Goal: Task Accomplishment & Management: Manage account settings

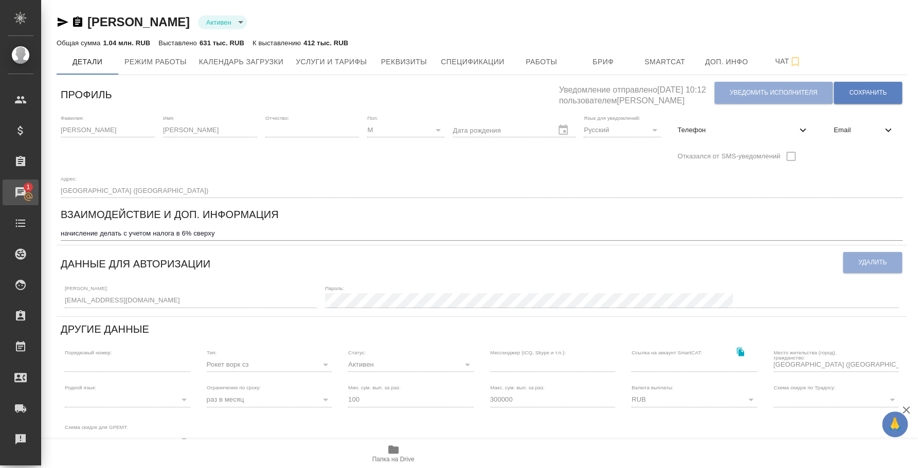
click at [16, 191] on div "Чаты" at bounding box center [8, 192] width 26 height 15
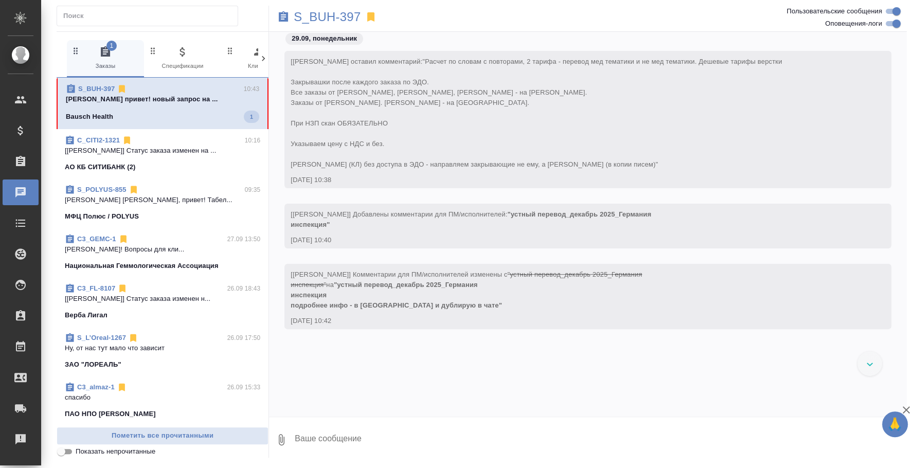
scroll to position [49, 0]
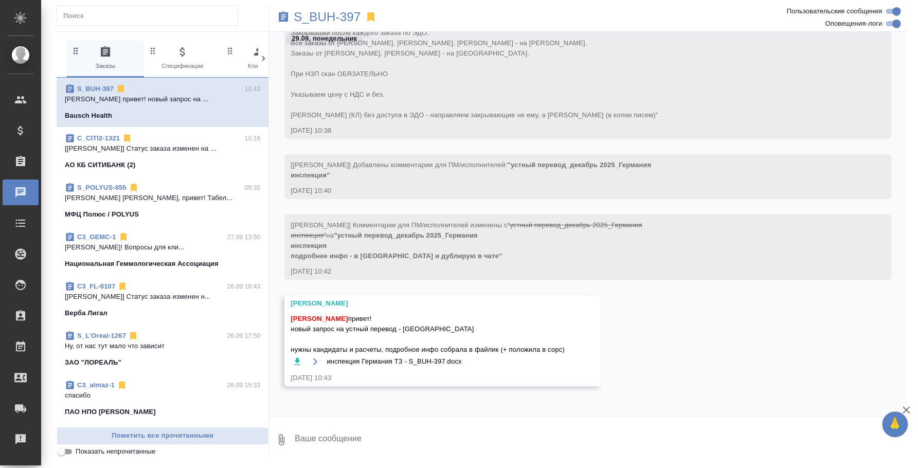
click at [295, 361] on icon "button" at bounding box center [297, 361] width 10 height 10
click at [371, 436] on textarea at bounding box center [600, 439] width 613 height 35
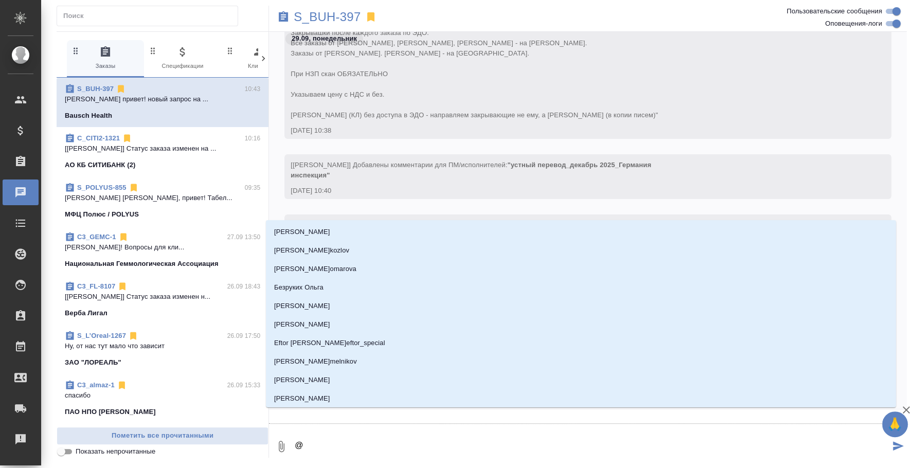
type textarea "@a"
type input "a"
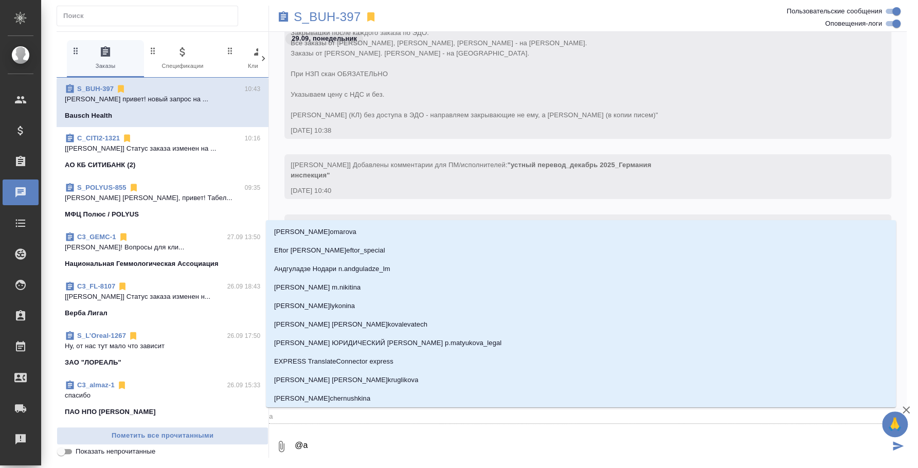
type textarea "@a't"
type input "a't"
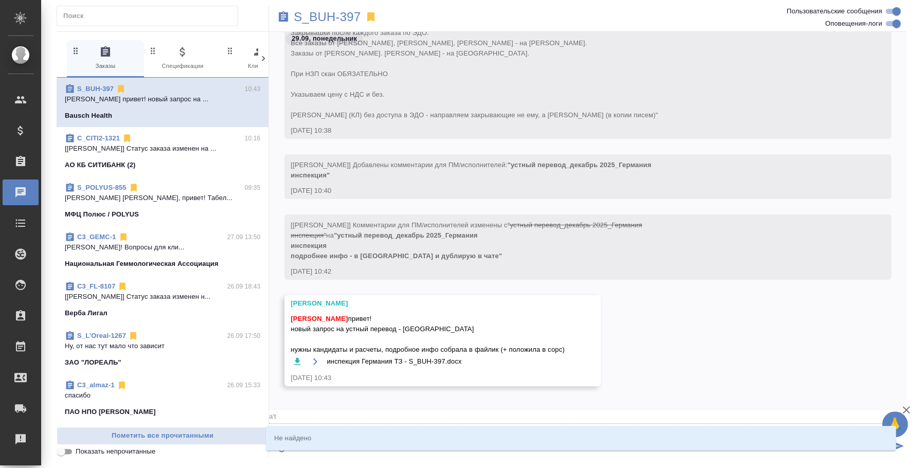
type textarea "@a"
type input "a"
type textarea "@"
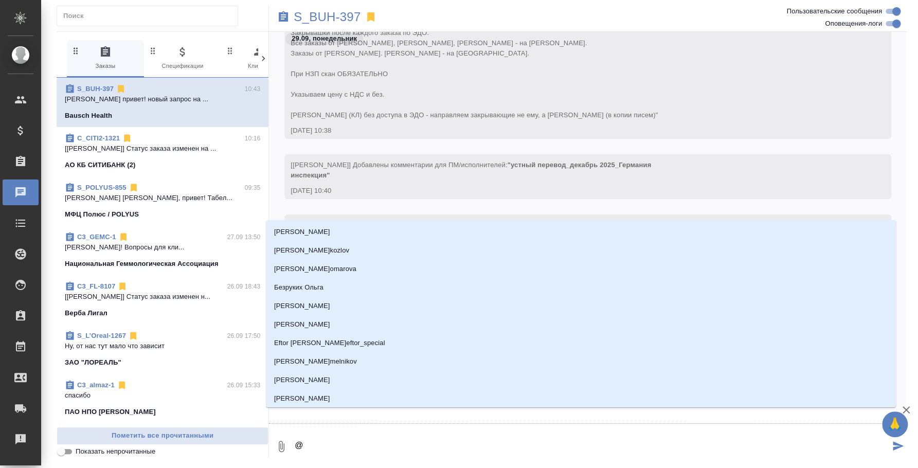
type textarea "@ф"
type input "ф"
type textarea "@фе"
type input "фе"
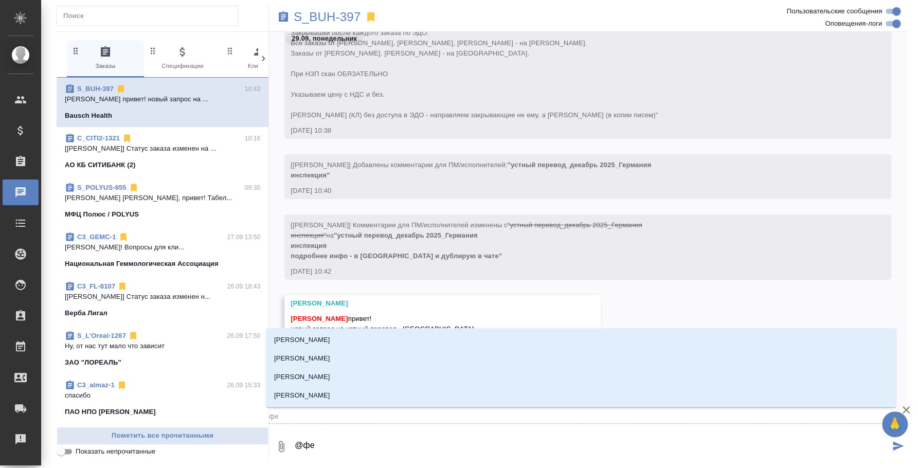
type textarea "@фед"
type input "фед"
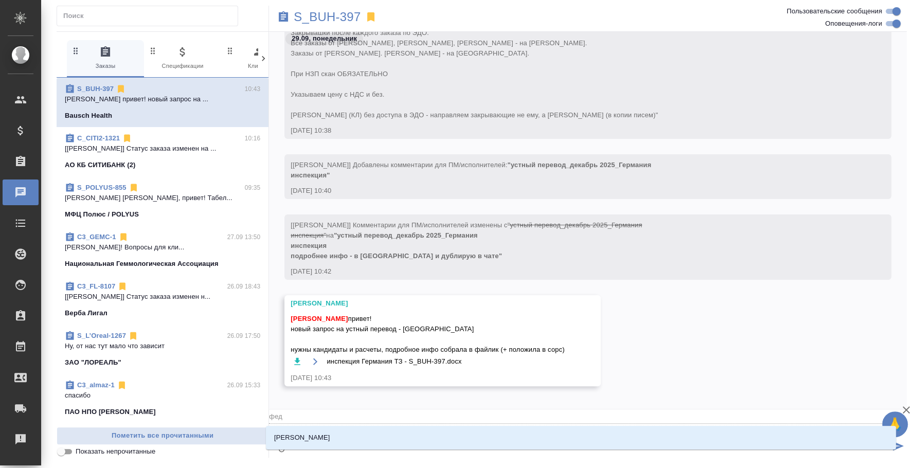
type textarea "@федо"
type input "федо"
type textarea "@федот"
type input "федот"
type textarea "@федото"
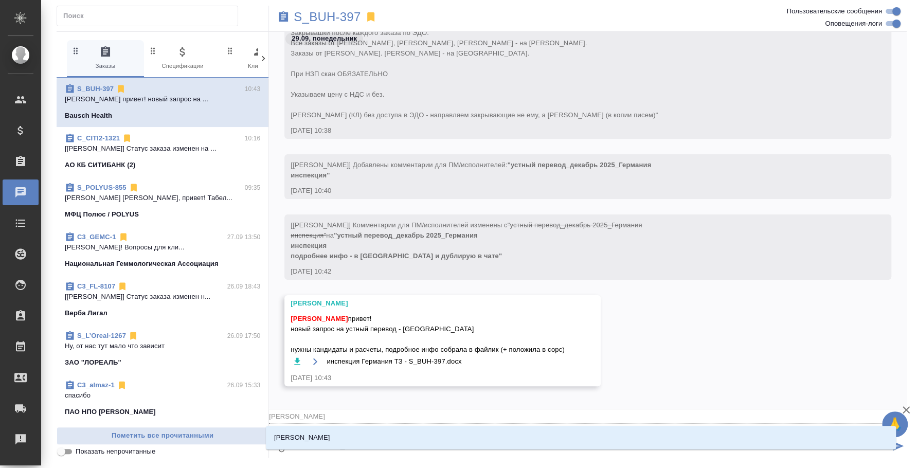
type input "федото"
click at [630, 447] on ul "[PERSON_NAME]" at bounding box center [581, 446] width 630 height 19
click at [626, 434] on li "[PERSON_NAME]" at bounding box center [581, 437] width 630 height 19
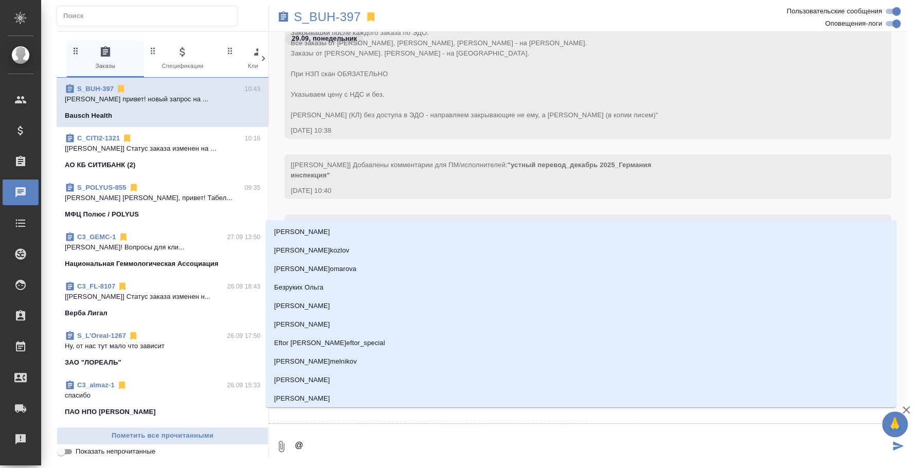
type textarea "@Y"
type input "Y"
type textarea "@Yb"
type input "Yb"
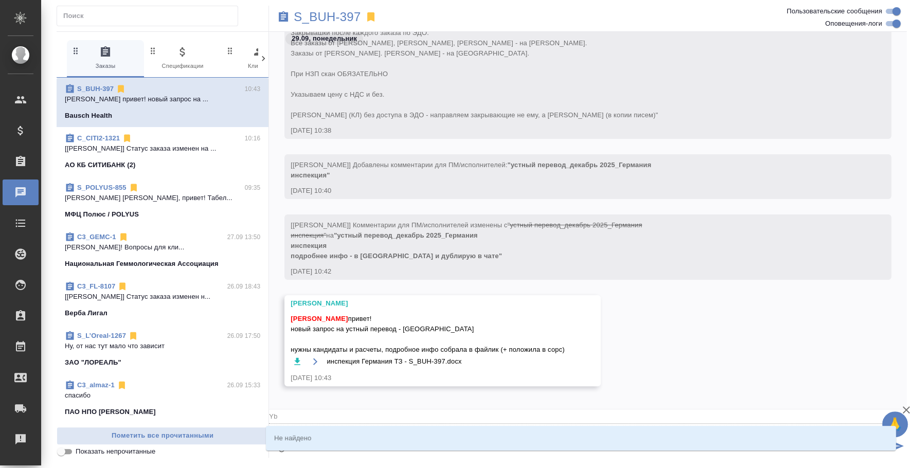
type textarea "@Y"
type input "Y"
type textarea "@"
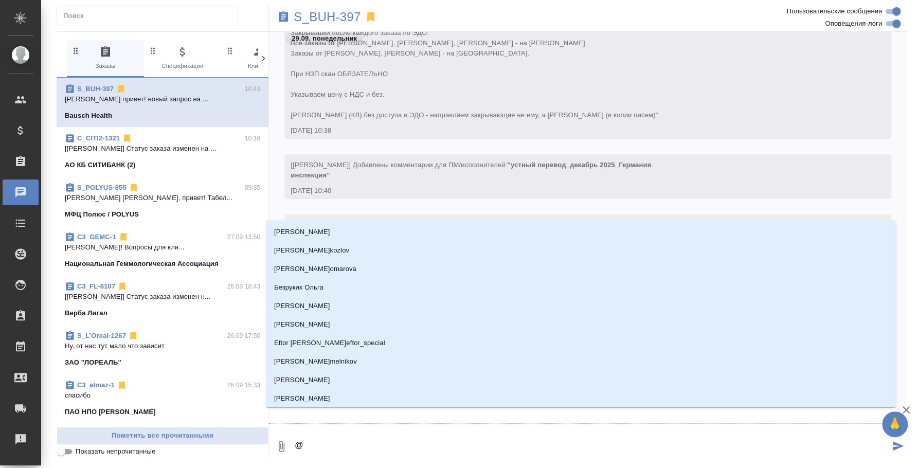
type textarea "@y"
type input "y"
type textarea "@y'b"
type input "y'b"
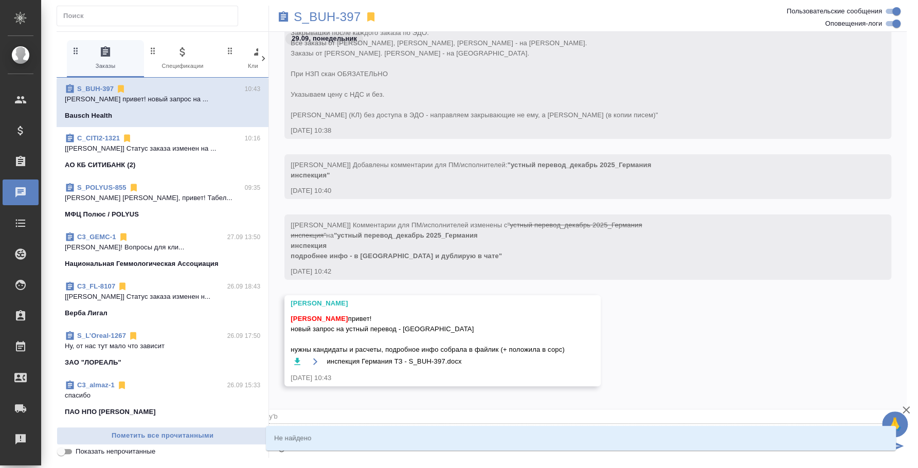
type textarea "@y'b'b"
type input "y'b'b"
type textarea "@y'b"
type input "y'b"
type textarea "@y"
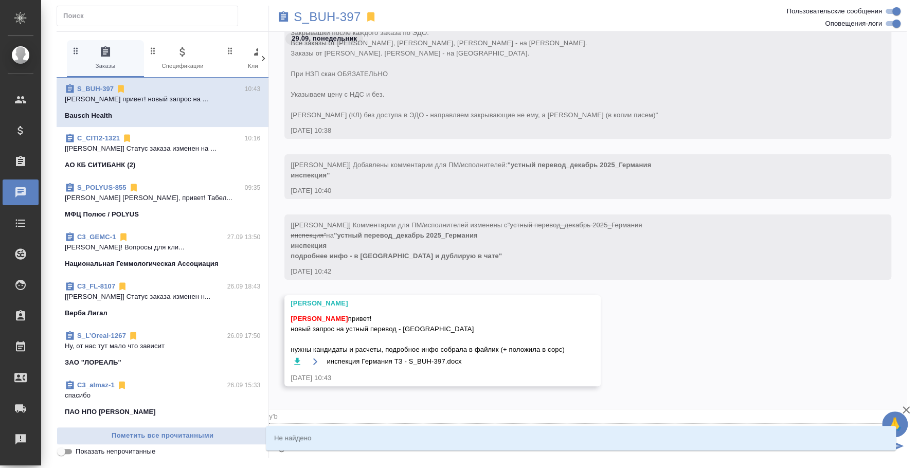
type input "y"
type textarea "@"
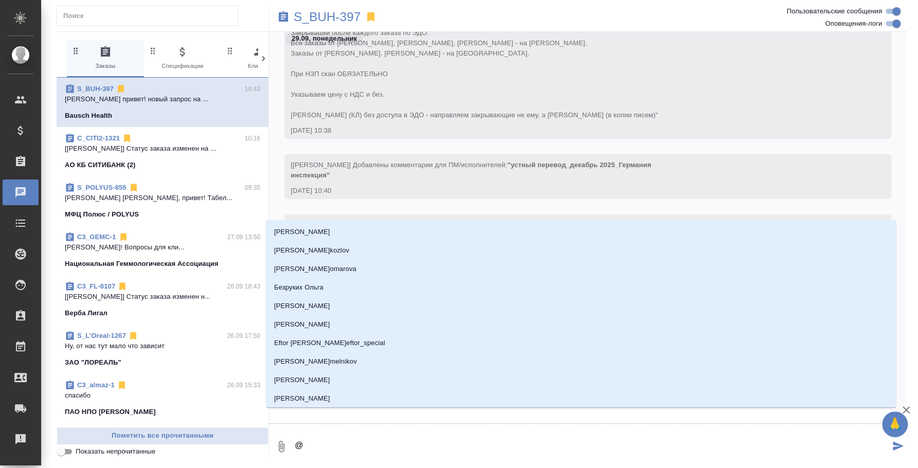
type textarea "@н"
type input "н"
type textarea "@ни"
type input "ни"
type textarea "@ниф"
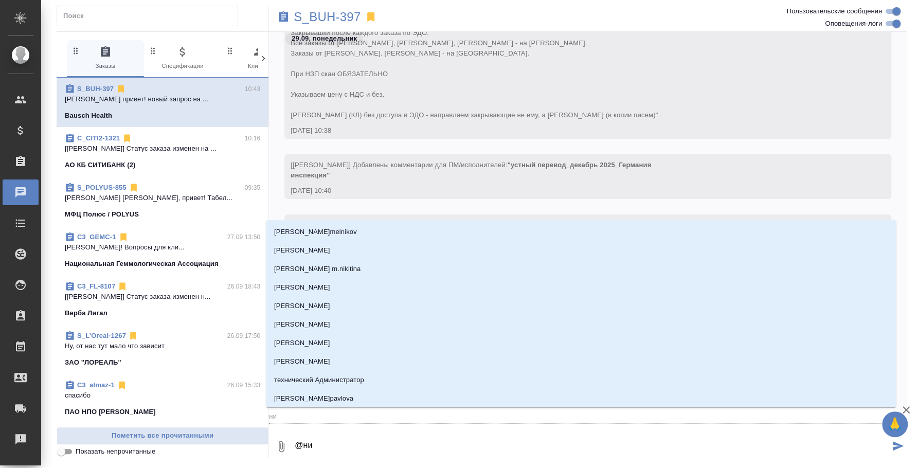
type input "ниф"
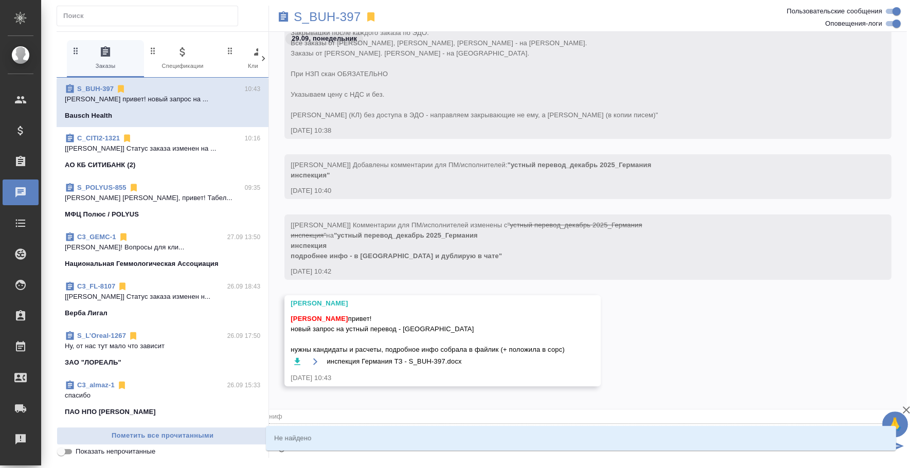
type textarea "@нифи"
type input "нифи"
type textarea "@ниф"
type input "ниф"
type textarea "@ни"
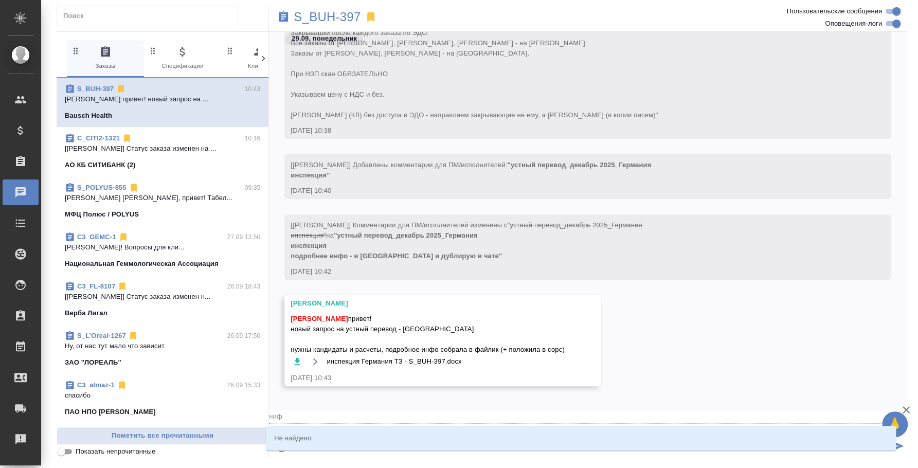
type input "ни"
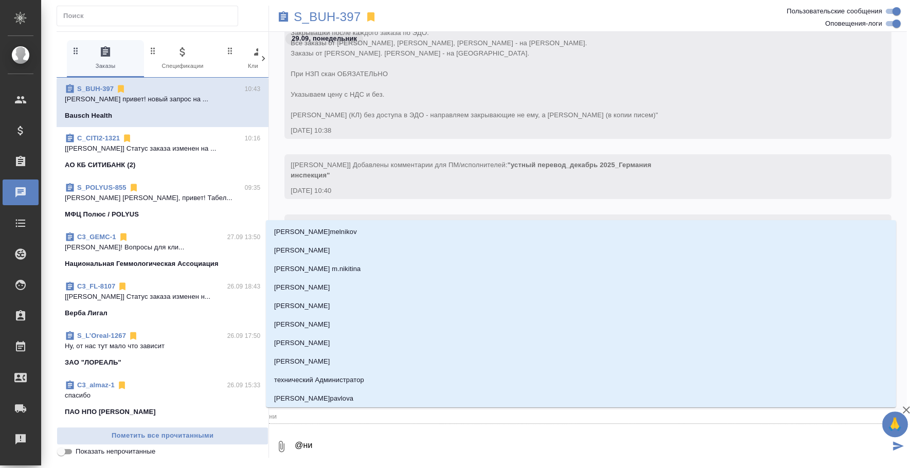
type textarea "@ник"
type input "ник"
type textarea "@ники"
type input "ники"
type textarea "@ник"
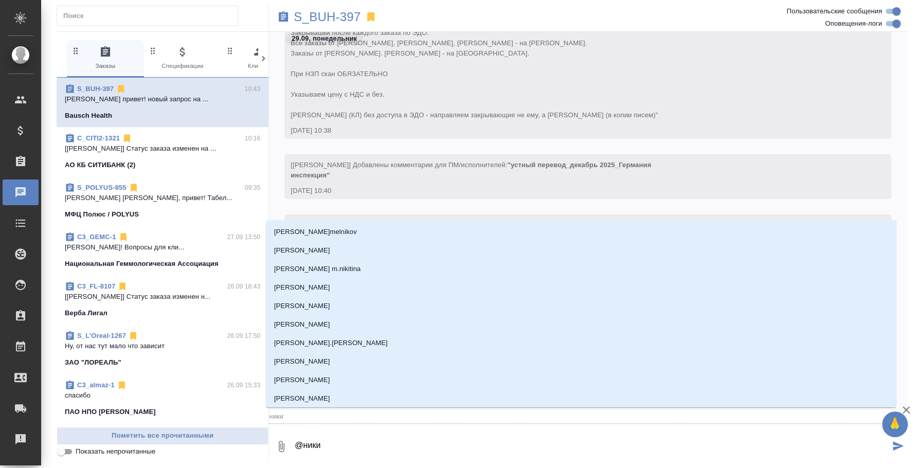
type input "ник"
type textarea "@ники"
type input "ники"
type textarea "@никиф"
type input "никиф"
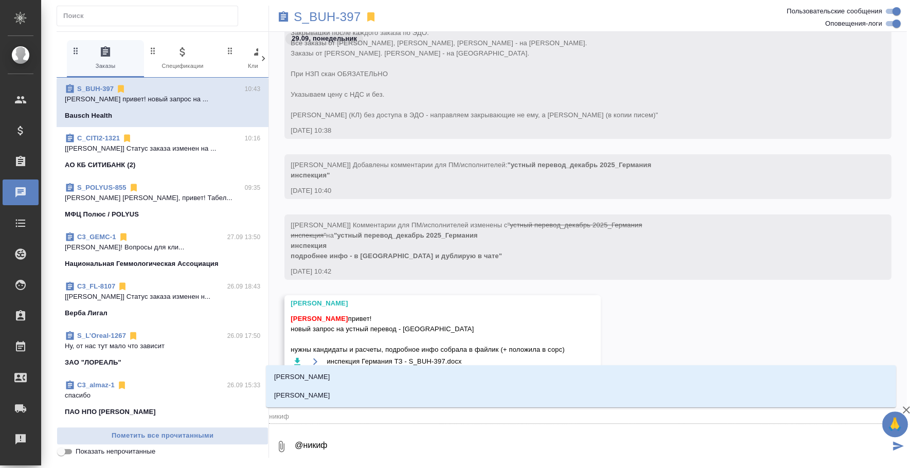
type textarea "@никифо"
type input "никифо"
type textarea "@никифор"
type input "никифор"
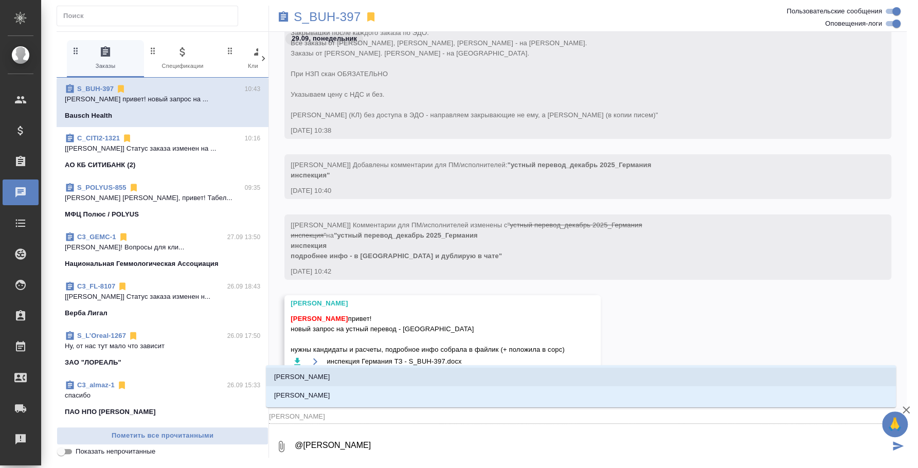
click at [489, 379] on li "Никифорова Валерия" at bounding box center [581, 377] width 630 height 19
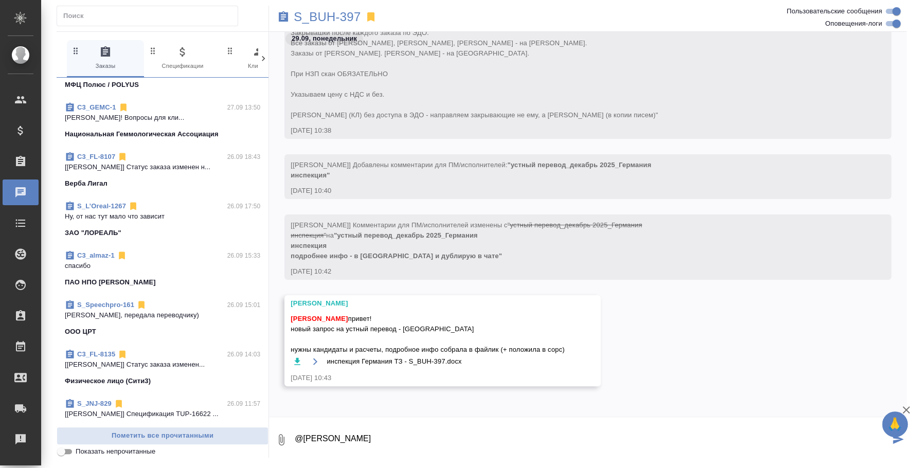
scroll to position [193, 0]
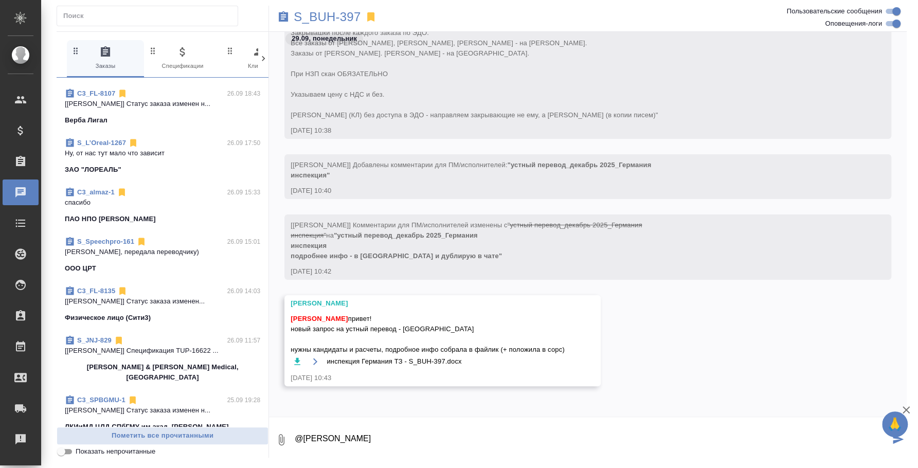
click at [181, 355] on p "[Усманова Ольга] Спецификация TUP-16622 ..." at bounding box center [162, 351] width 195 height 10
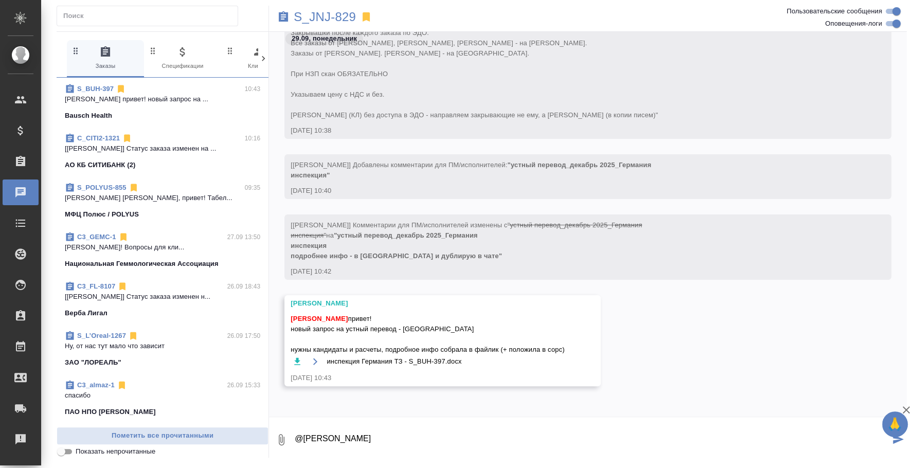
scroll to position [257, 0]
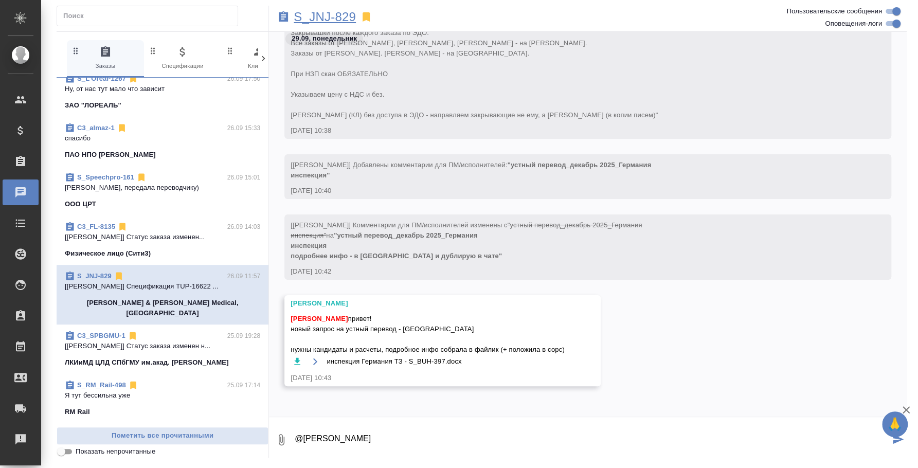
click at [337, 16] on p "S_JNJ-829" at bounding box center [325, 17] width 62 height 10
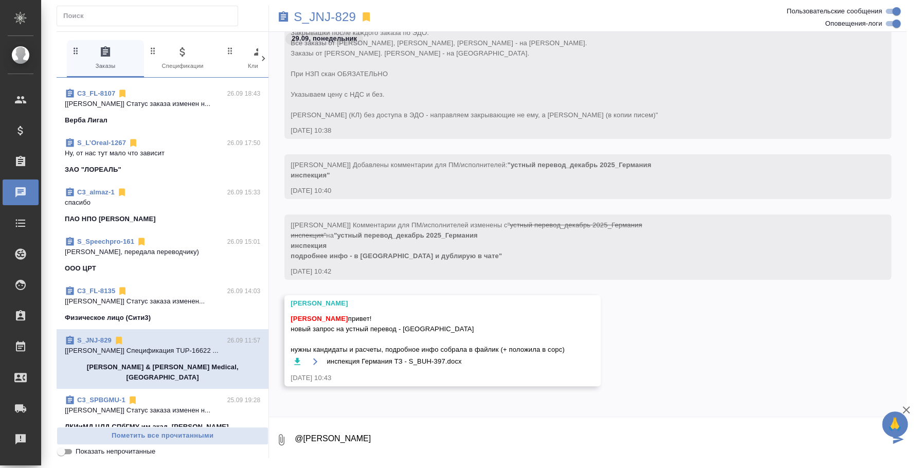
scroll to position [321, 0]
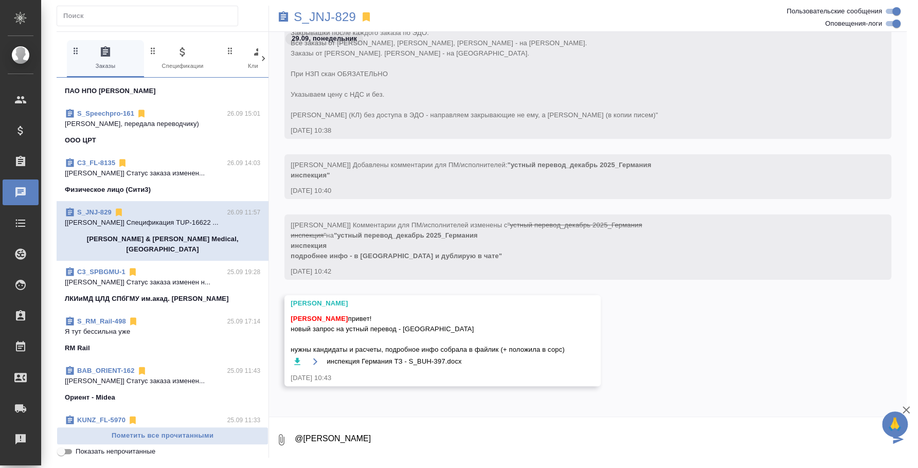
click at [428, 435] on textarea "@Никифорова Валерия" at bounding box center [592, 439] width 596 height 35
click at [435, 440] on textarea "@Никифорова Валерия привет!" at bounding box center [592, 439] width 596 height 35
type textarea "@Никифорова Валерия привет! Смотрю"
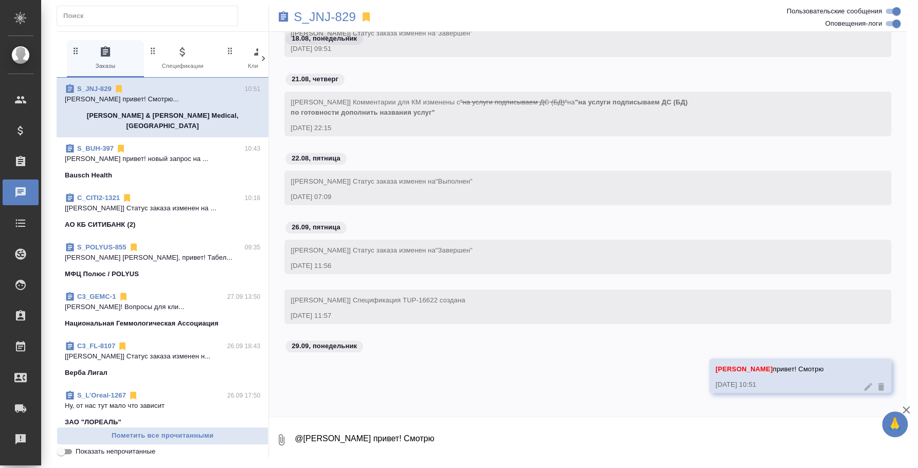
scroll to position [20963, 0]
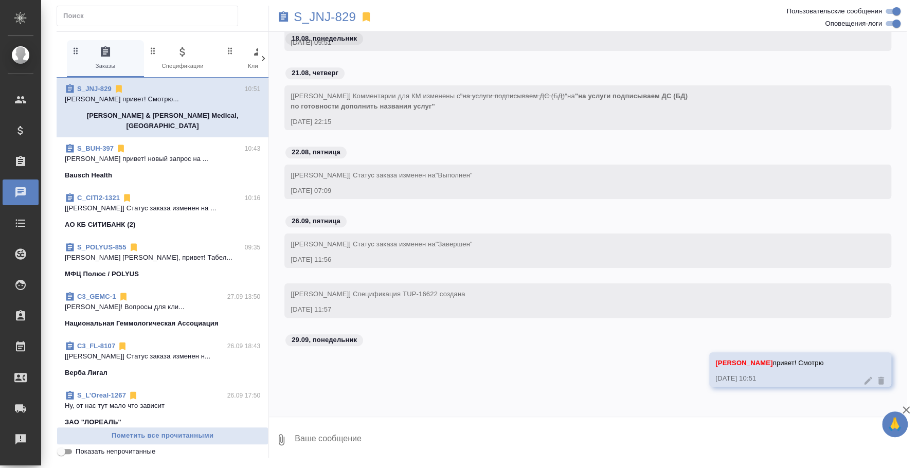
click at [878, 379] on icon at bounding box center [881, 381] width 6 height 8
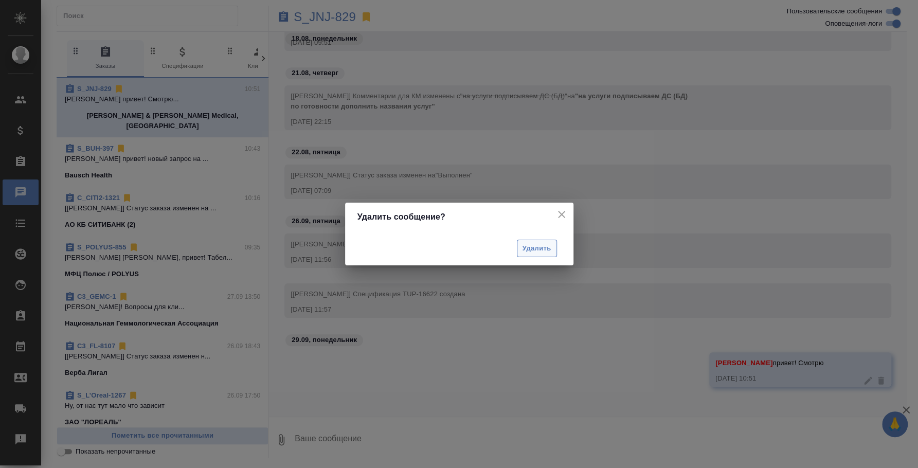
click at [535, 243] on span "Удалить" at bounding box center [537, 249] width 29 height 12
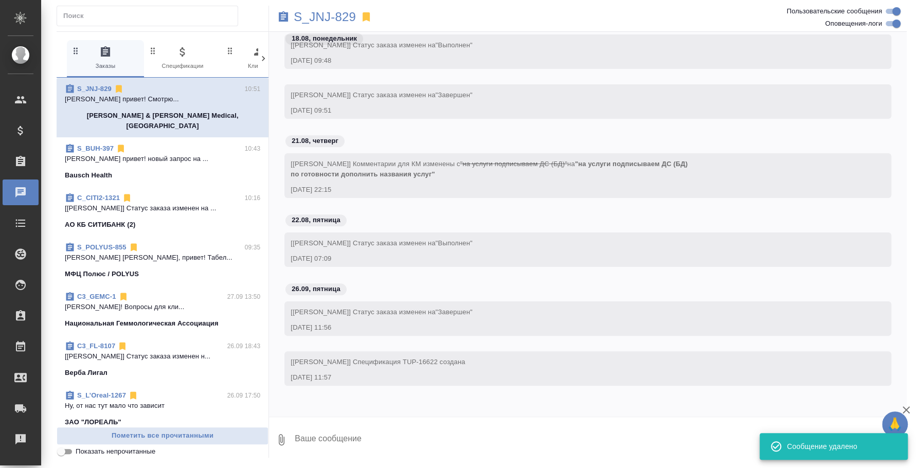
scroll to position [20894, 0]
click at [143, 155] on span "S_BUH-397 10:43 Федотова Ирина привет! новый запрос на ... Bausch Health" at bounding box center [162, 161] width 195 height 37
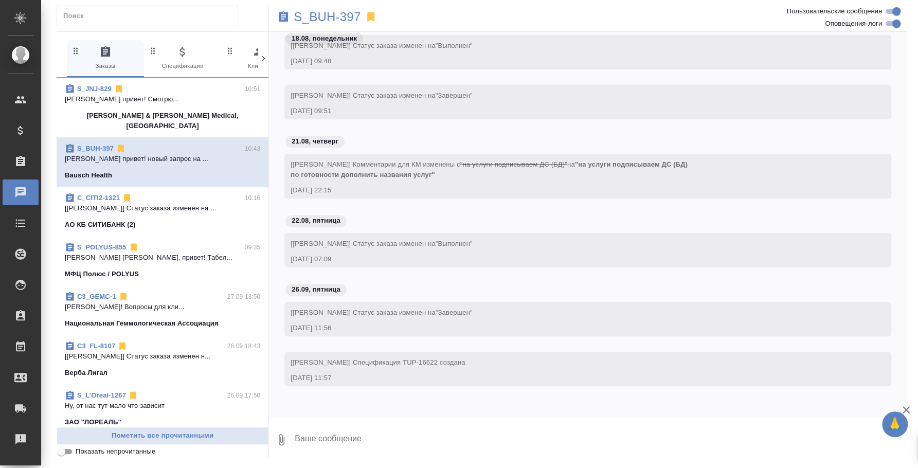
scroll to position [49, 0]
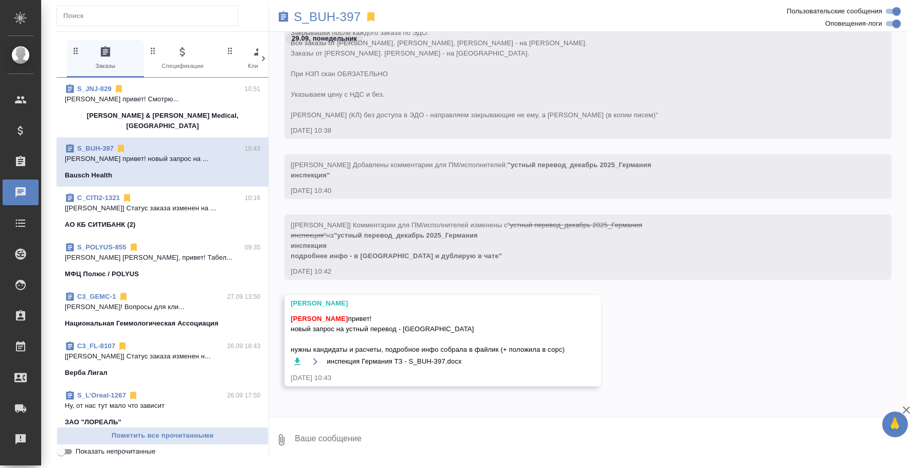
click at [375, 446] on textarea at bounding box center [600, 439] width 613 height 35
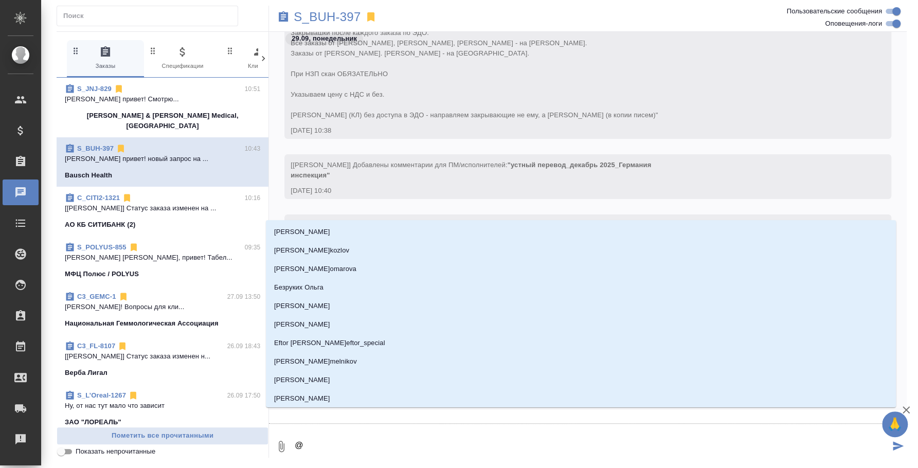
type textarea "@y"
type input "y"
type textarea "@y'b"
type input "y'b"
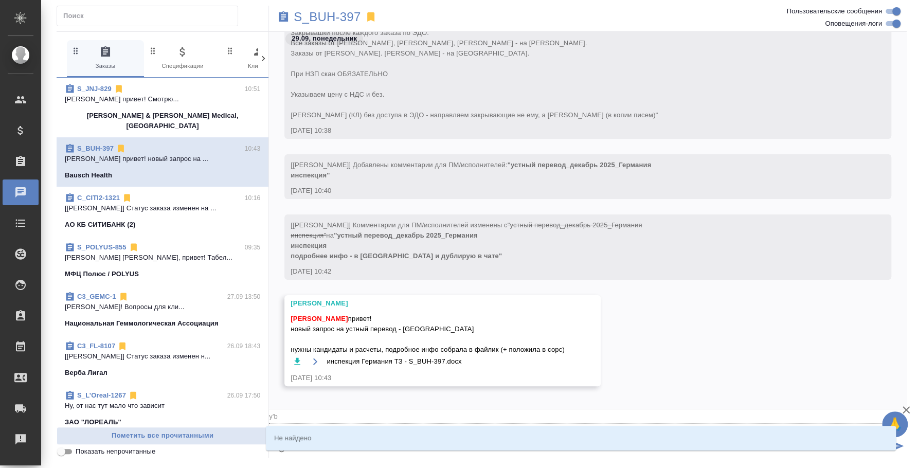
type textarea "@y"
type input "y"
type textarea "@"
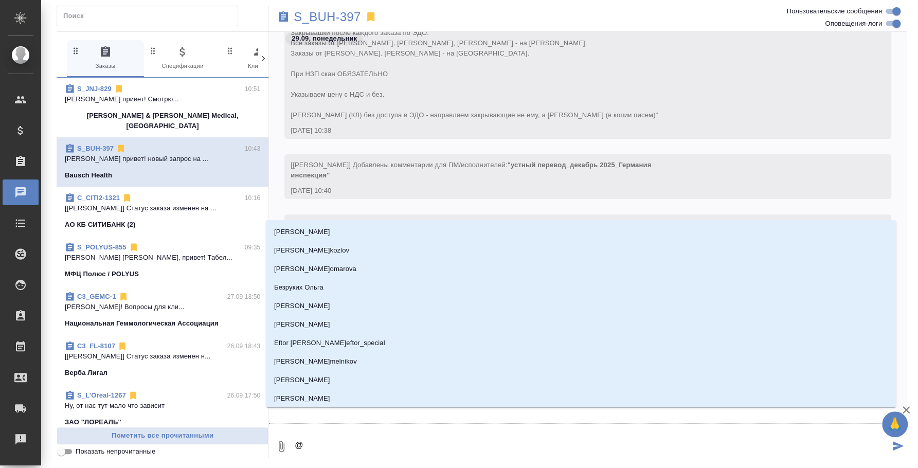
type textarea "@н"
type input "н"
type textarea "@ни"
type input "ни"
type textarea "@ник"
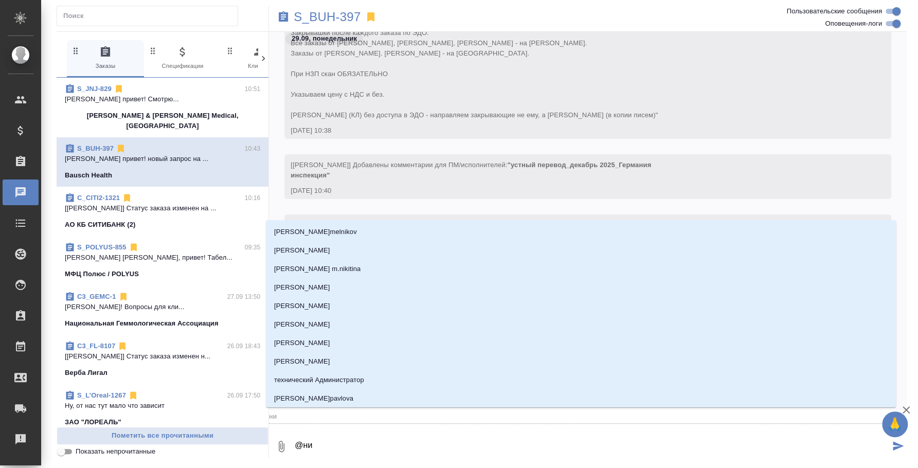
type input "ник"
type textarea "@ники"
type input "ники"
type textarea "@никиф"
type input "никиф"
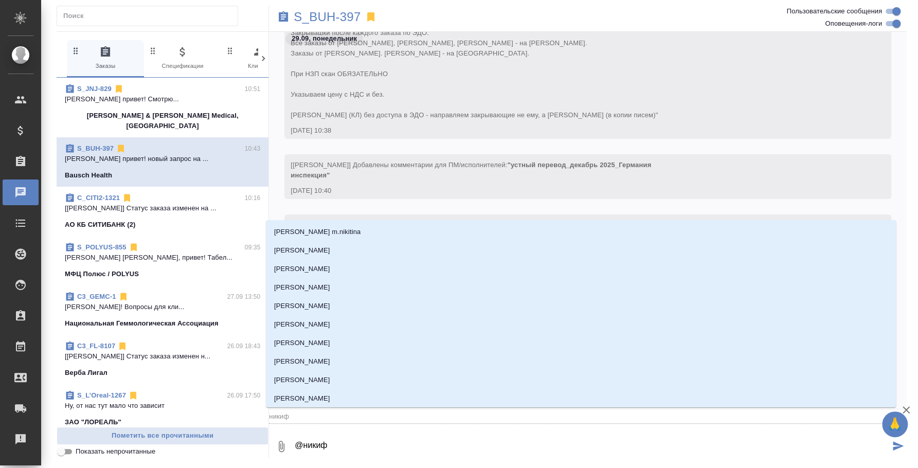
type textarea "@никифо"
type input "никифо"
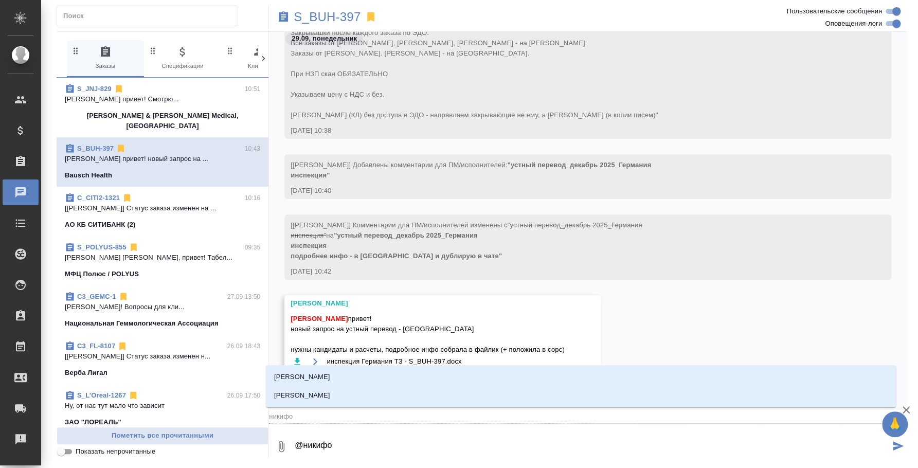
type textarea "@никифор"
type input "никифор"
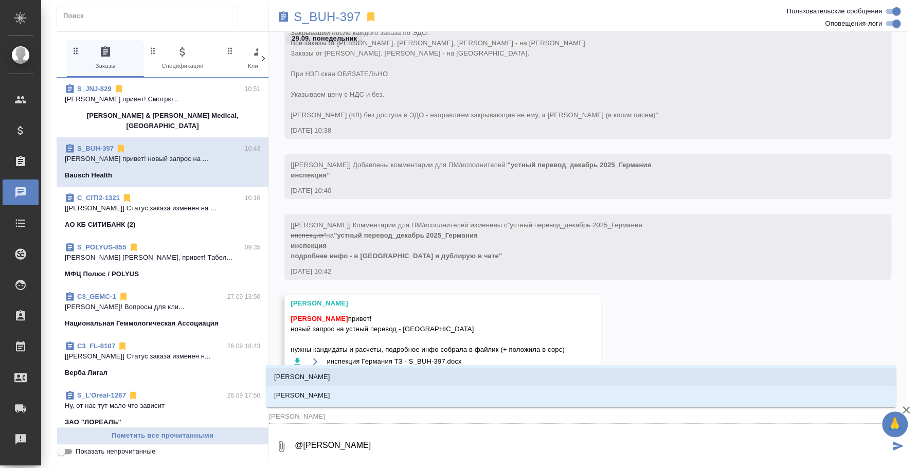
click at [320, 372] on p "[PERSON_NAME]" at bounding box center [302, 377] width 56 height 10
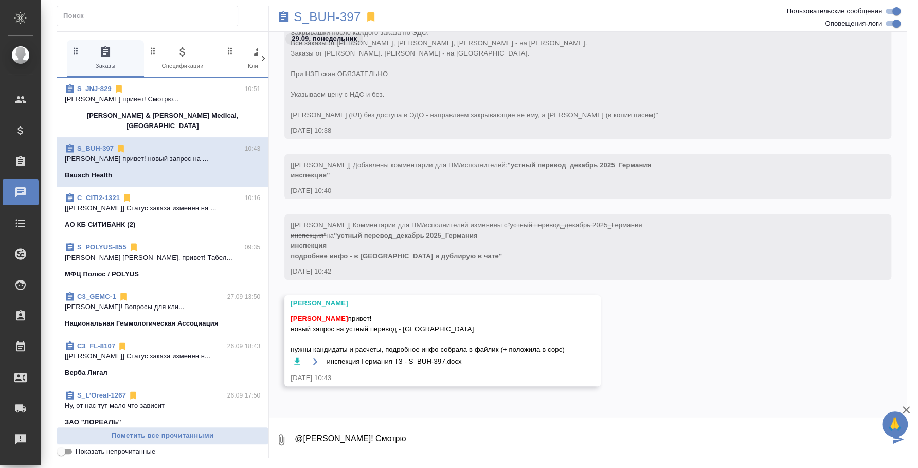
type textarea "@Никифорова Валерия Привет! Смотрю"
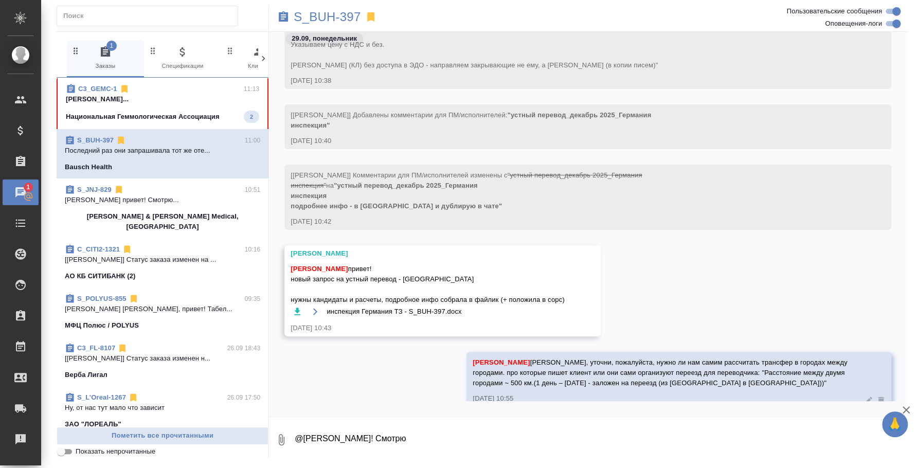
scroll to position [459, 0]
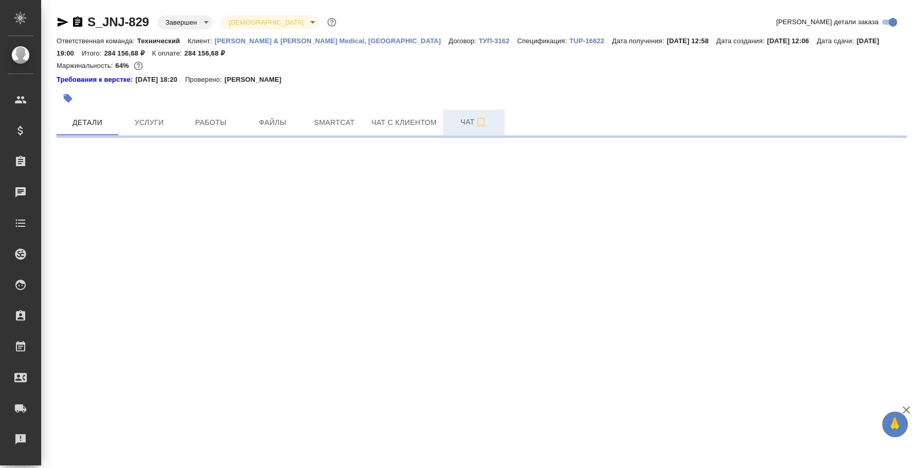
select select "RU"
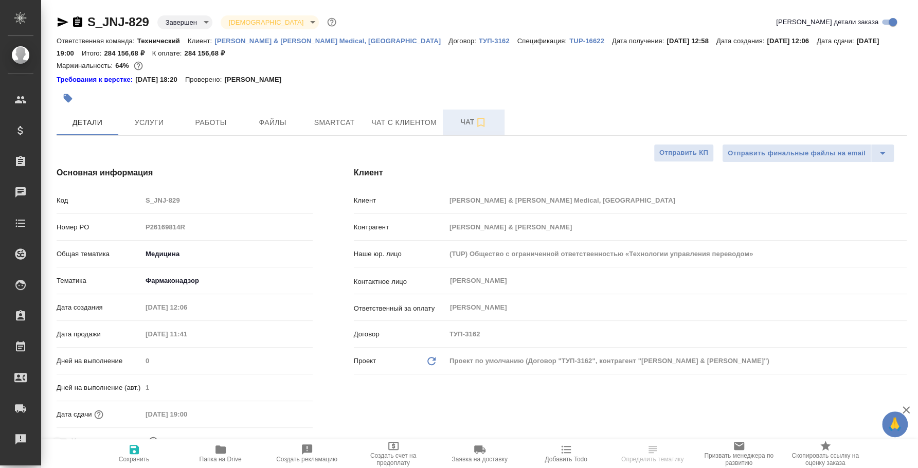
type textarea "x"
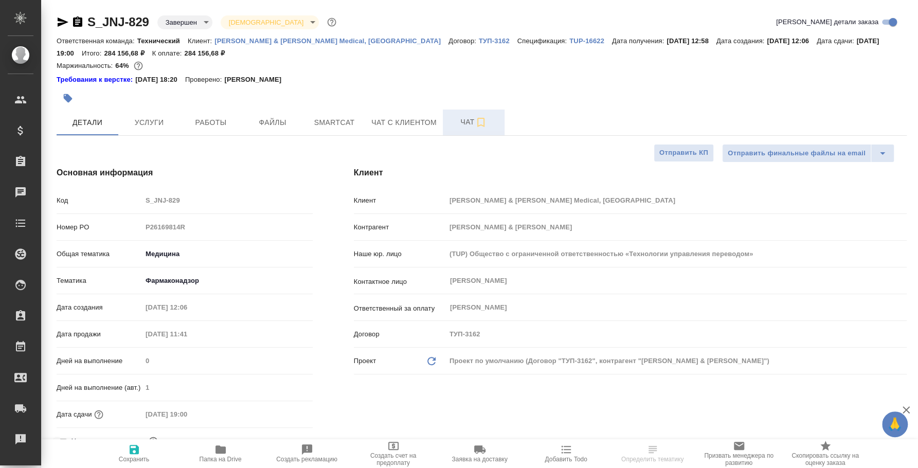
type textarea "x"
type input "[PERSON_NAME]"
type input "Комаров Роман"
click at [462, 134] on button "Чат" at bounding box center [474, 123] width 62 height 26
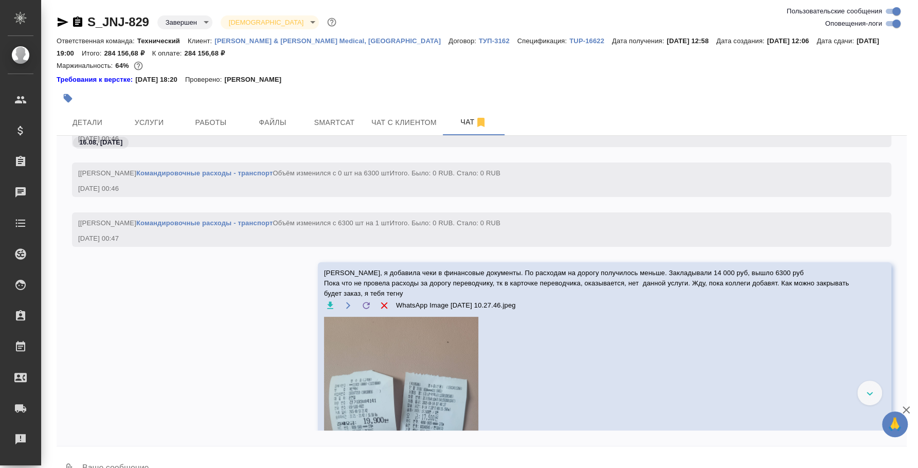
scroll to position [15268, 0]
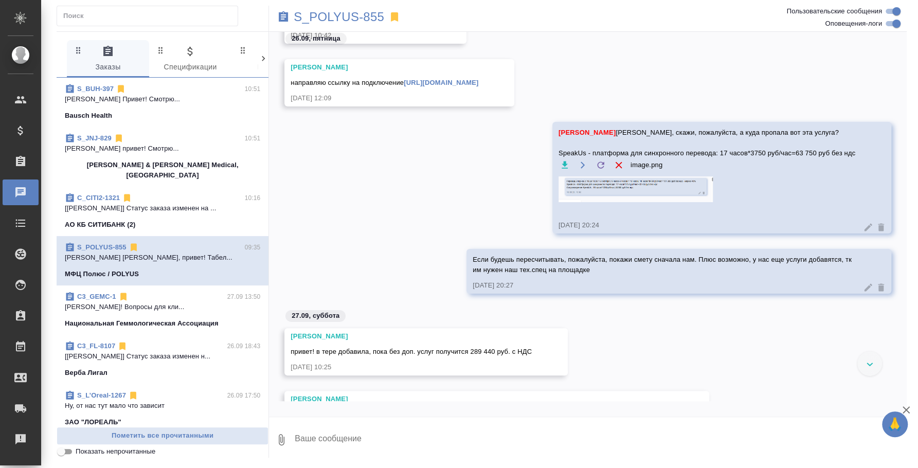
scroll to position [4573, 0]
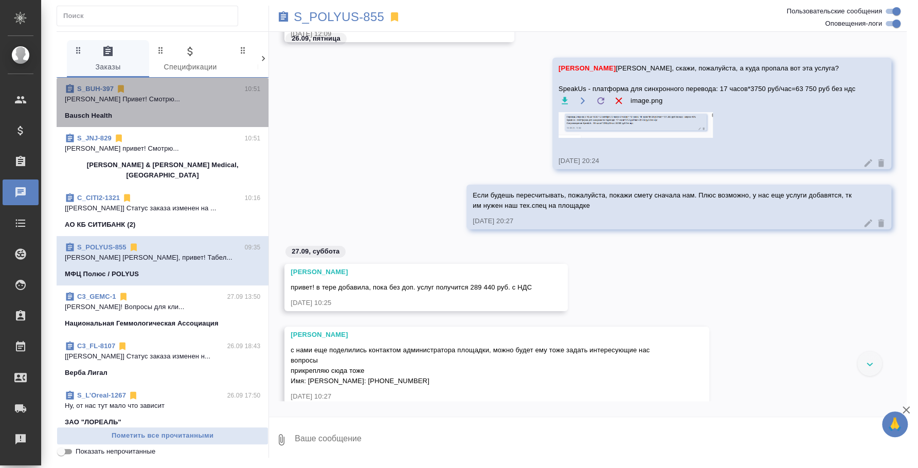
click at [189, 102] on p "Никифорова Валерия Привет! Смотрю..." at bounding box center [162, 99] width 195 height 10
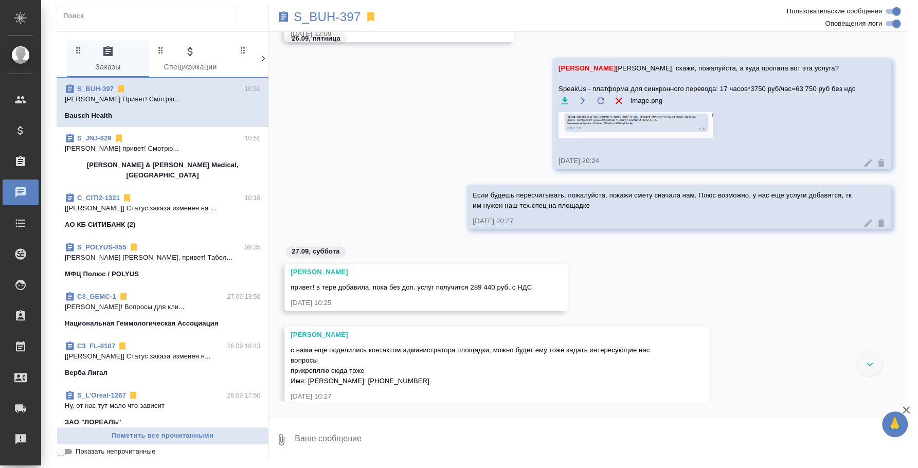
scroll to position [99, 0]
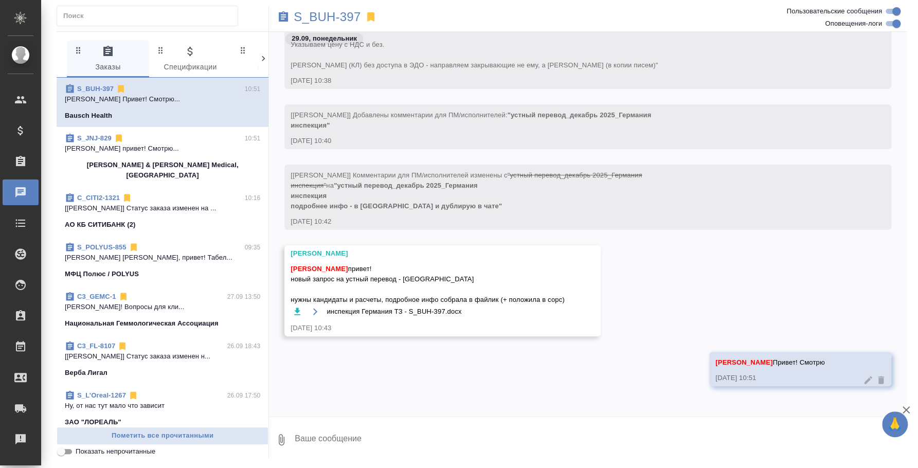
click at [422, 429] on textarea at bounding box center [600, 439] width 613 height 35
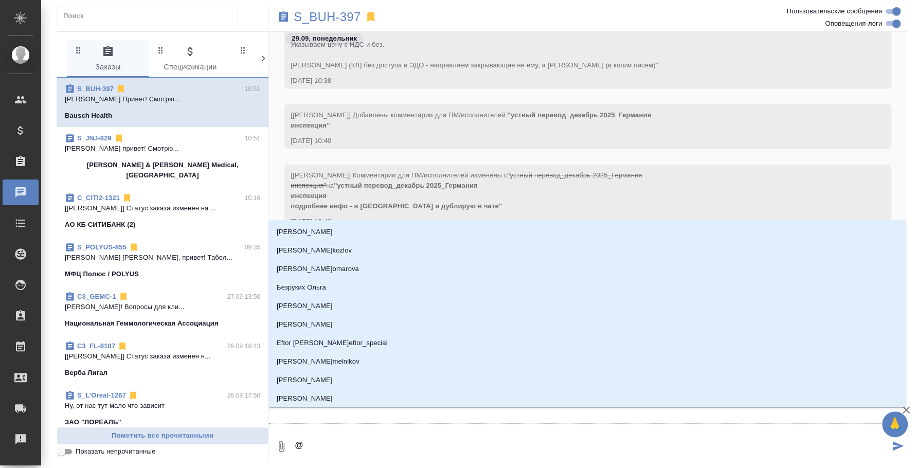
type textarea "@y"
type input "y"
type textarea "@y'b"
type input "y'b"
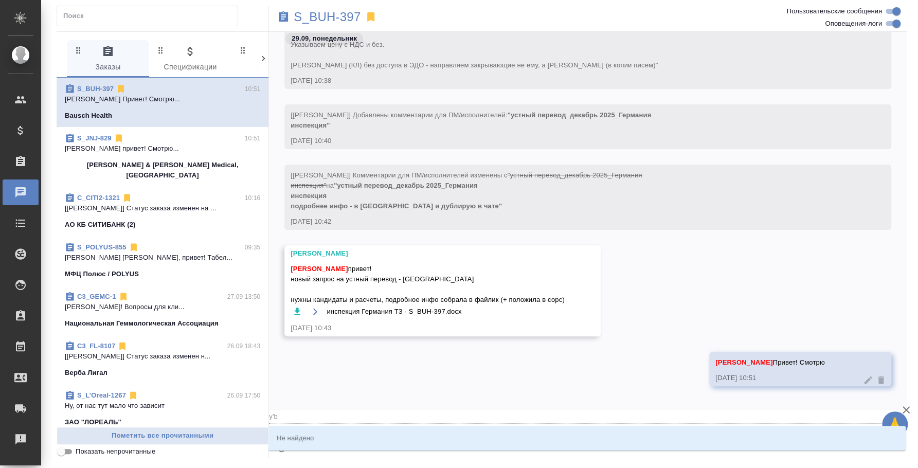
type textarea "@y"
type input "y"
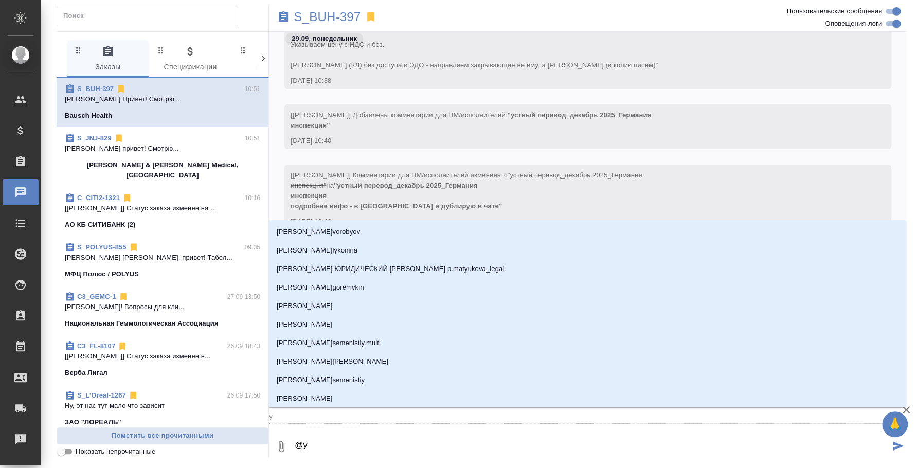
type textarea "@"
type textarea "@н"
type input "н"
type textarea "@ни"
type input "ни"
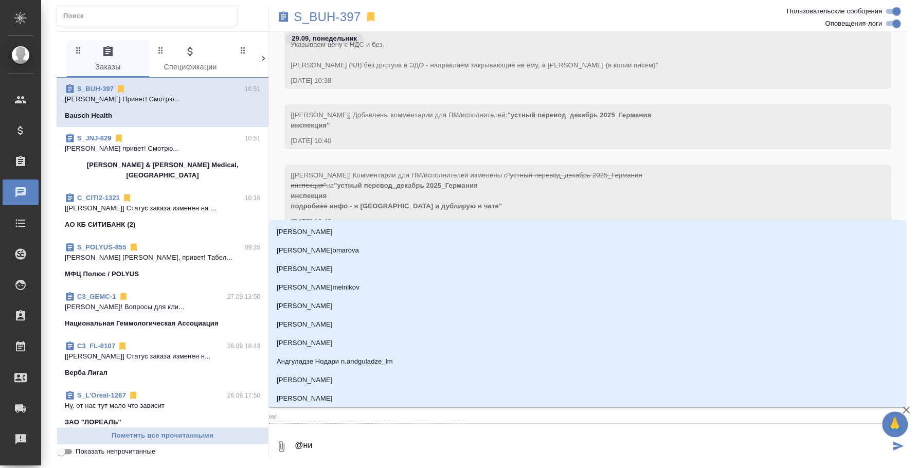
type textarea "@ник"
type input "ник"
type textarea "@ники"
type input "ники"
type textarea "@никиф"
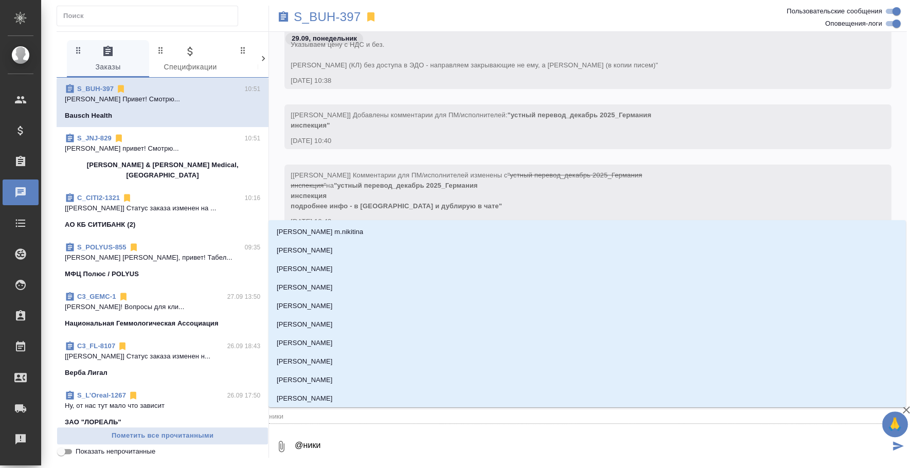
type input "никиф"
type textarea "@никифо"
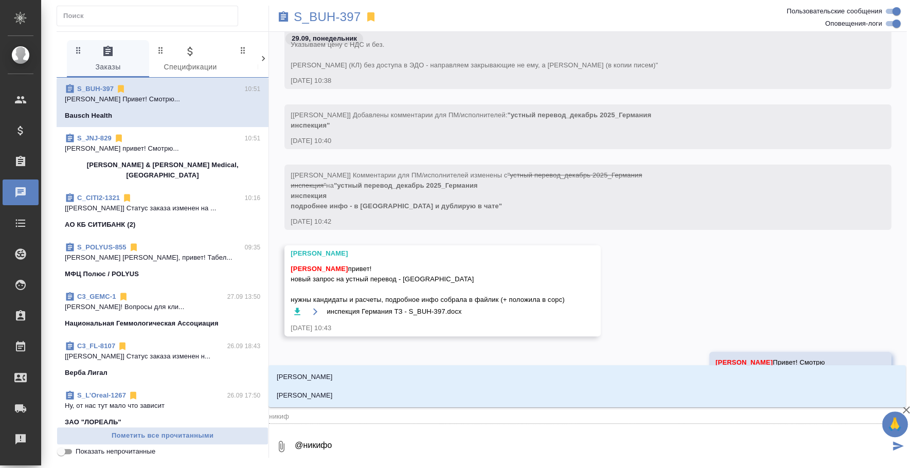
type input "никифо"
type textarea "@никифор"
type input "никифор"
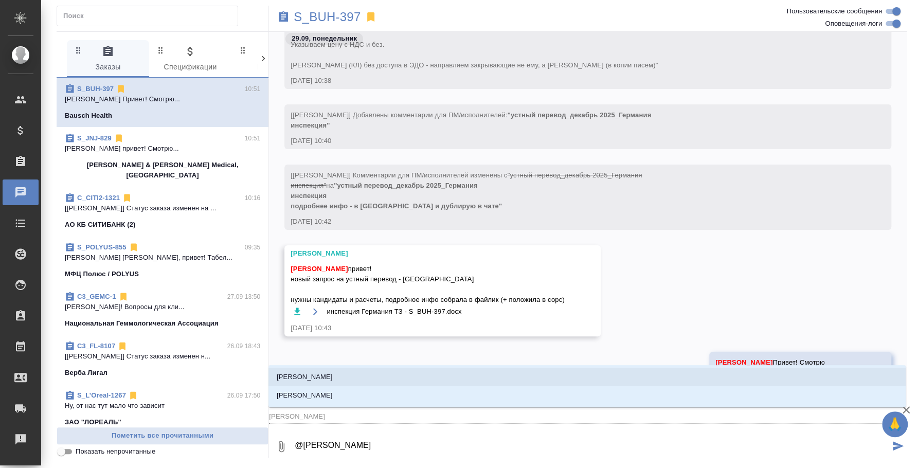
click at [414, 375] on li "Никифорова Валерия" at bounding box center [586, 377] width 637 height 19
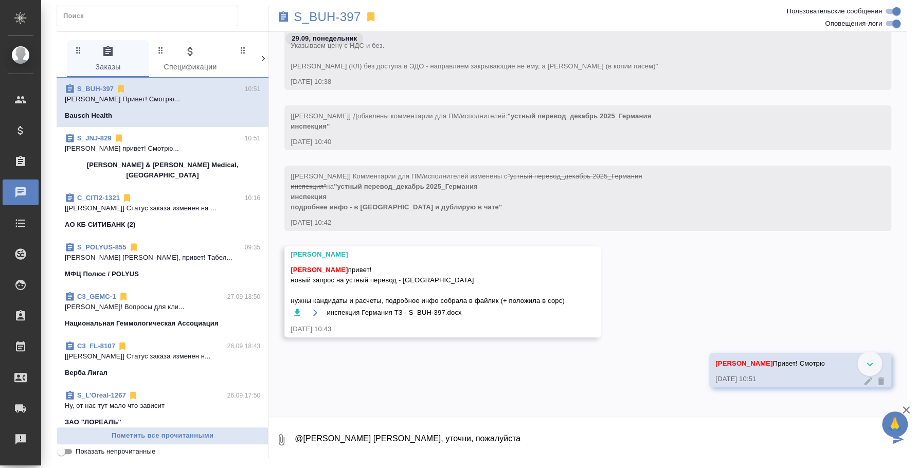
scroll to position [99, 0]
paste textarea "Расстояние между двумя городами ~ 500 км.(1 день – 03.12.2025 - заложен на пере…"
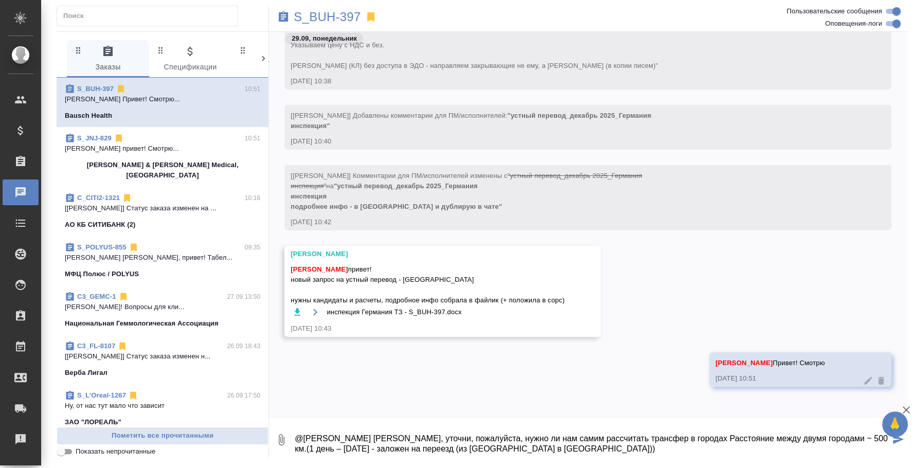
click at [698, 437] on textarea "@Никифорова Валерия Лера, уточни, пожалуйста, нужно ли нам самим рассчитать тра…" at bounding box center [592, 439] width 596 height 35
click at [704, 452] on textarea "@Никифорова Валерия Лера, уточни, пожалуйста, нужно ли нам самим рассчитать тра…" at bounding box center [592, 439] width 596 height 35
click at [762, 437] on textarea "@Никифорова Валерия Лера, уточни, пожалуйста, нужно ли нам самим рассчитать тра…" at bounding box center [592, 439] width 596 height 35
click at [810, 436] on textarea "@Никифорова Валерия Лера, уточни, пожалуйста, нужно ли нам самим рассчитать тра…" at bounding box center [592, 439] width 596 height 35
click at [393, 447] on textarea "@Никифорова Валерия Лера, уточни, пожалуйста, нужно ли нам самим рассчитать тра…" at bounding box center [592, 439] width 596 height 35
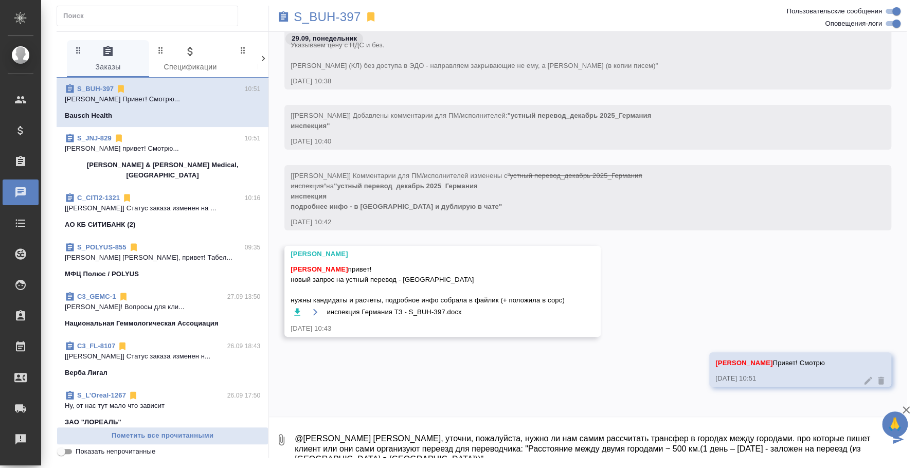
click at [557, 445] on textarea "@Никифорова Валерия Лера, уточни, пожалуйста, нужно ли нам самим рассчитать тра…" at bounding box center [592, 439] width 596 height 35
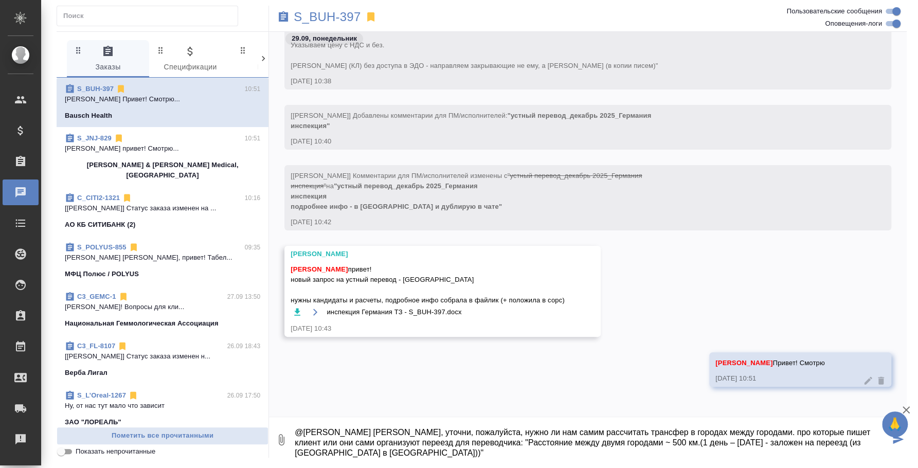
type textarea "@Никифорова Валерия Лера, уточни, пожалуйста, нужно ли нам самим рассчитать тра…"
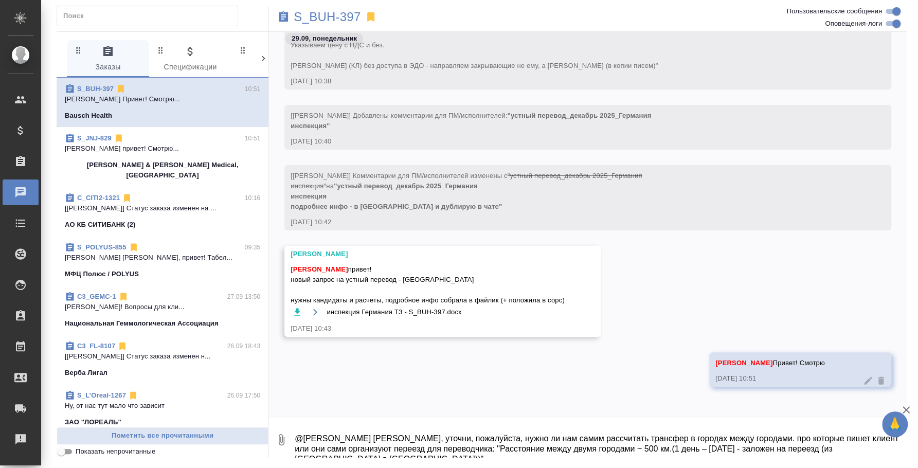
scroll to position [170, 0]
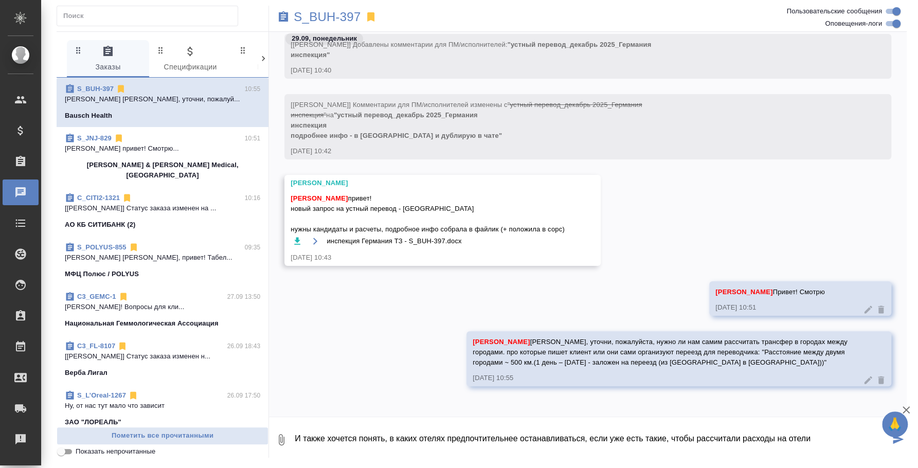
click at [815, 441] on textarea "И также хочется понять, в каких отелях предпочтительнее останавливаться, если у…" at bounding box center [592, 439] width 596 height 35
type textarea "И также хочется понять, в каких отелях предпочтительнее останавливаться, если у…"
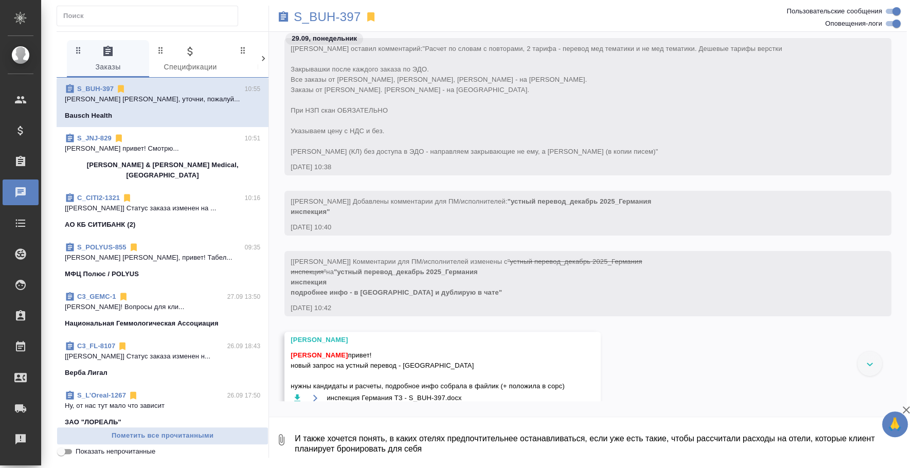
scroll to position [0, 0]
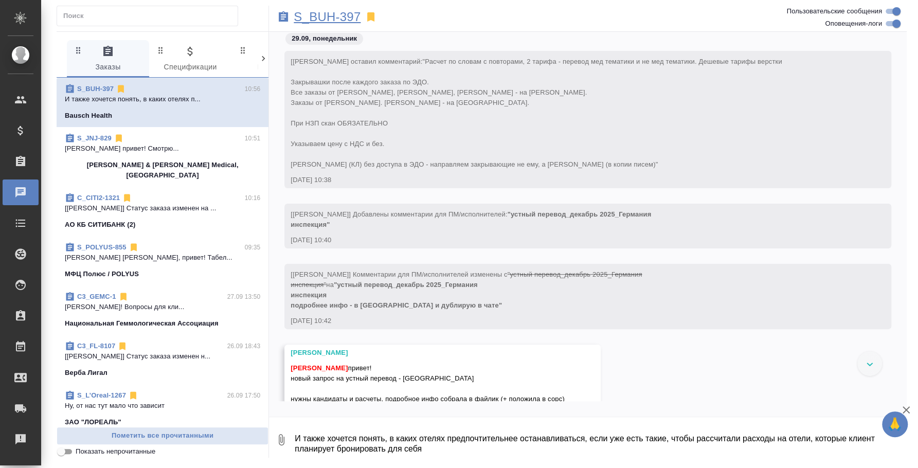
click at [333, 12] on p "S_BUH-397" at bounding box center [327, 17] width 67 height 10
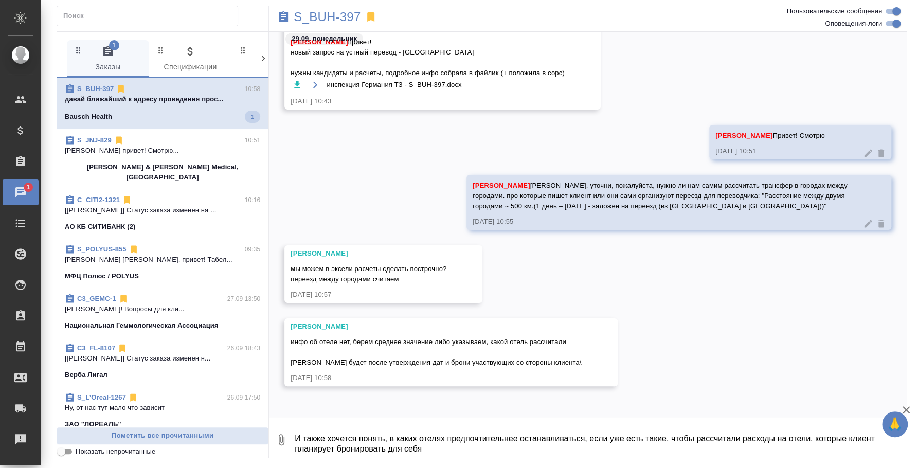
scroll to position [305, 0]
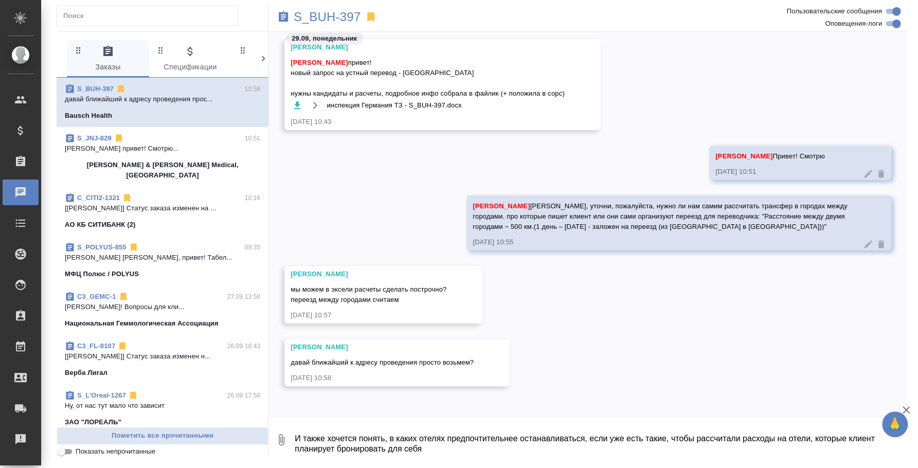
click at [427, 443] on textarea "И также хочется понять, в каких отелях предпочтительнее останавливаться, если у…" at bounding box center [600, 439] width 613 height 35
type textarea "Последний раз они запрашивала тот же отель, где и инспекторы/клиент размещались…"
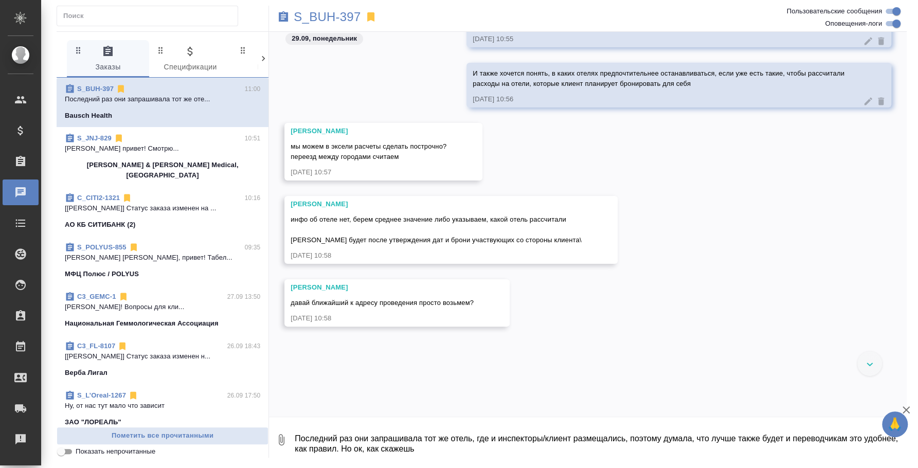
scroll to position [316, 0]
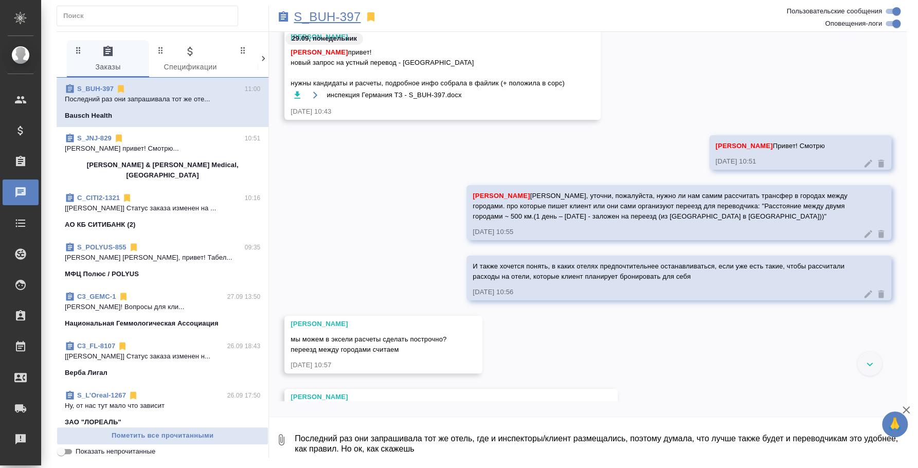
click at [304, 19] on p "S_BUH-397" at bounding box center [327, 17] width 67 height 10
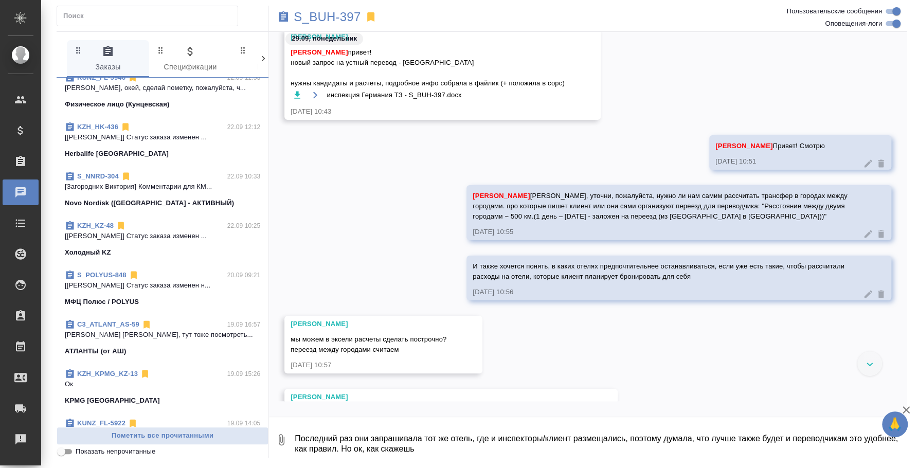
scroll to position [1285, 0]
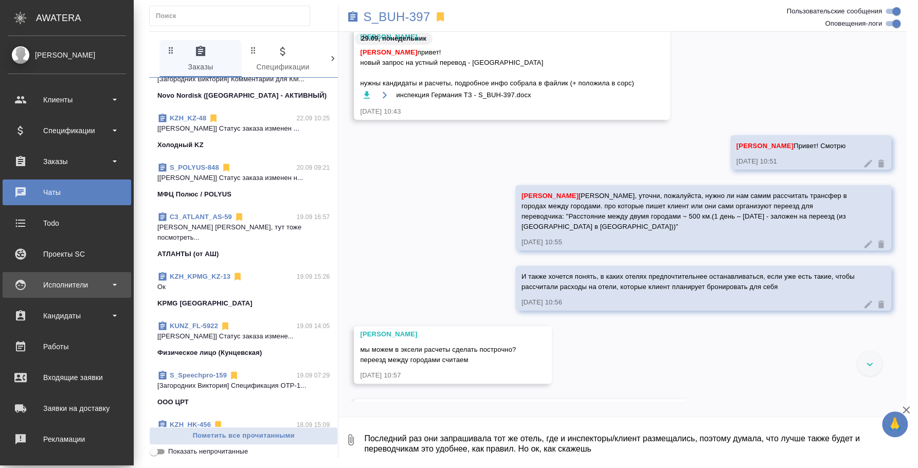
click at [49, 289] on div "Исполнители" at bounding box center [67, 284] width 118 height 15
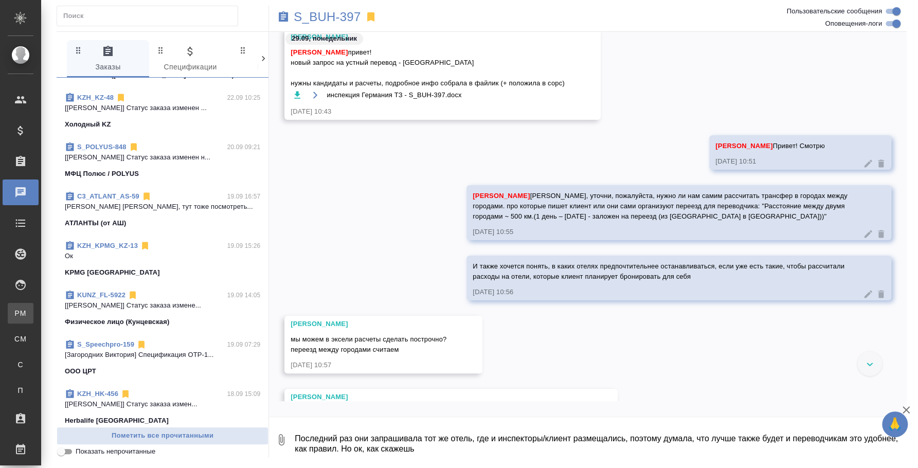
click at [15, 316] on div "Для PM/LQA" at bounding box center [7, 313] width 15 height 10
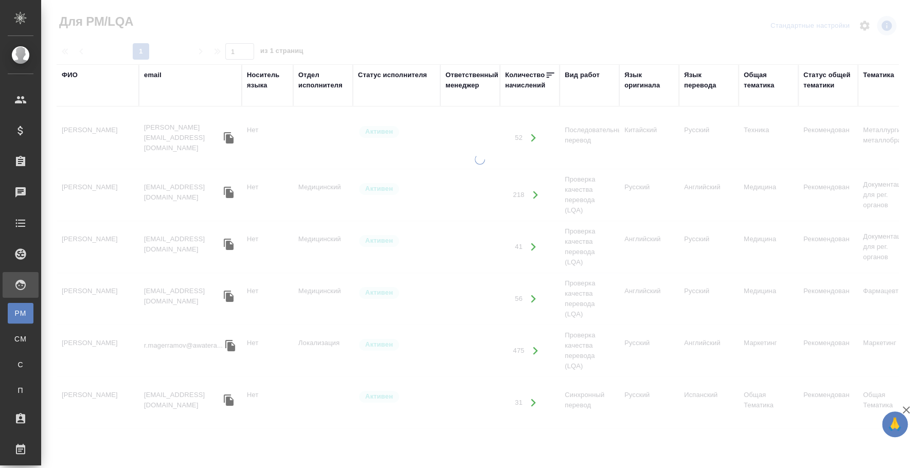
click at [72, 71] on div "ФИО" at bounding box center [70, 75] width 16 height 10
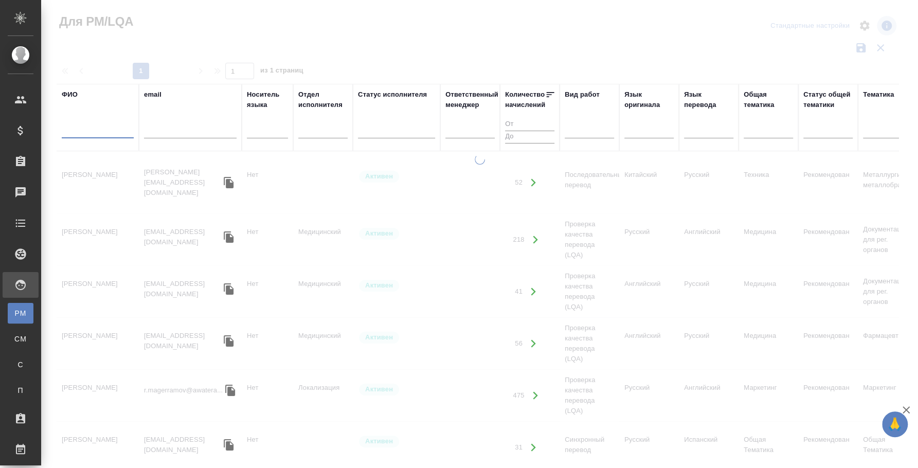
click at [92, 133] on input "text" at bounding box center [98, 131] width 72 height 13
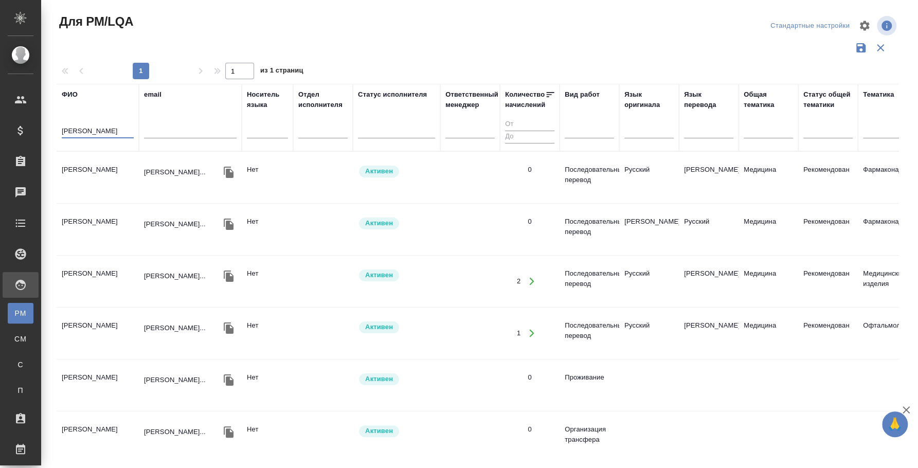
type input "макаревич денис"
click at [99, 166] on td "Макаревич Денис" at bounding box center [98, 177] width 82 height 36
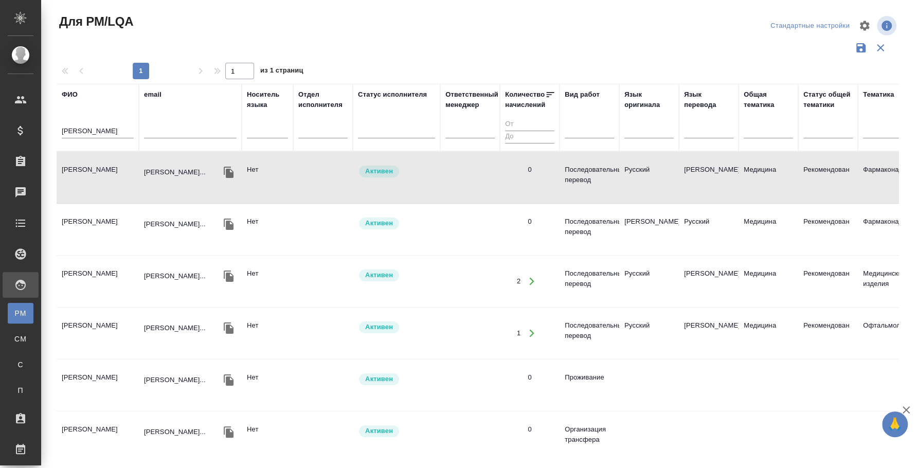
click at [99, 166] on td "Макаревич Денис" at bounding box center [98, 177] width 82 height 36
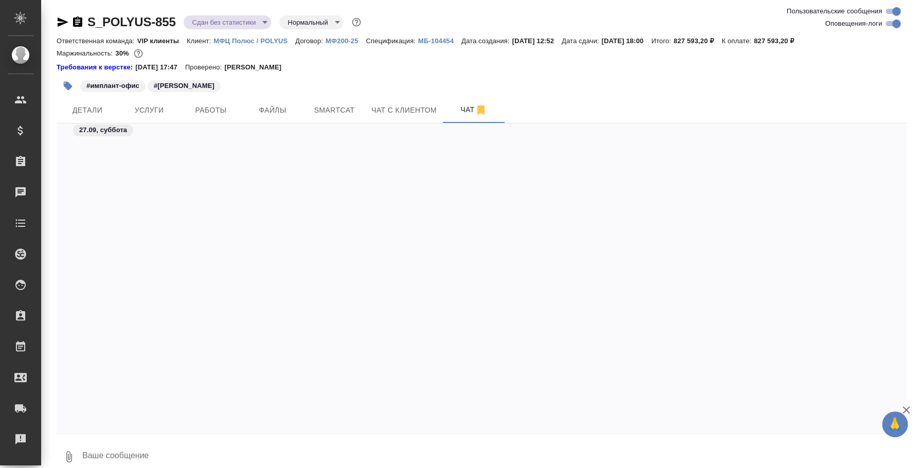
scroll to position [8962, 0]
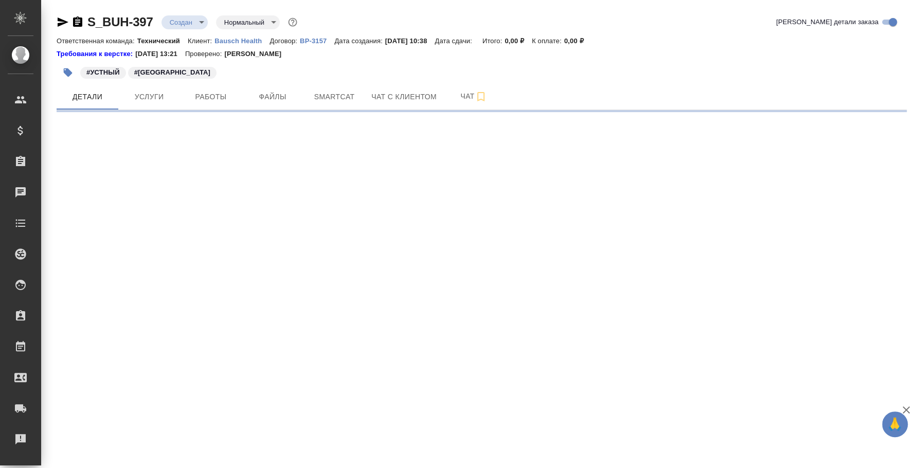
select select "RU"
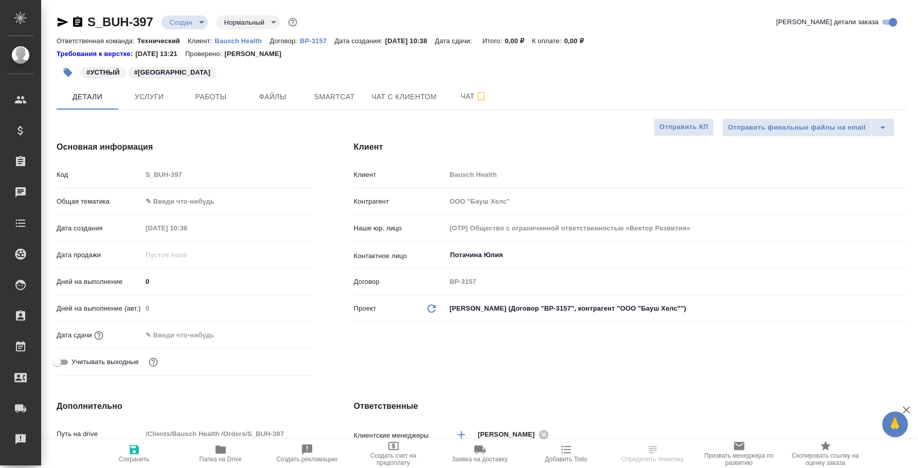
type textarea "x"
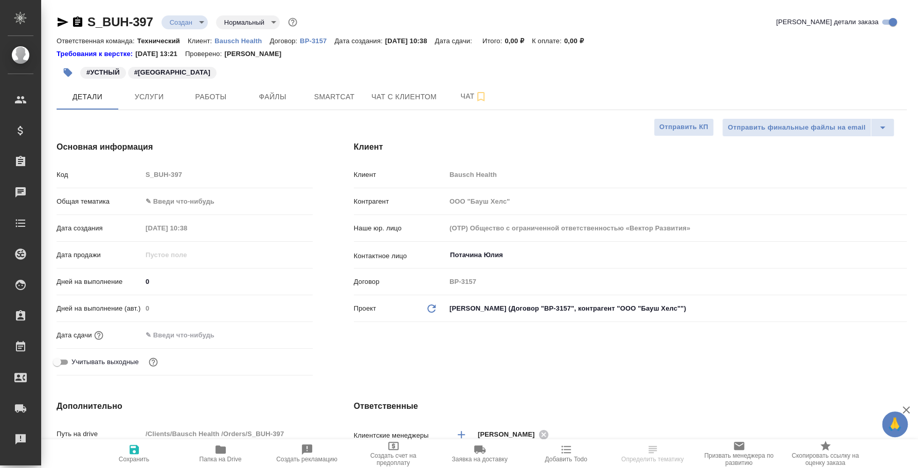
type textarea "x"
select select "RU"
type textarea "x"
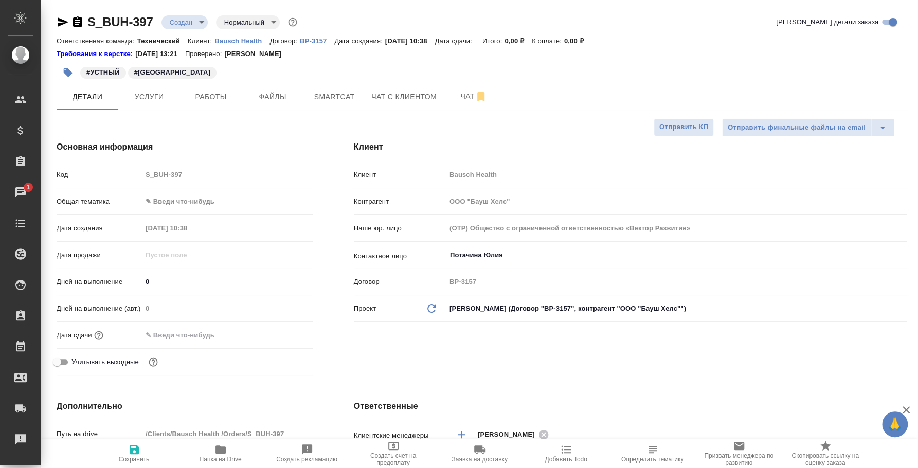
type textarea "x"
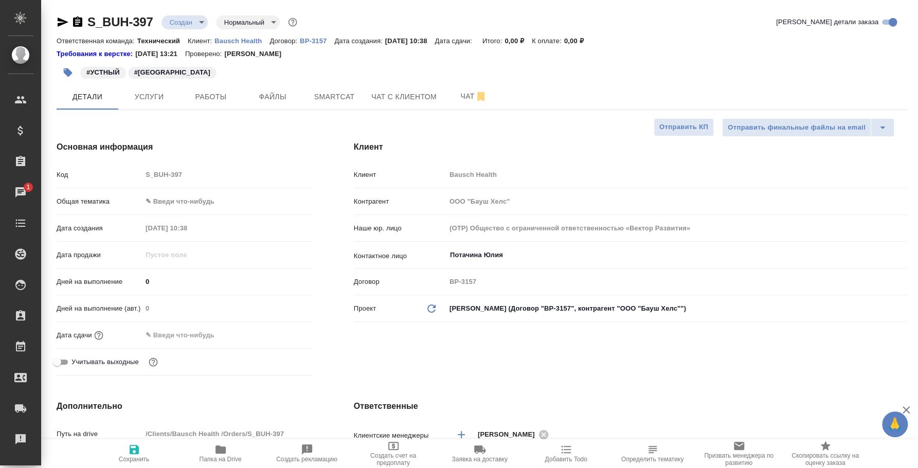
type textarea "x"
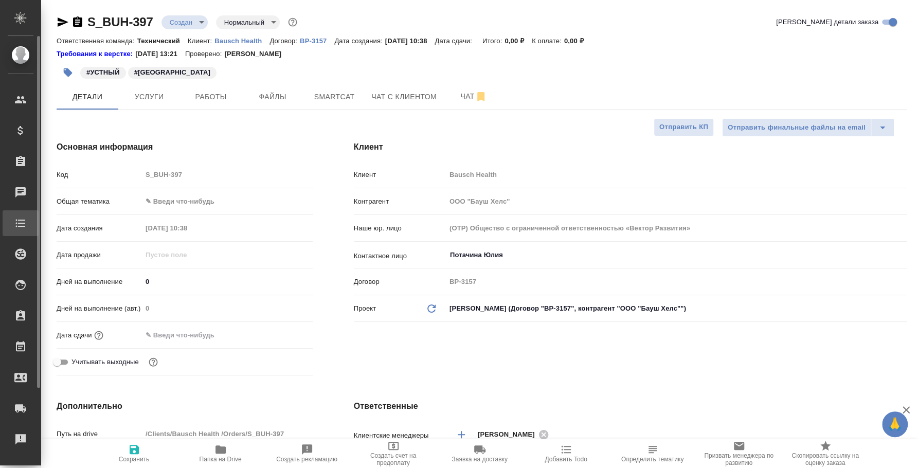
type textarea "x"
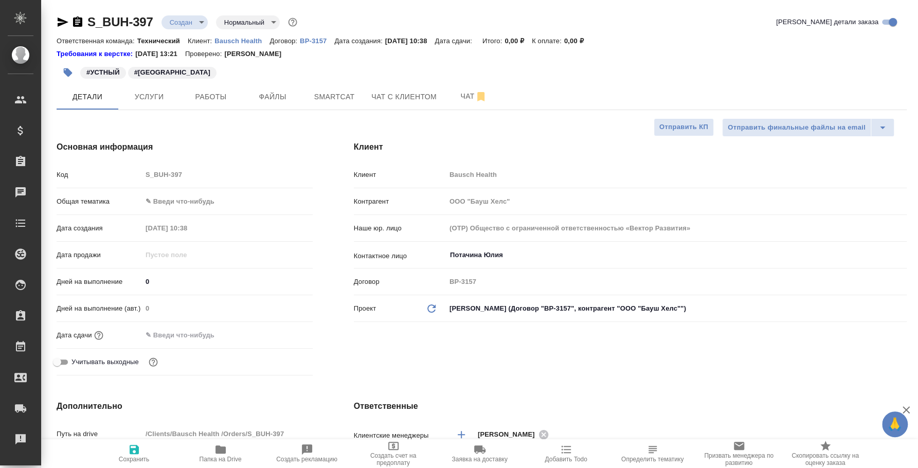
type textarea "x"
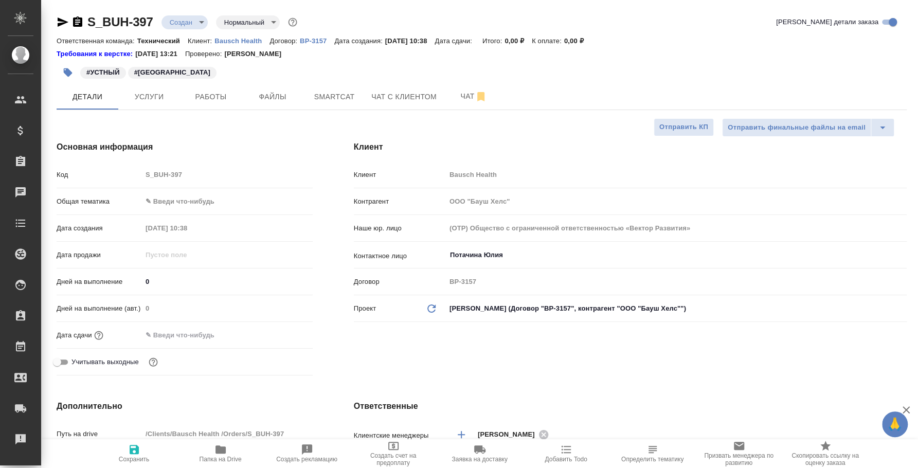
type textarea "x"
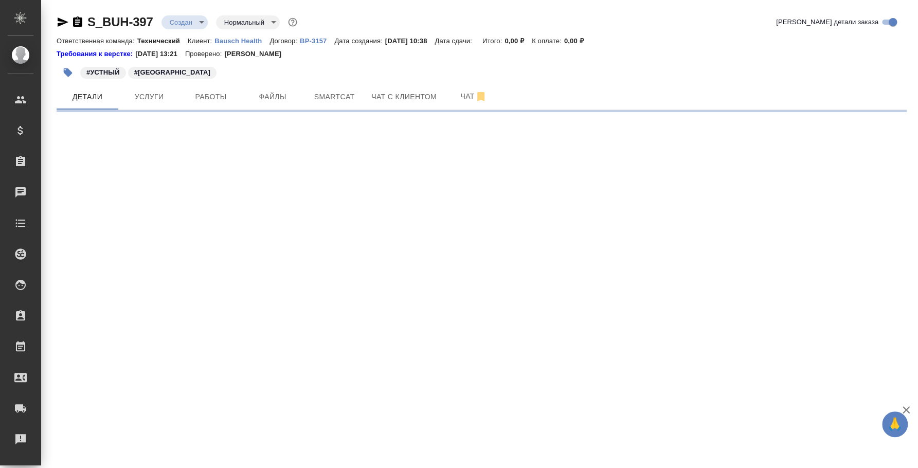
select select "RU"
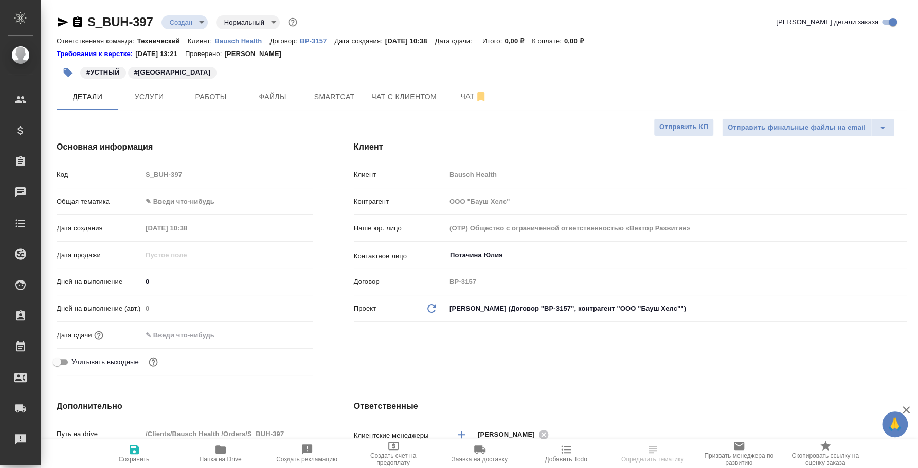
type textarea "x"
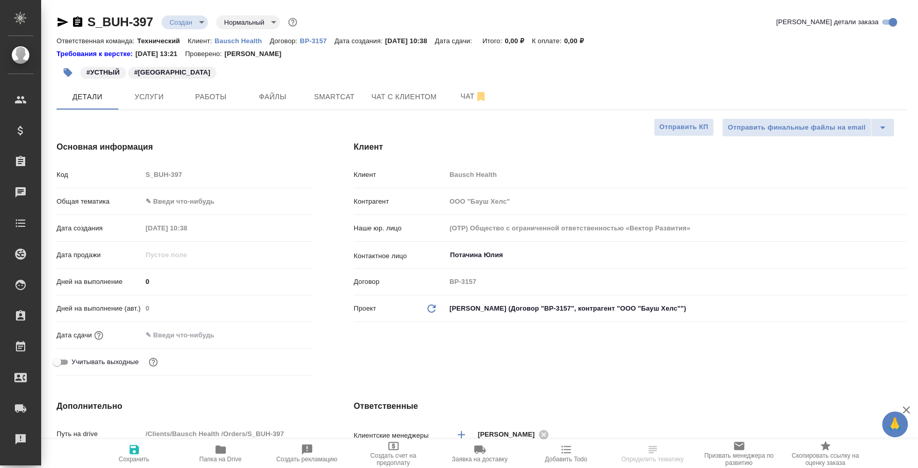
type textarea "x"
select select "RU"
type textarea "x"
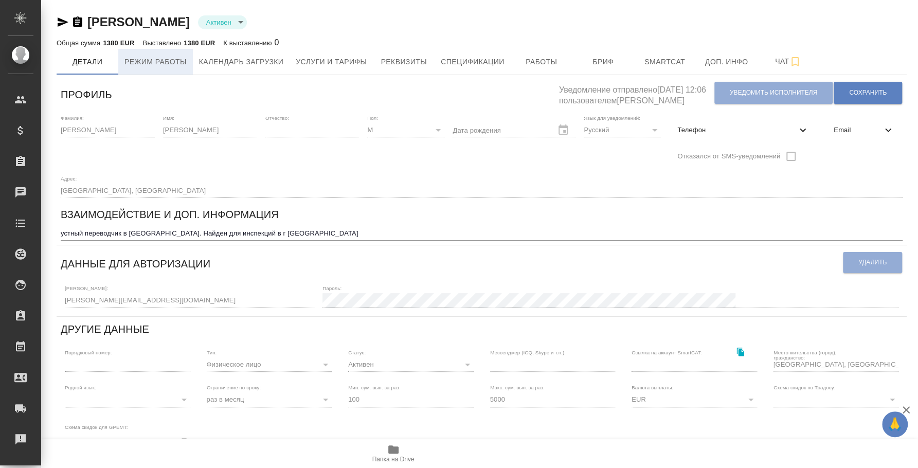
click at [159, 58] on span "Режим работы" at bounding box center [155, 62] width 62 height 13
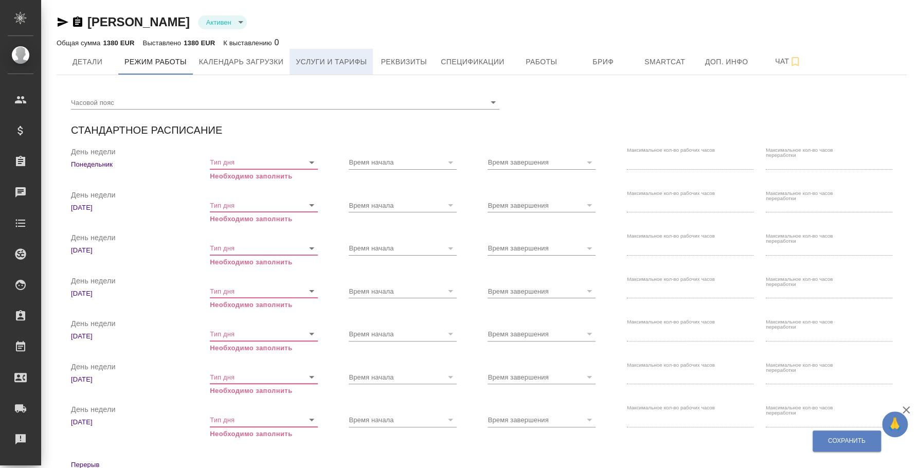
checkbox input "true"
click at [343, 69] on button "Услуги и тарифы" at bounding box center [331, 62] width 83 height 26
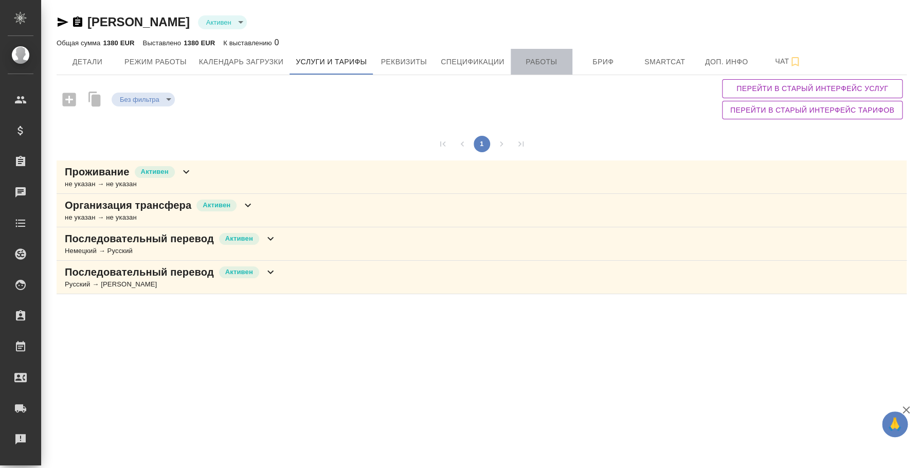
click at [554, 57] on span "Работы" at bounding box center [541, 62] width 49 height 13
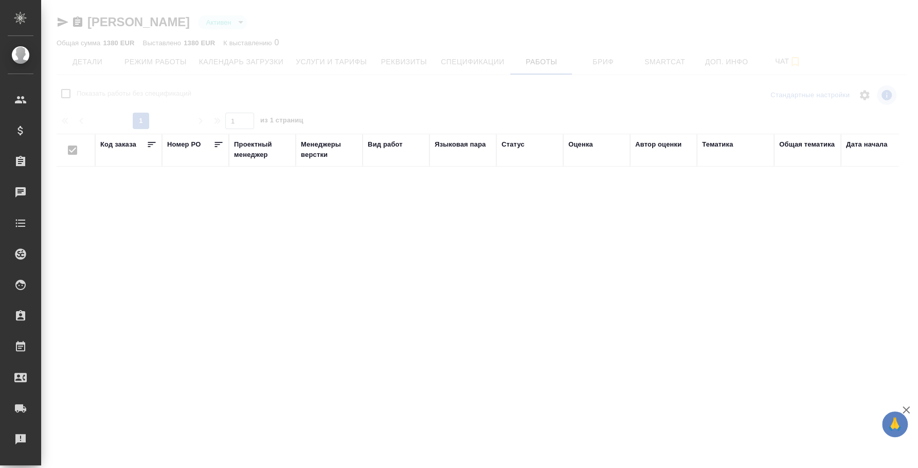
checkbox input "false"
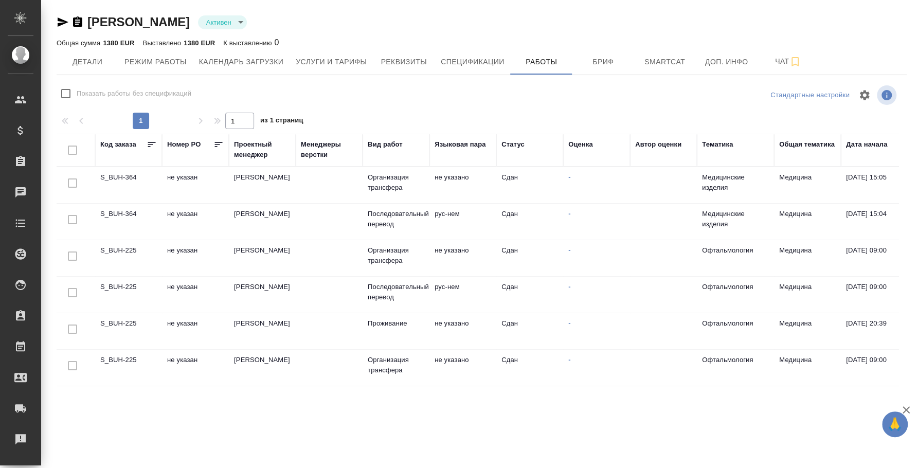
click at [117, 252] on td "S_BUH-225" at bounding box center [128, 258] width 67 height 36
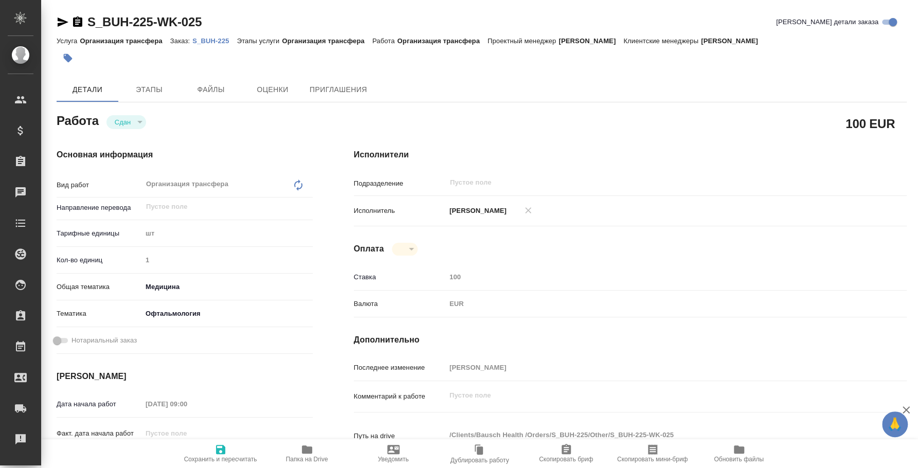
type textarea "x"
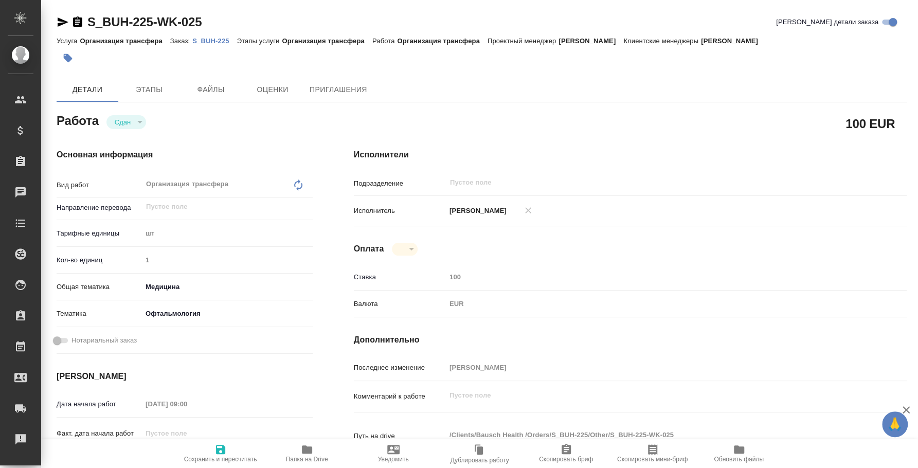
type textarea "x"
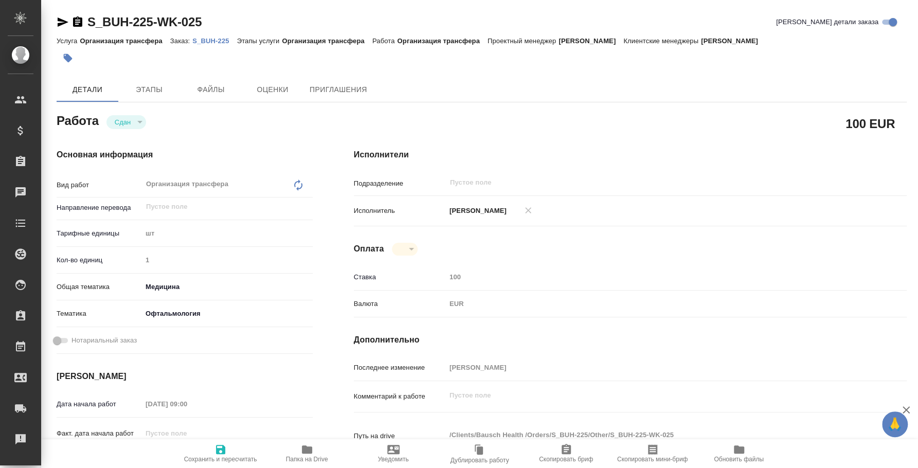
type textarea "x"
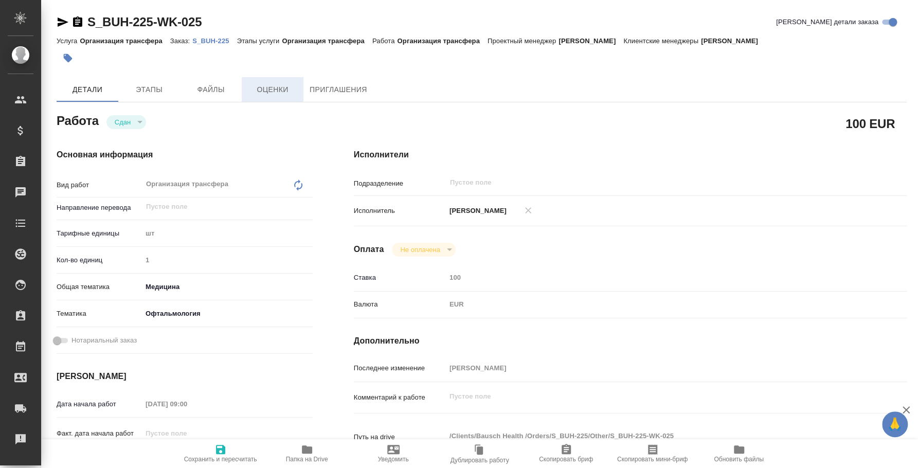
type textarea "x"
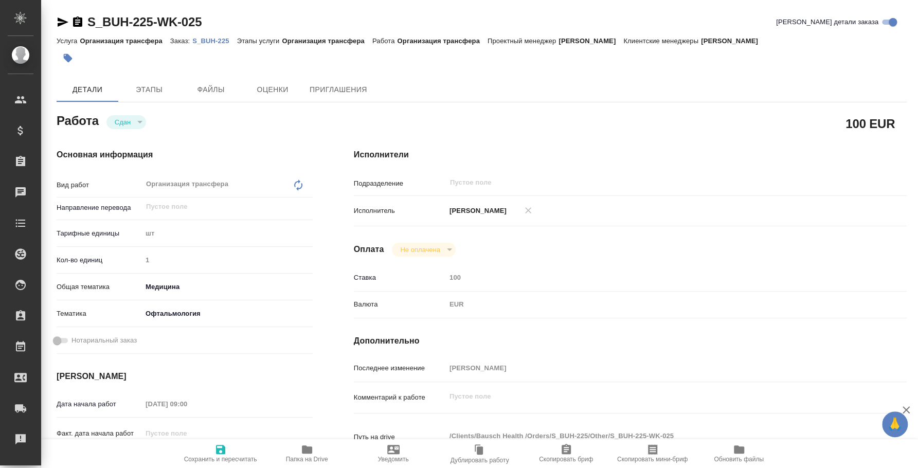
type textarea "x"
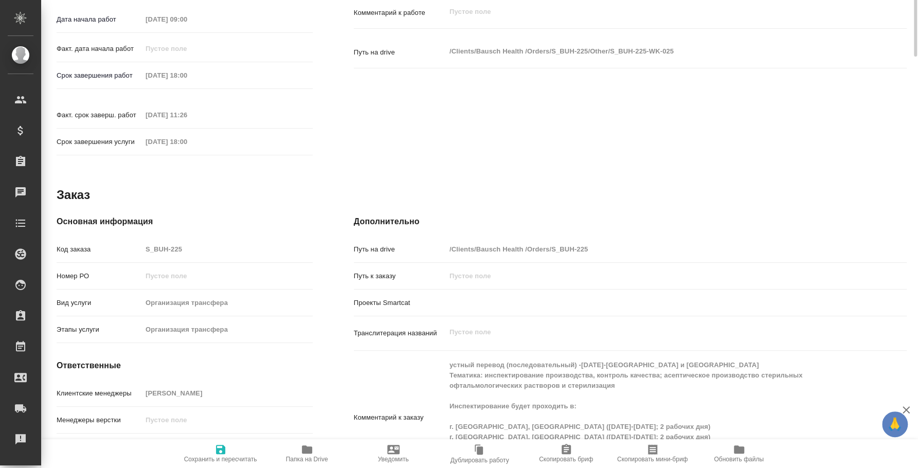
scroll to position [64, 0]
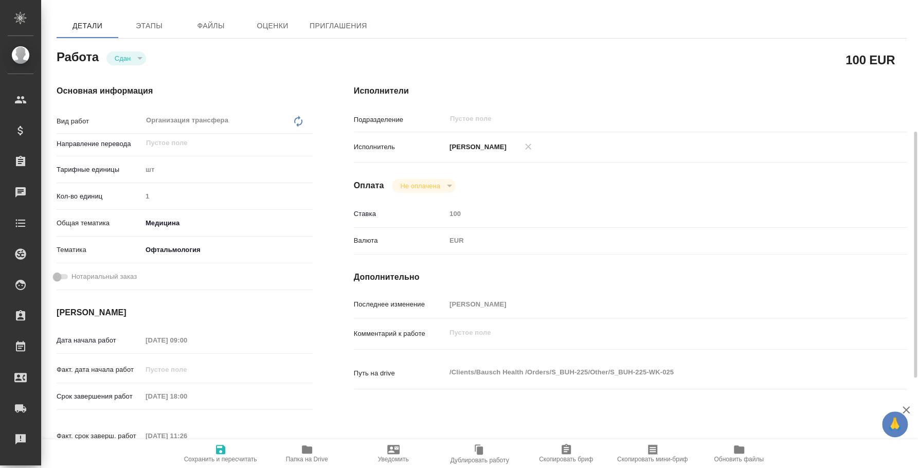
type textarea "x"
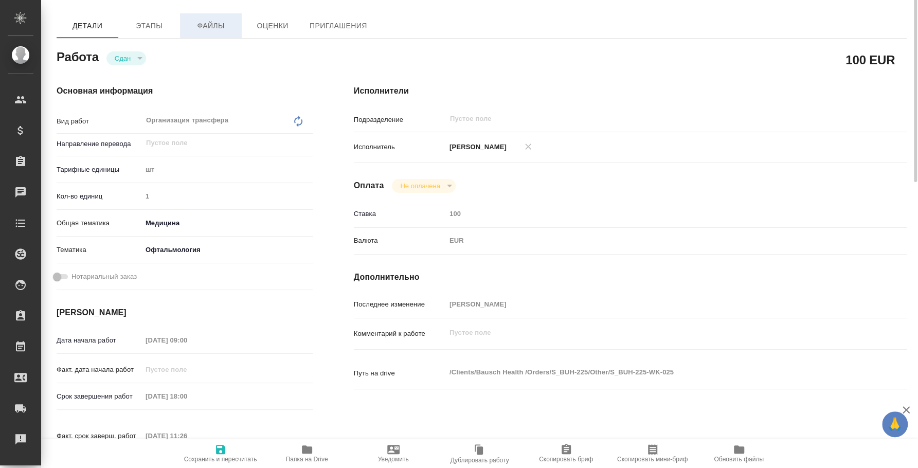
scroll to position [0, 0]
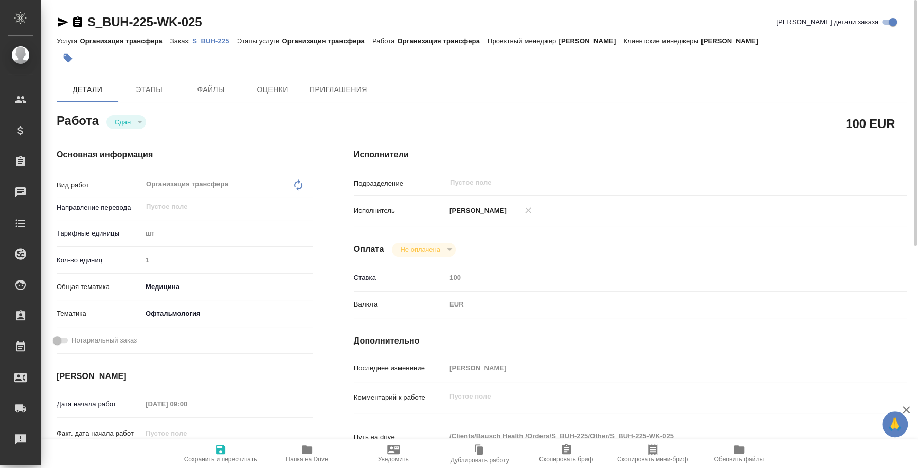
click at [225, 43] on p "S_BUH-225" at bounding box center [214, 41] width 44 height 8
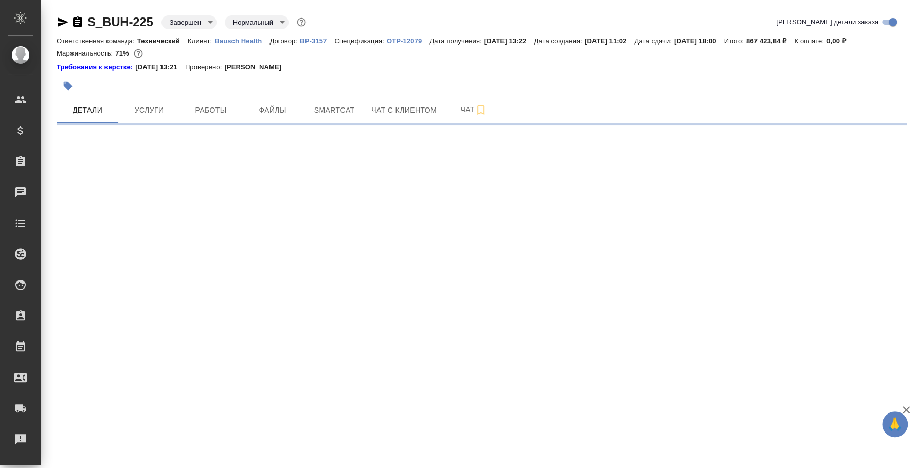
select select "RU"
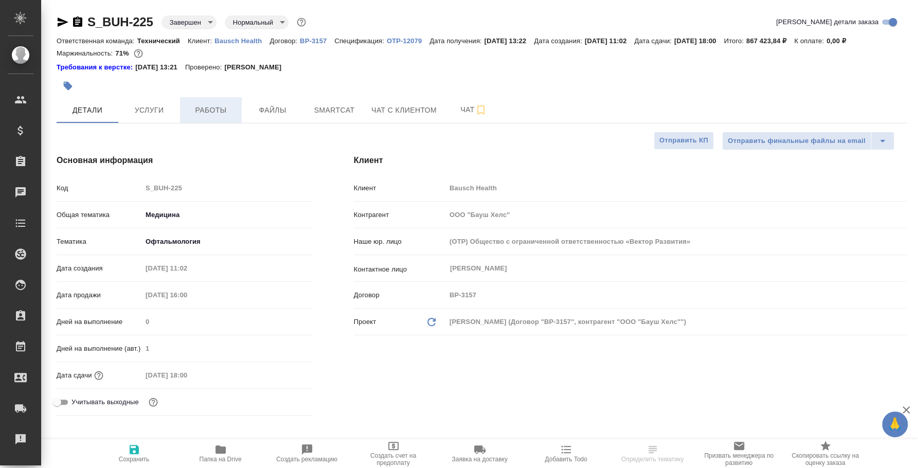
click at [221, 117] on button "Работы" at bounding box center [211, 110] width 62 height 26
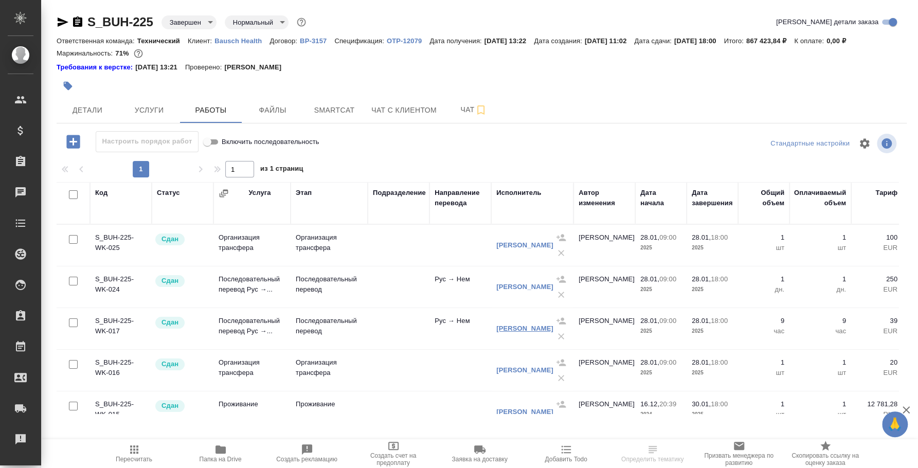
click at [513, 325] on link "[PERSON_NAME]" at bounding box center [524, 329] width 57 height 8
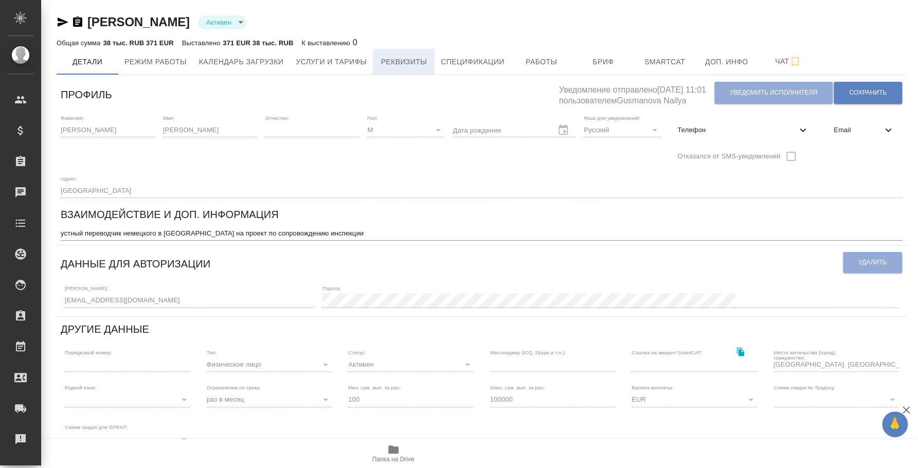
click at [384, 63] on span "Реквизиты" at bounding box center [403, 62] width 49 height 13
click at [358, 61] on span "Услуги и тарифы" at bounding box center [331, 62] width 71 height 13
select select "10"
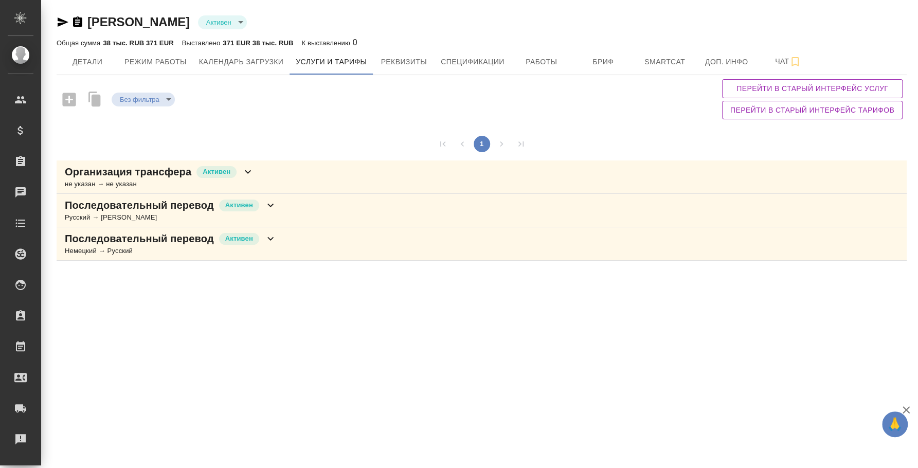
click at [315, 205] on div "Последовательный перевод Активен Русский → Немецкий" at bounding box center [482, 210] width 850 height 33
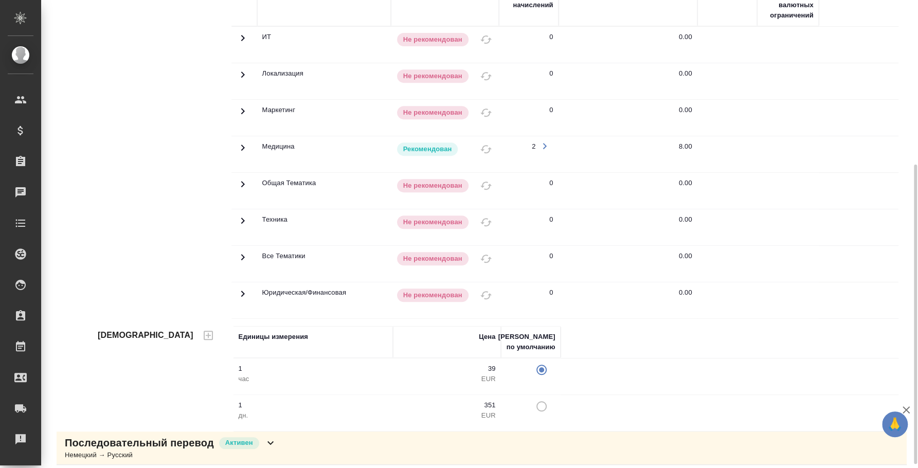
scroll to position [262, 0]
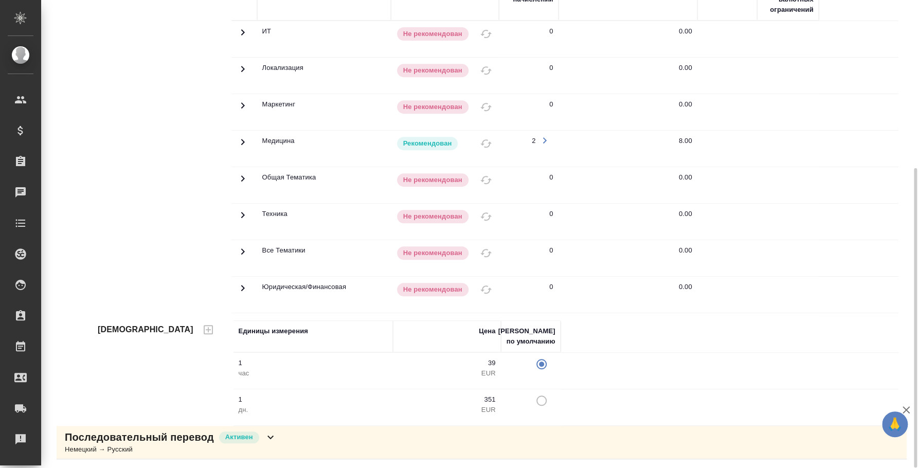
click at [292, 444] on div "Последовательный перевод Активен Немецкий → Русский" at bounding box center [482, 442] width 850 height 33
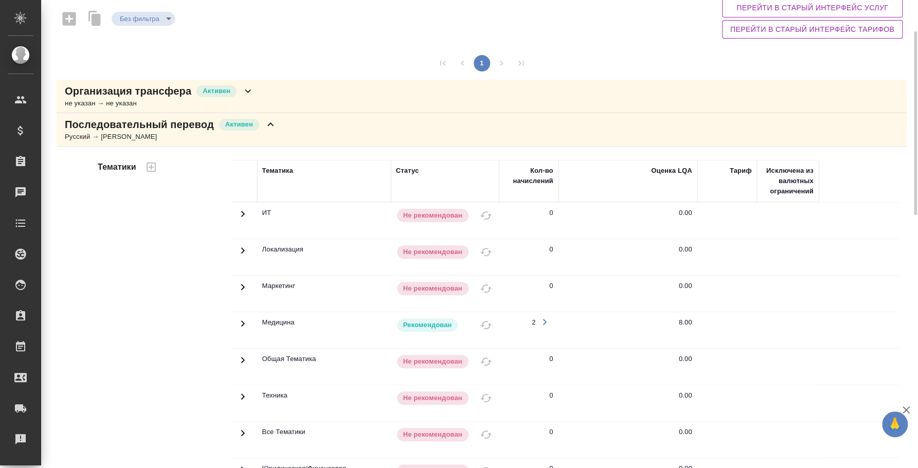
scroll to position [0, 0]
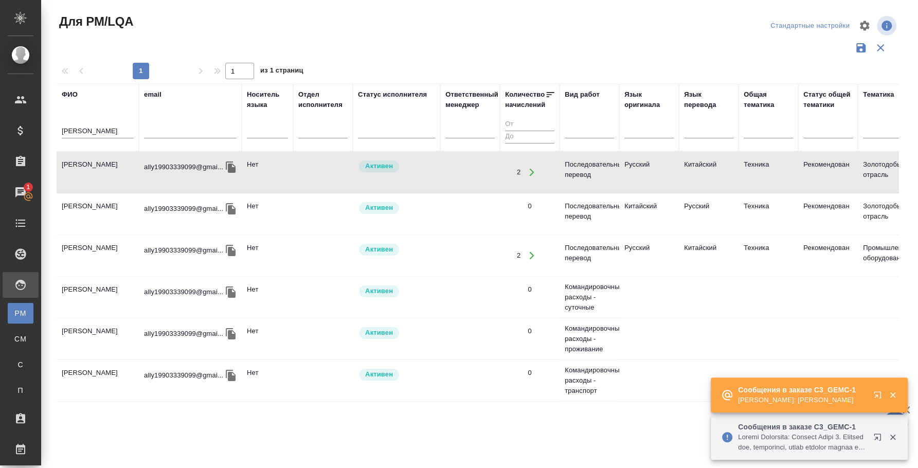
click at [859, 448] on p at bounding box center [802, 442] width 129 height 21
click at [875, 433] on icon "button" at bounding box center [879, 439] width 12 height 12
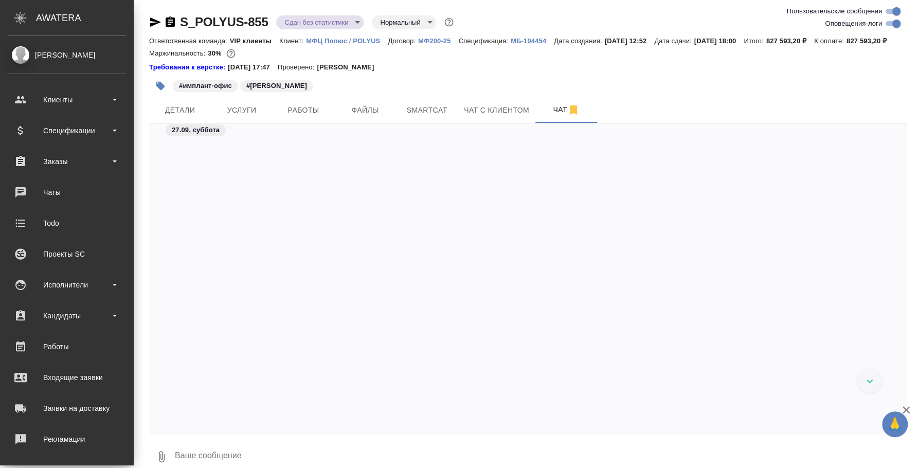
scroll to position [7756, 0]
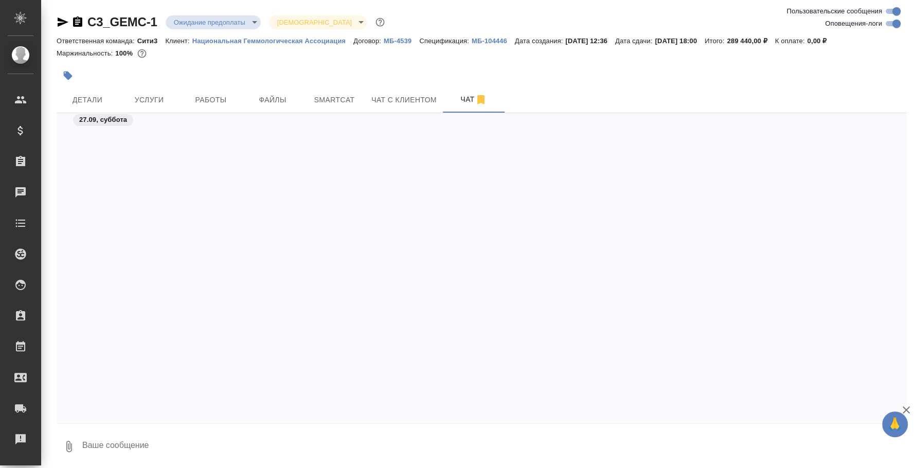
scroll to position [4861, 0]
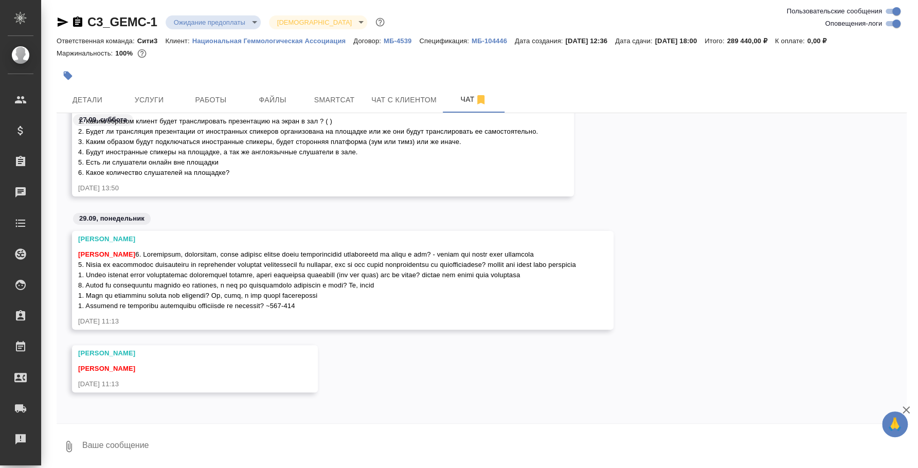
click at [116, 23] on link "C3_GEMC-1" at bounding box center [122, 22] width 70 height 14
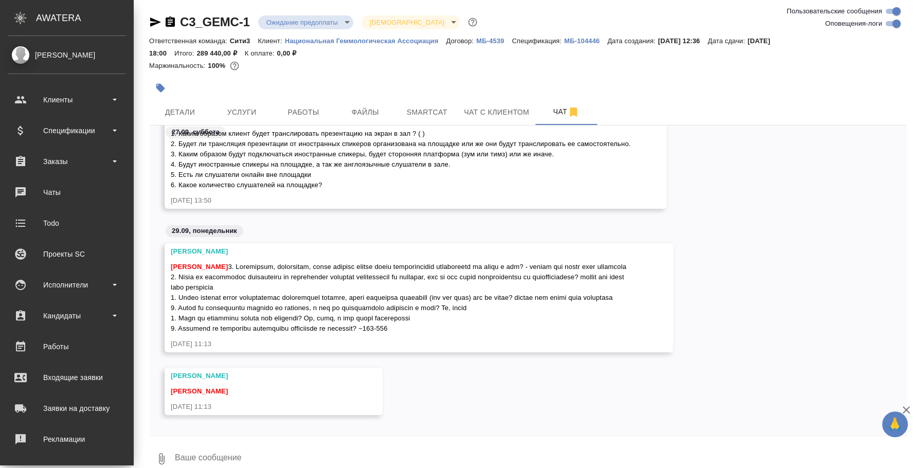
scroll to position [4861, 0]
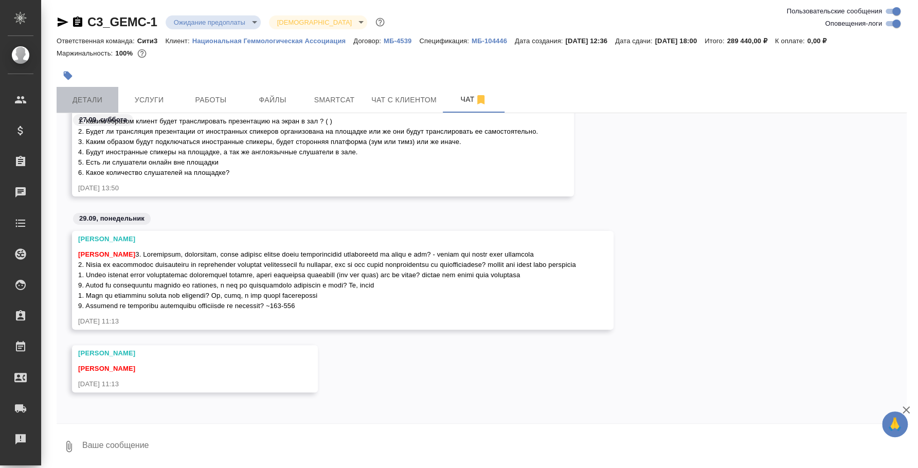
click at [108, 100] on span "Детали" at bounding box center [87, 100] width 49 height 13
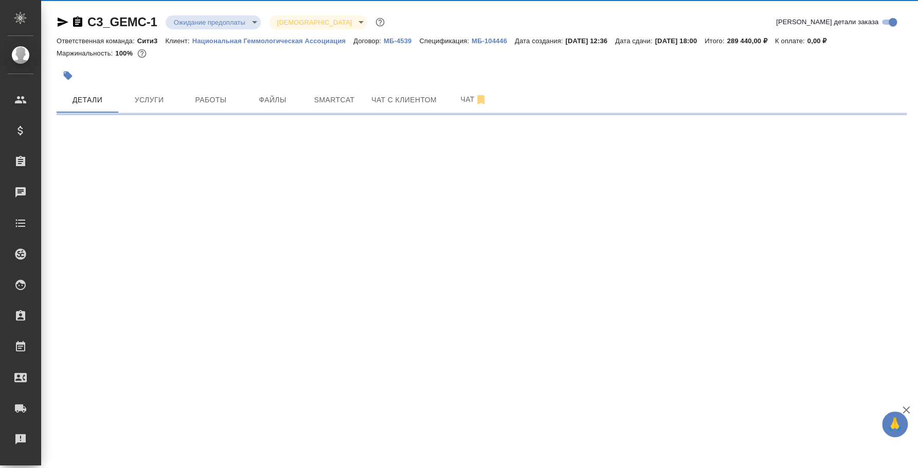
select select "RU"
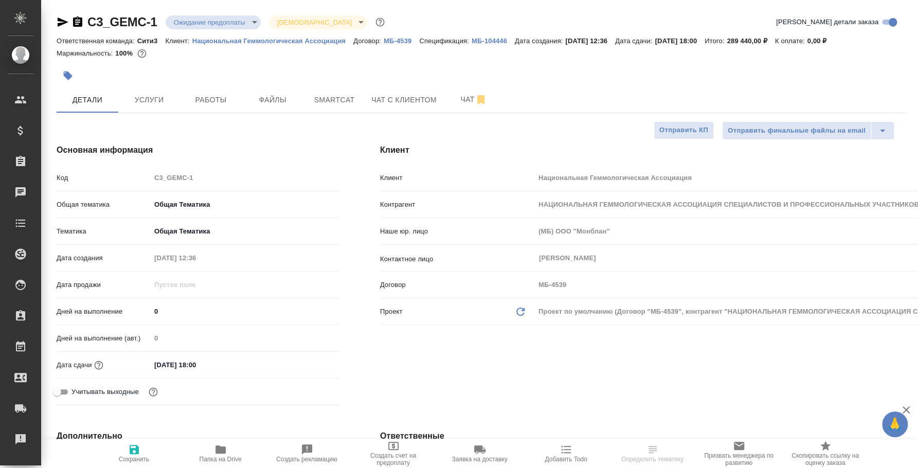
type textarea "x"
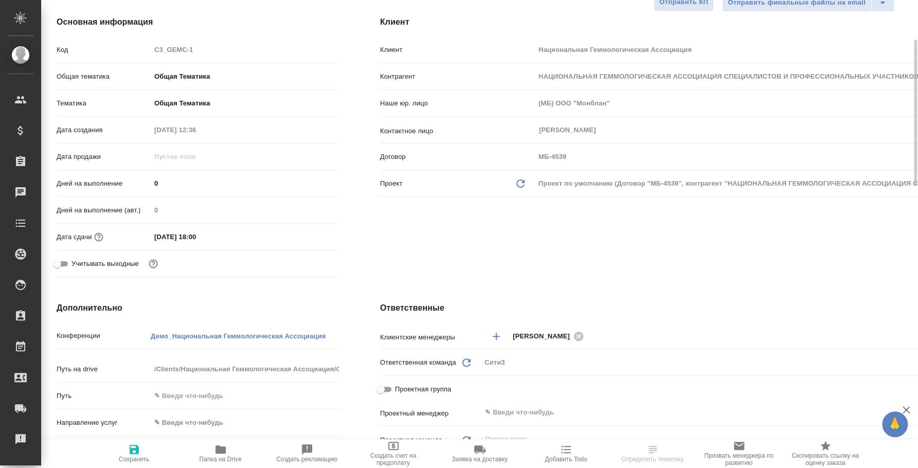
scroll to position [320, 0]
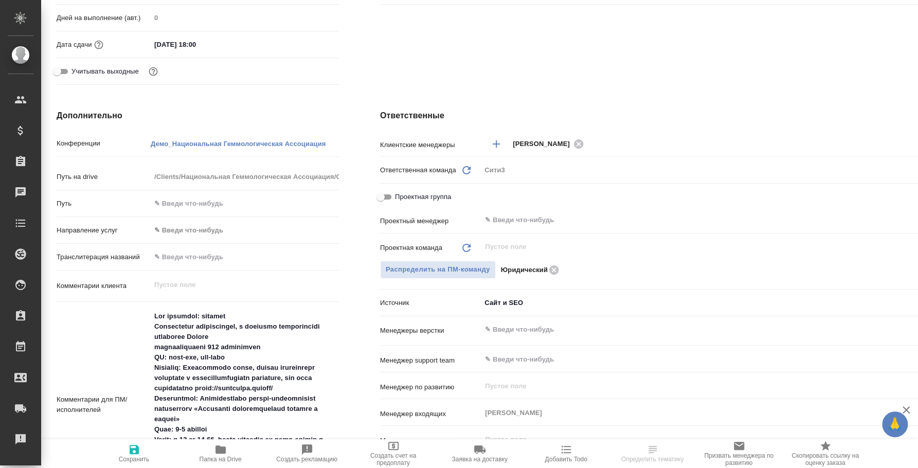
click at [545, 224] on input "text" at bounding box center [716, 220] width 464 height 12
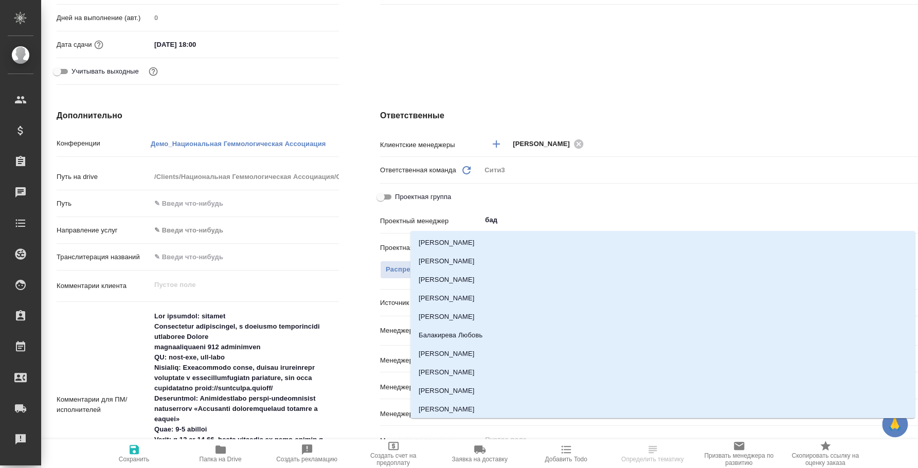
type input "бада"
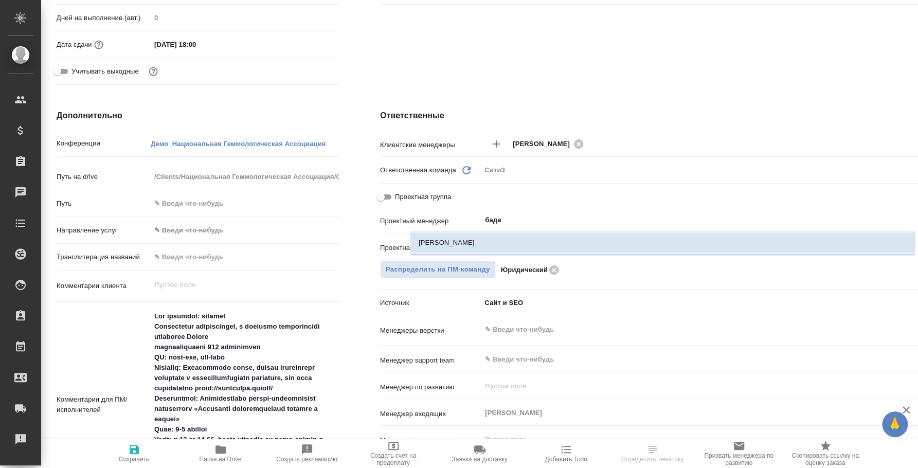
click at [543, 234] on li "Баданян Артак" at bounding box center [662, 242] width 505 height 19
type textarea "x"
type input "Баданян Артак"
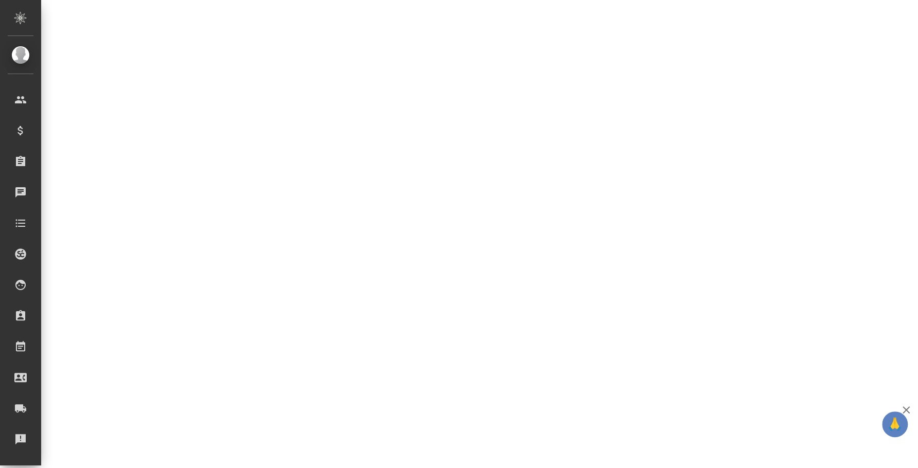
select select "RU"
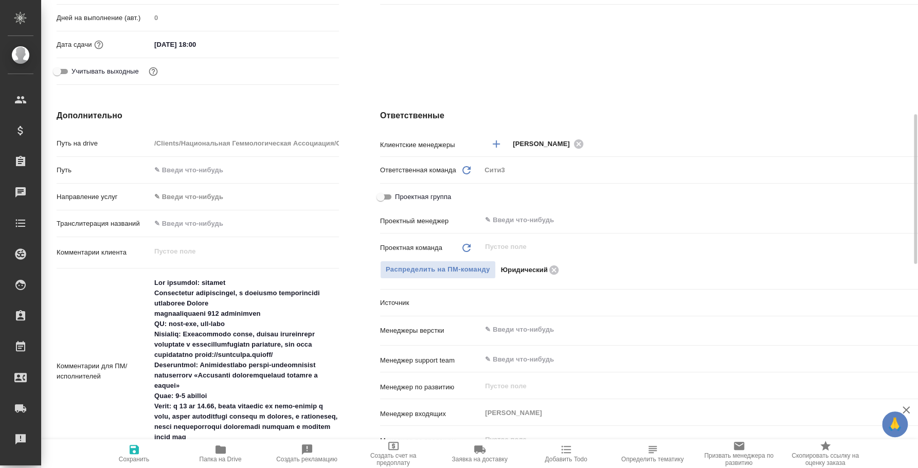
scroll to position [329, 0]
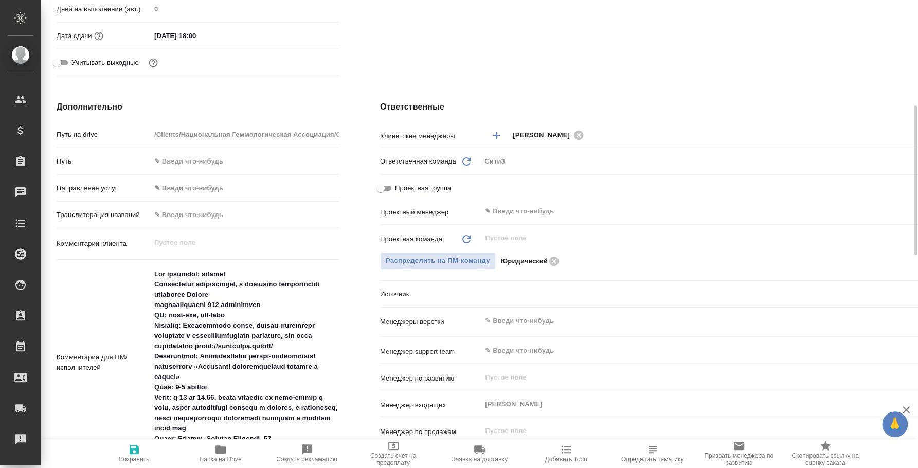
type textarea "x"
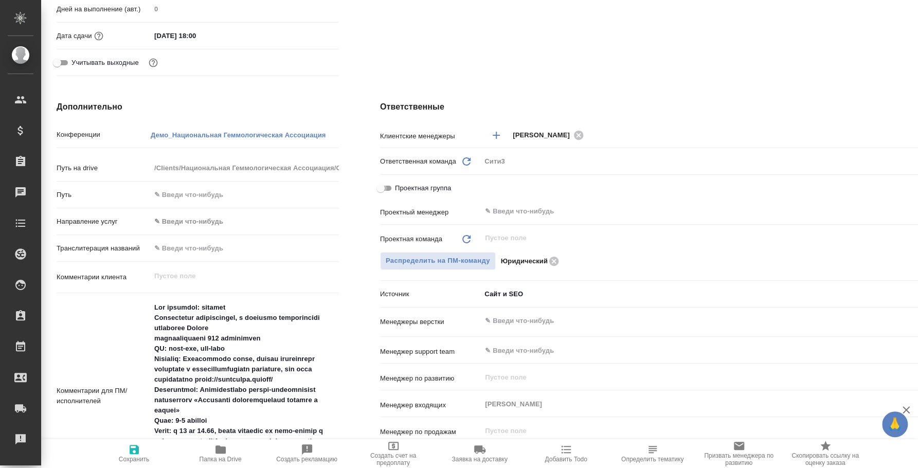
click at [386, 185] on input "Проектная группа" at bounding box center [380, 188] width 37 height 12
checkbox input "true"
type textarea "x"
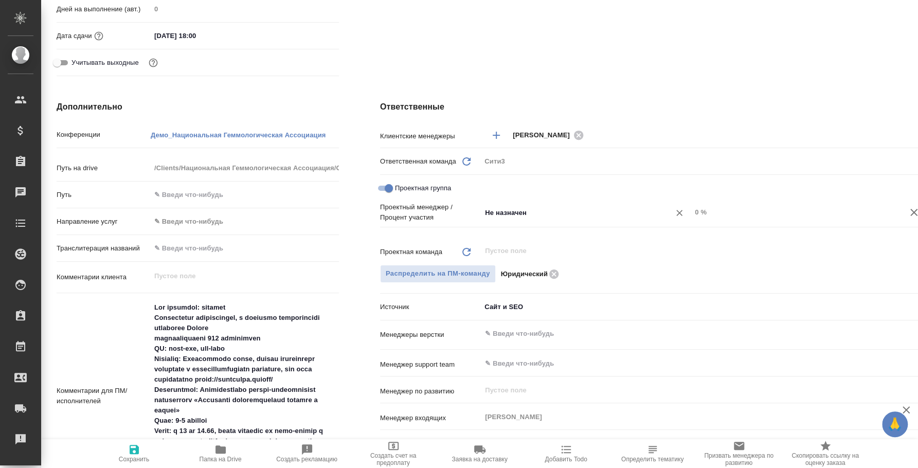
click at [536, 212] on input "Не назначен" at bounding box center [569, 212] width 170 height 12
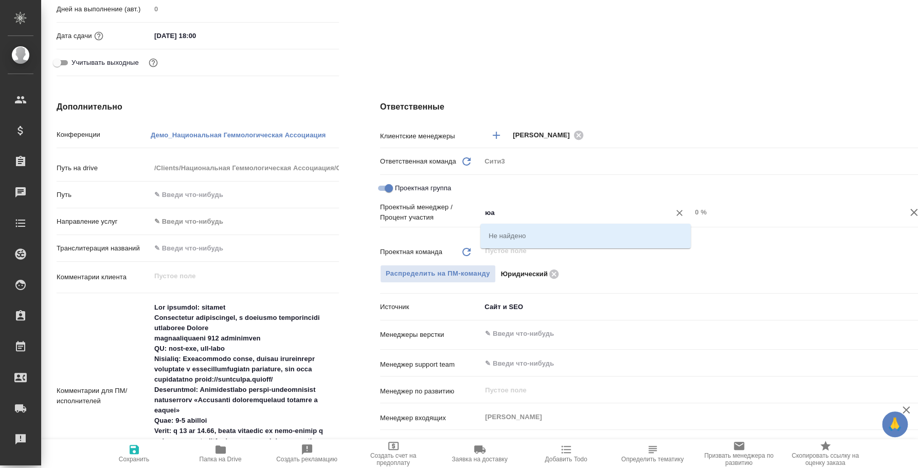
type input "ю"
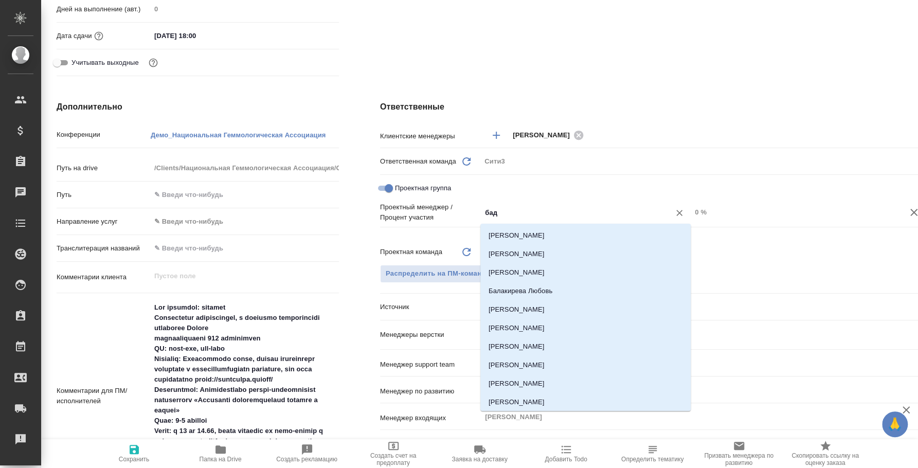
type input "бада"
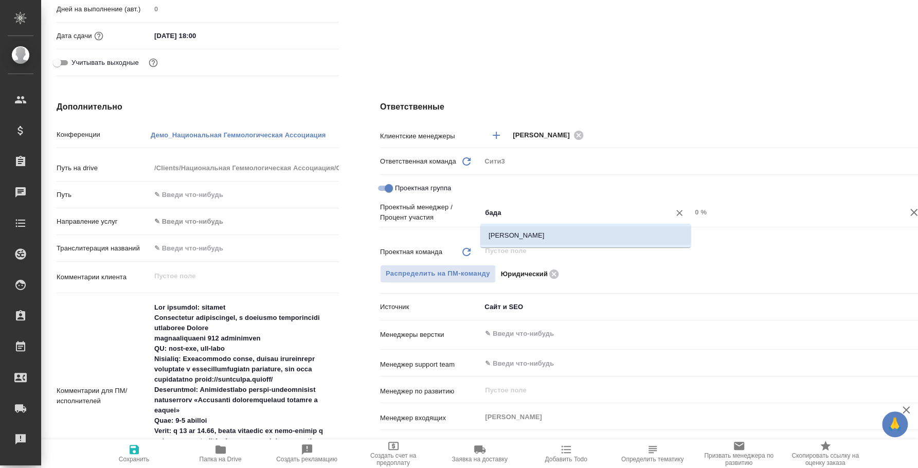
click at [554, 230] on li "Баданян Артак" at bounding box center [585, 235] width 210 height 19
type textarea "x"
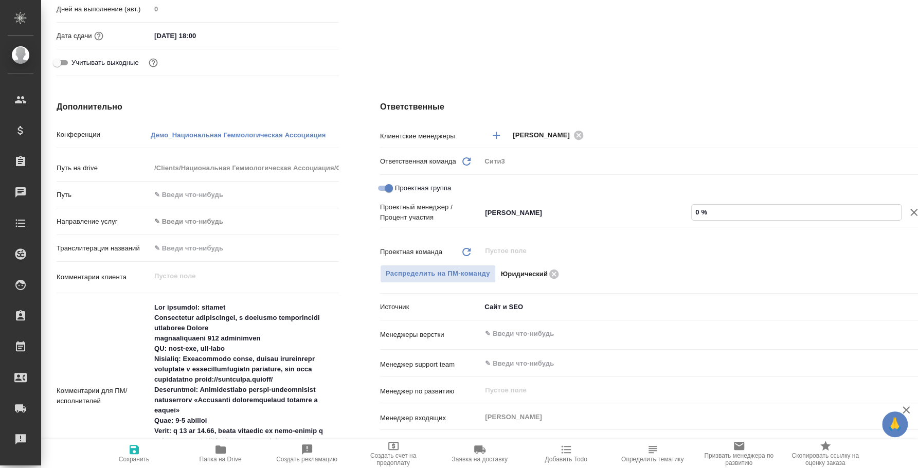
click at [700, 211] on input "0 %" at bounding box center [796, 212] width 209 height 15
type textarea "x"
type input "9 %"
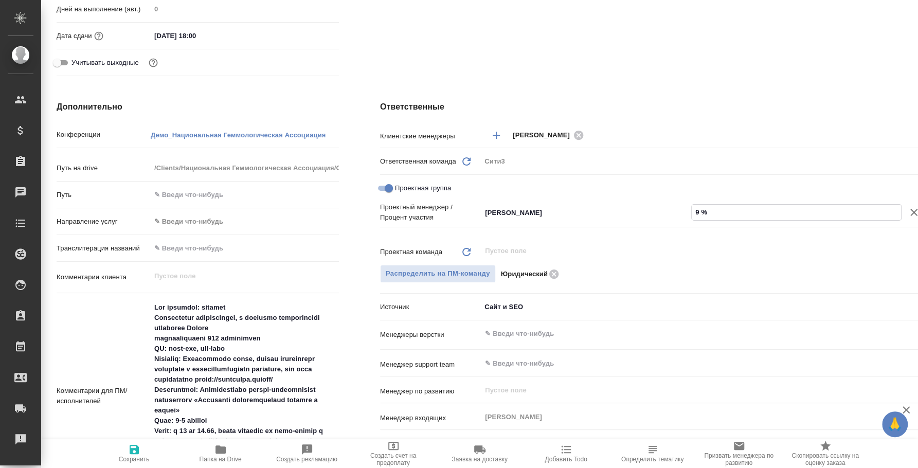
type textarea "x"
type input "99 %"
click at [753, 242] on div "​" at bounding box center [733, 251] width 505 height 19
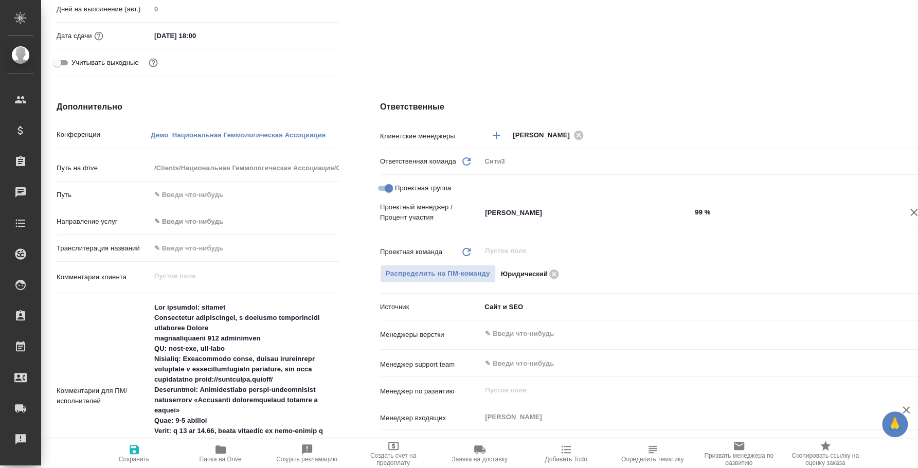
click at [757, 219] on input "99 %" at bounding box center [796, 212] width 210 height 15
click at [470, 223] on div "Проектный менеджер / Процент участия Баданян Артак ​ 99 %" at bounding box center [683, 222] width 606 height 40
click at [154, 452] on span "Сохранить" at bounding box center [134, 453] width 74 height 20
type textarea "x"
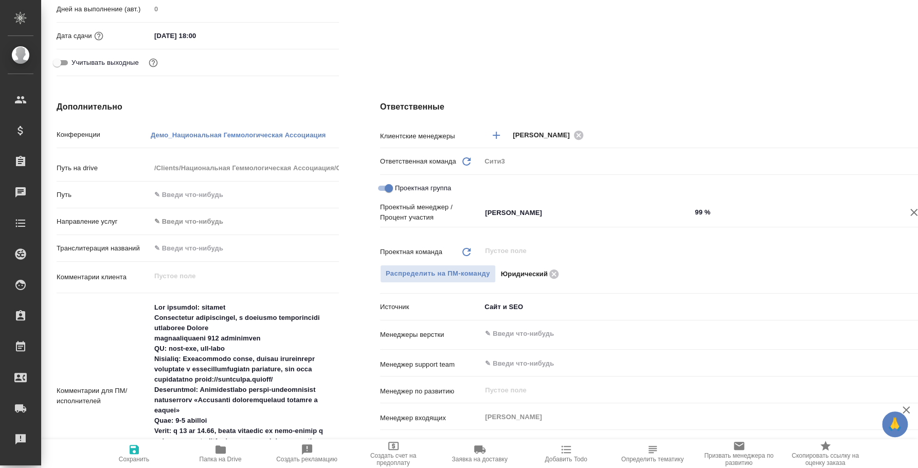
type textarea "x"
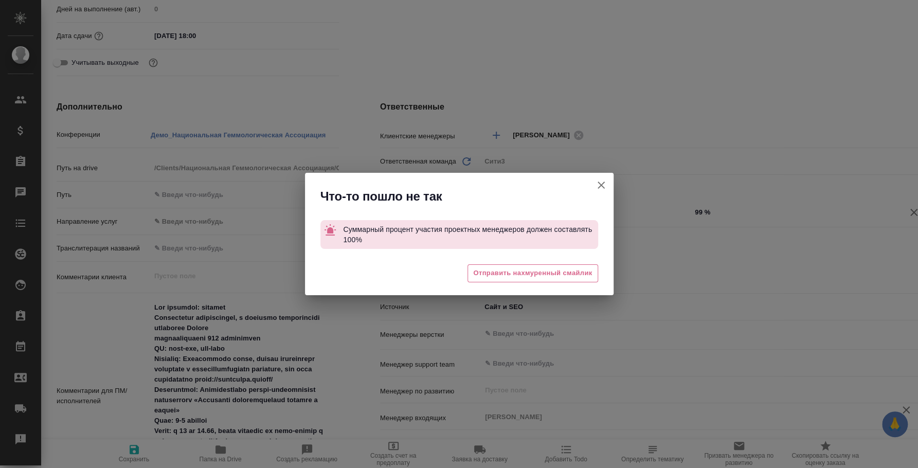
click at [605, 181] on icon "button" at bounding box center [601, 185] width 12 height 12
type textarea "x"
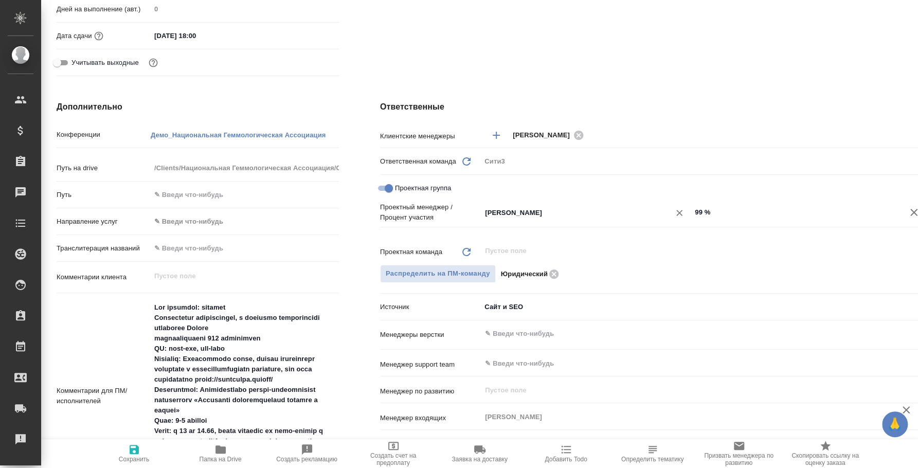
click at [551, 222] on div "Баданян Артак ​" at bounding box center [586, 213] width 210 height 21
click at [547, 222] on div "Баданян Артак ​" at bounding box center [586, 213] width 210 height 21
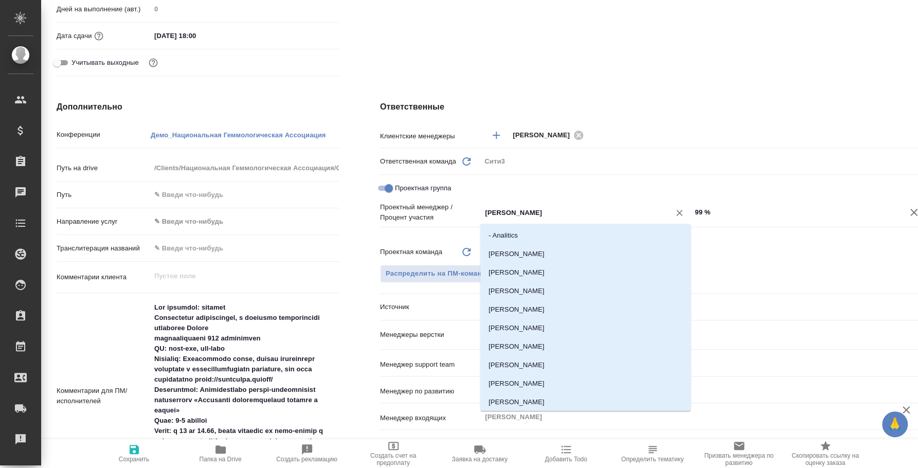
click at [528, 211] on input "Баданян Артак" at bounding box center [569, 212] width 170 height 12
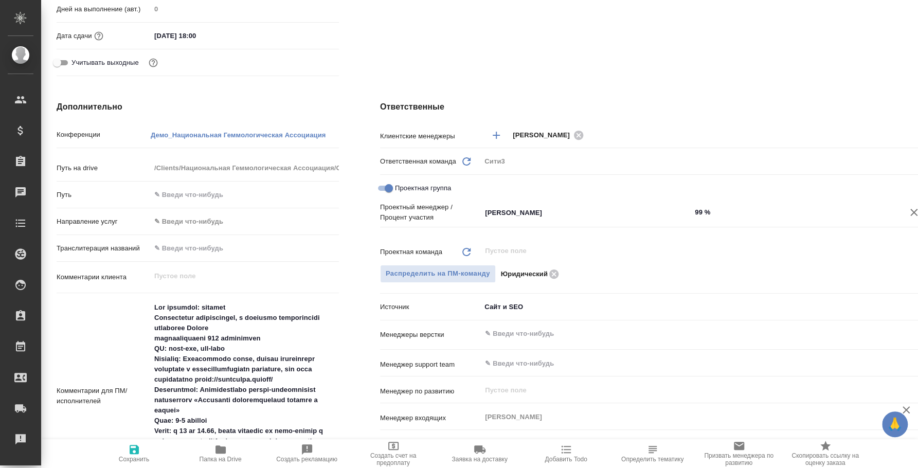
click at [455, 219] on p "Проектный менеджер / Процент участия" at bounding box center [430, 212] width 101 height 21
click at [377, 185] on input "Проектная группа" at bounding box center [388, 188] width 37 height 12
checkbox input "false"
type textarea "x"
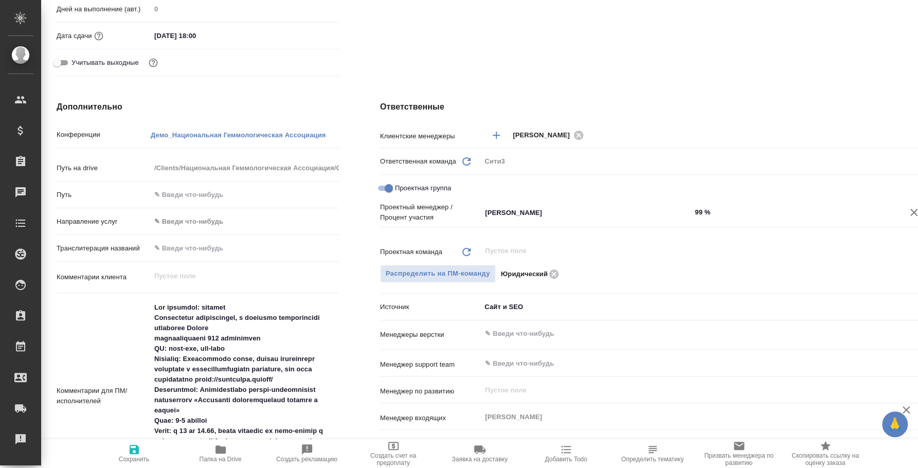
type textarea "x"
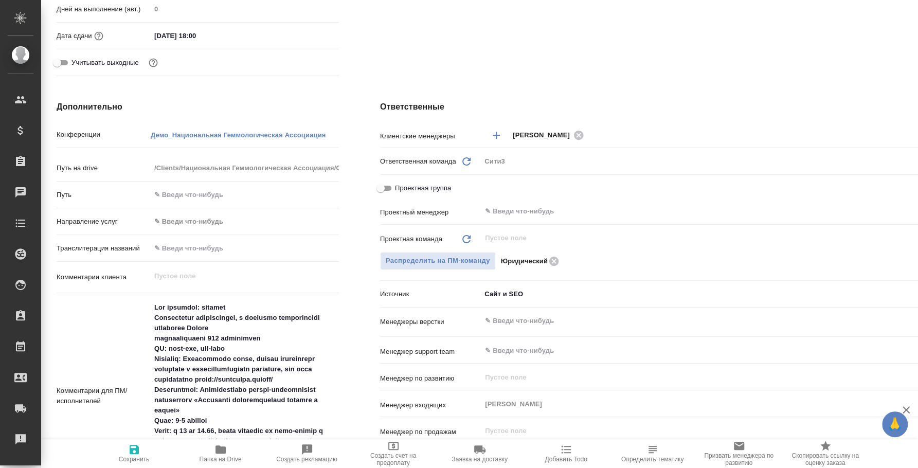
click at [389, 183] on input "Проектная группа" at bounding box center [380, 188] width 37 height 12
checkbox input "true"
type textarea "x"
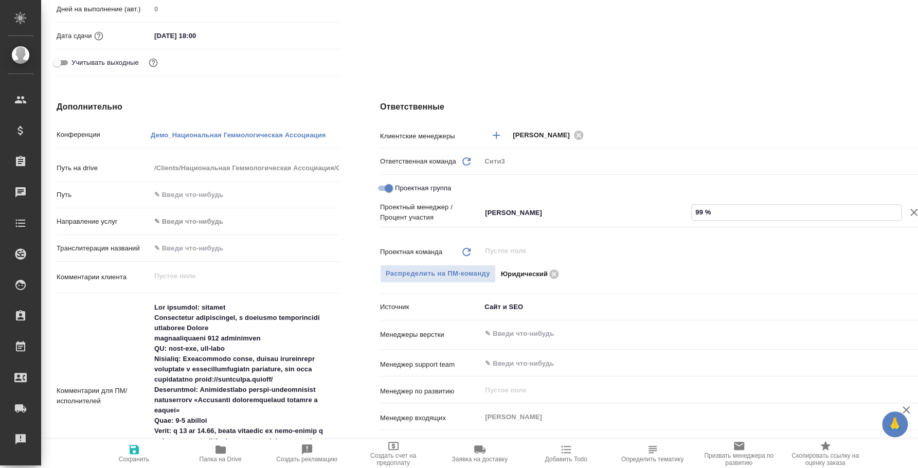
click at [727, 210] on input "99 %" at bounding box center [796, 212] width 209 height 15
drag, startPoint x: 720, startPoint y: 226, endPoint x: 706, endPoint y: 225, distance: 14.4
click at [719, 227] on hr at bounding box center [683, 227] width 606 height 1
click at [700, 213] on input "99 %" at bounding box center [796, 212] width 209 height 15
type input "9 %"
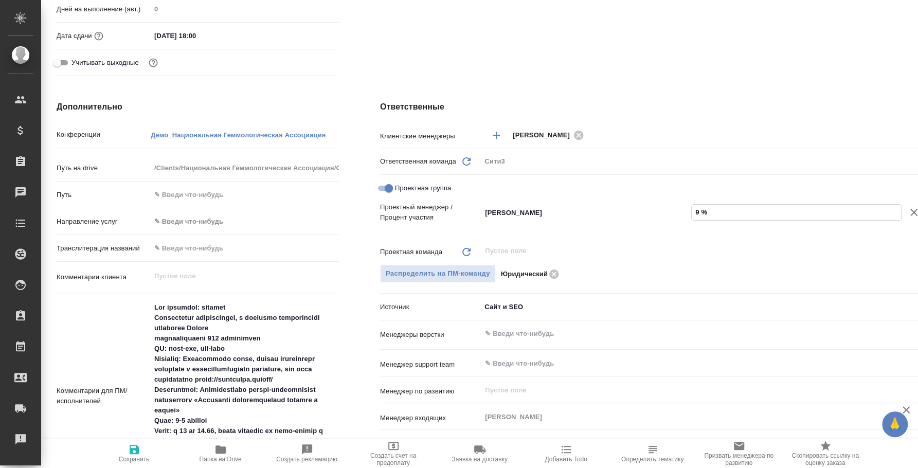
type textarea "x"
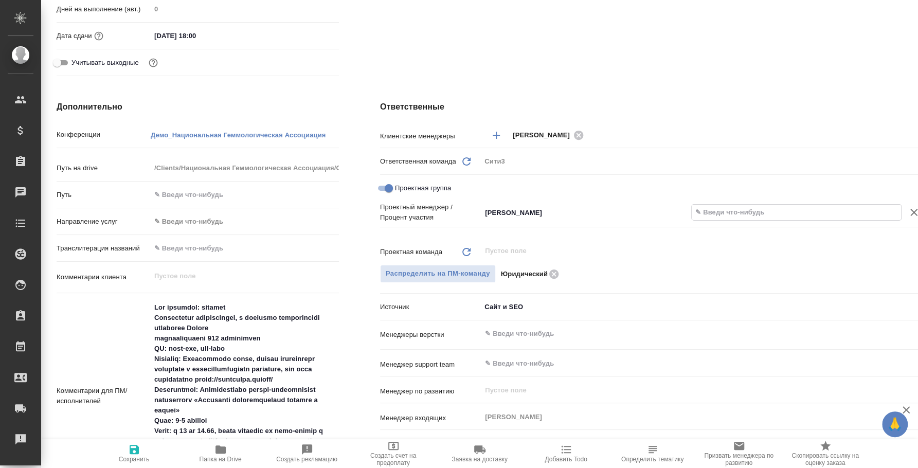
type textarea "x"
type input "50 %"
type textarea "x"
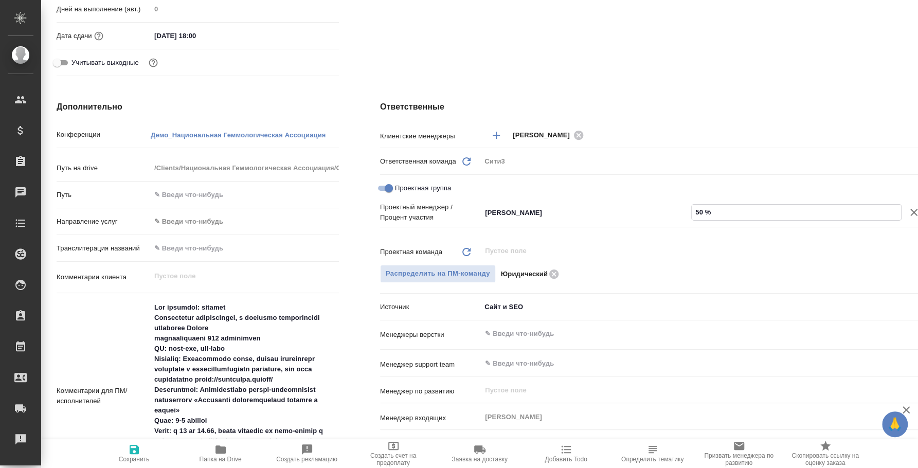
type input "50 %"
click at [795, 274] on div "Юридический" at bounding box center [743, 273] width 485 height 11
drag, startPoint x: 595, startPoint y: 229, endPoint x: 556, endPoint y: 212, distance: 42.1
click at [590, 228] on div "Проектный менеджер / Процент участия Баданян Артак ​ 50 %" at bounding box center [683, 222] width 606 height 40
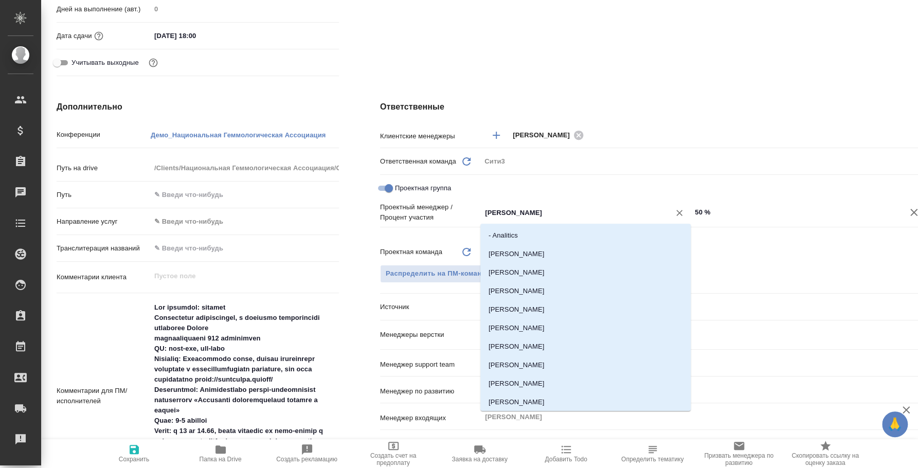
click at [556, 212] on input "Баданян Артак" at bounding box center [569, 212] width 170 height 12
click at [591, 213] on input "Баданян Артак" at bounding box center [569, 212] width 170 height 12
click at [751, 239] on div "Проектный менеджер / Процент участия Баданян Артак ​ 50 %" at bounding box center [683, 222] width 606 height 40
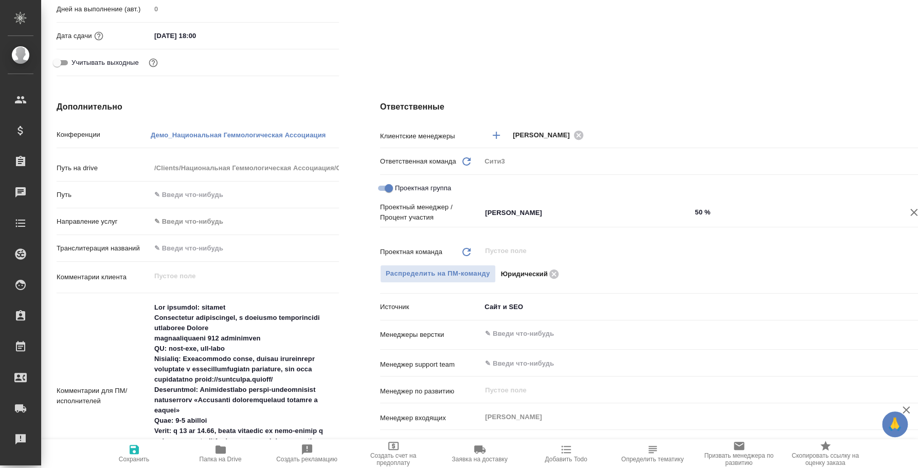
drag, startPoint x: 451, startPoint y: 229, endPoint x: 450, endPoint y: 215, distance: 13.9
click at [450, 228] on div "Проектный менеджер / Процент участия Баданян Артак ​ 50 %" at bounding box center [683, 222] width 606 height 40
click at [450, 215] on p "Проектный менеджер / Процент участия" at bounding box center [430, 212] width 101 height 21
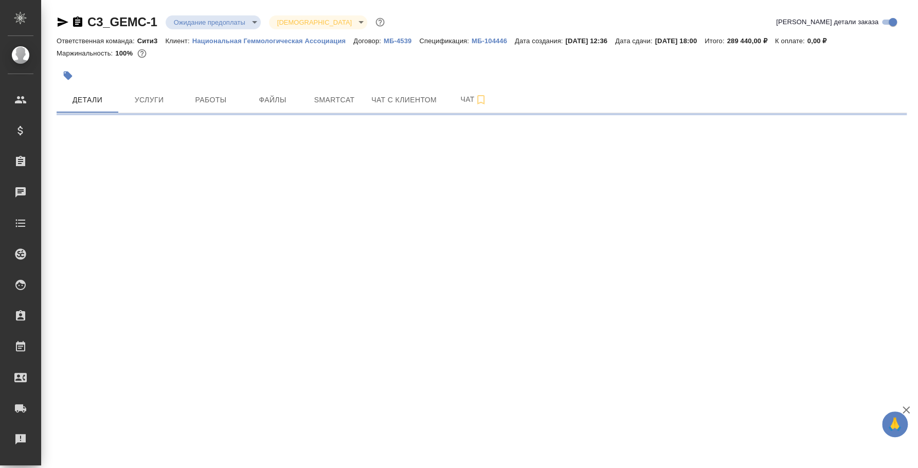
select select "RU"
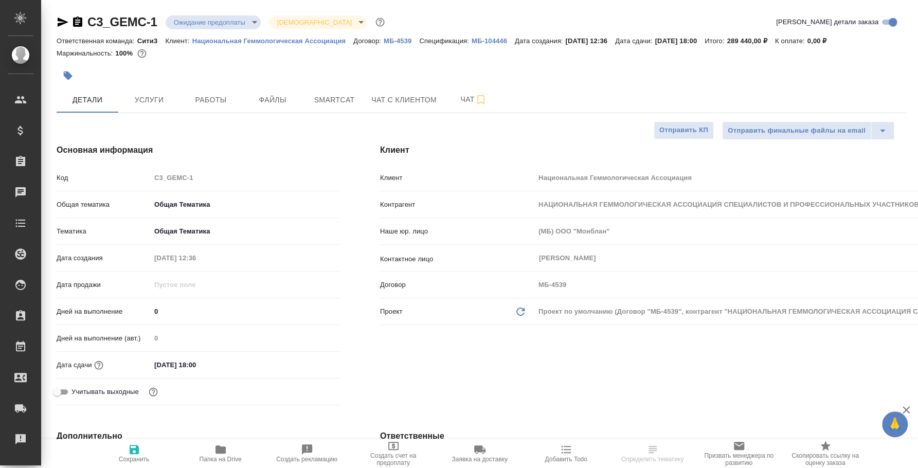
type textarea "x"
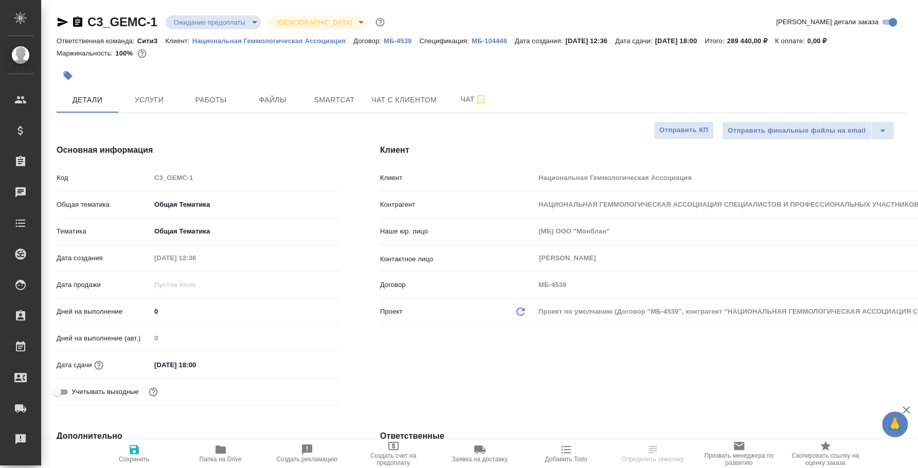
type textarea "x"
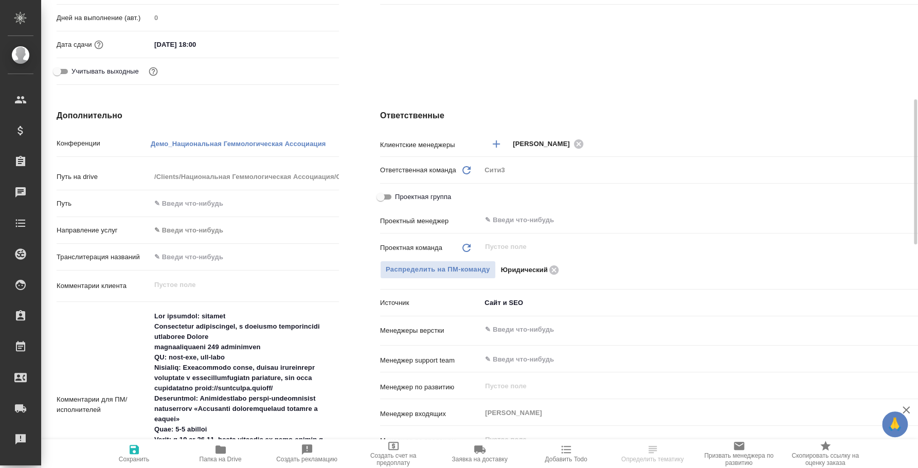
scroll to position [385, 0]
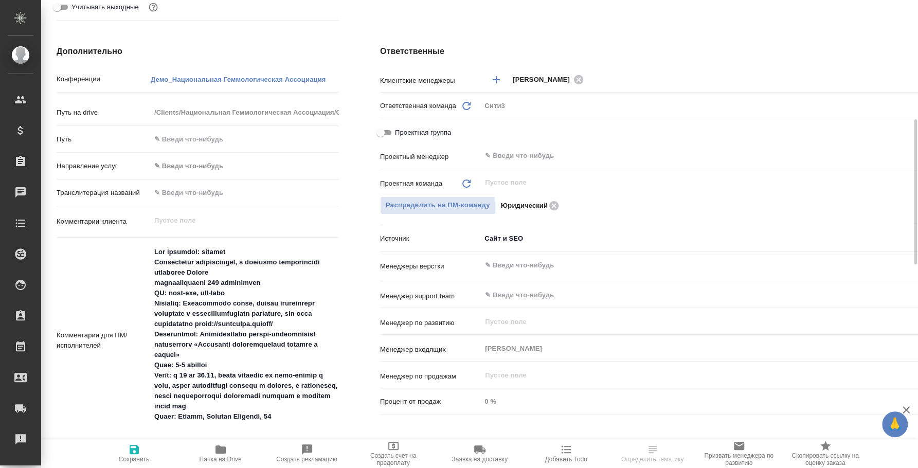
click at [388, 127] on input "Проектная группа" at bounding box center [380, 133] width 37 height 12
checkbox input "true"
type textarea "x"
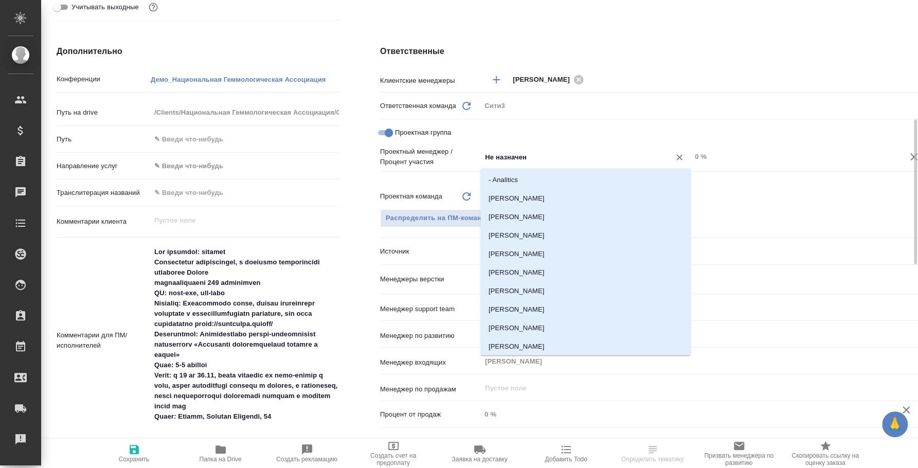
click at [501, 158] on input "Не назначен" at bounding box center [569, 157] width 170 height 12
type input "А"
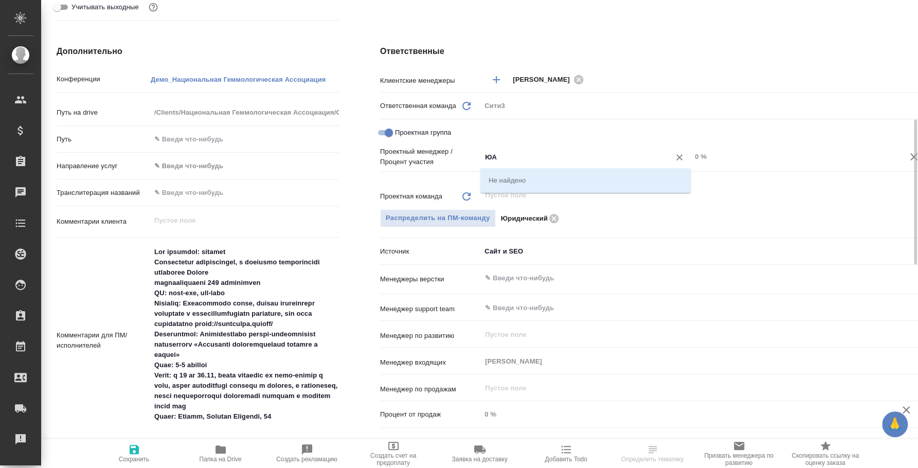
type input "Ю"
type input "БАДА"
click at [574, 185] on li "Баданян Артак" at bounding box center [585, 180] width 210 height 19
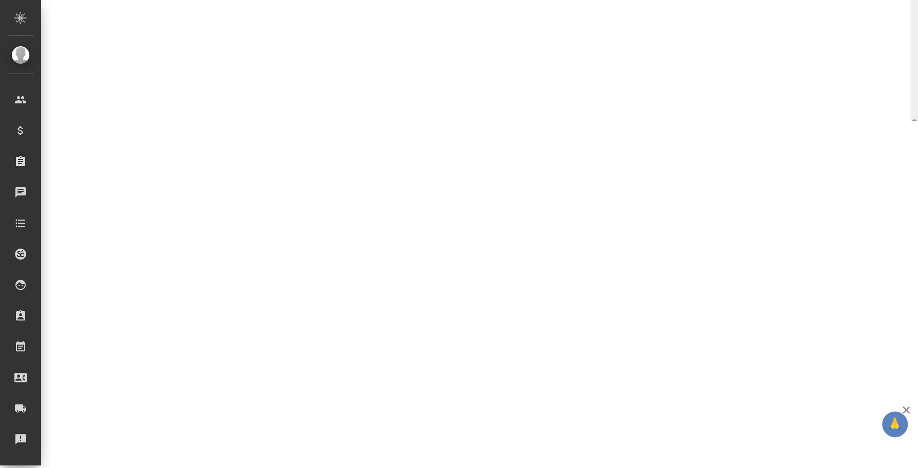
select select "RU"
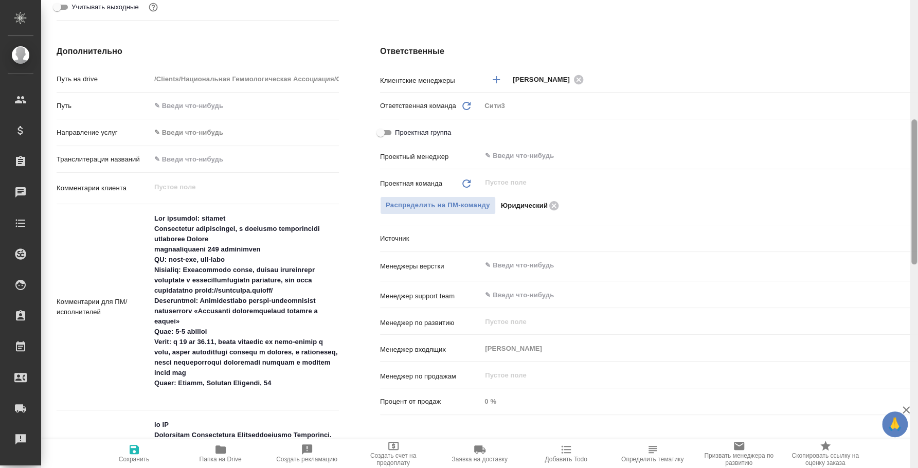
type textarea "x"
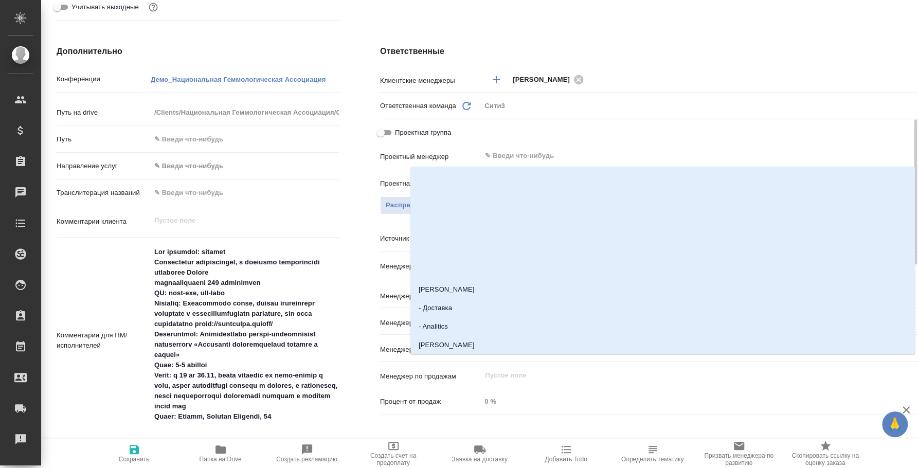
click at [534, 160] on input "text" at bounding box center [716, 156] width 464 height 12
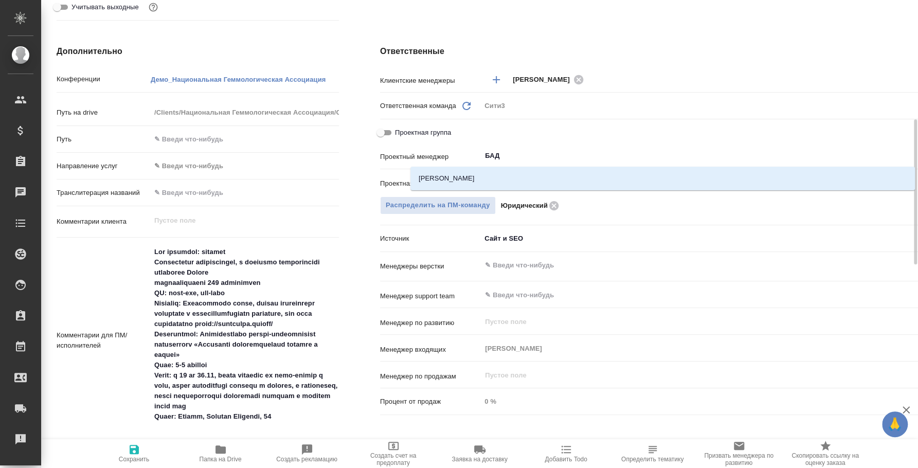
type input "БАДА"
click at [534, 174] on li "Баданян Артак" at bounding box center [662, 178] width 505 height 19
type textarea "x"
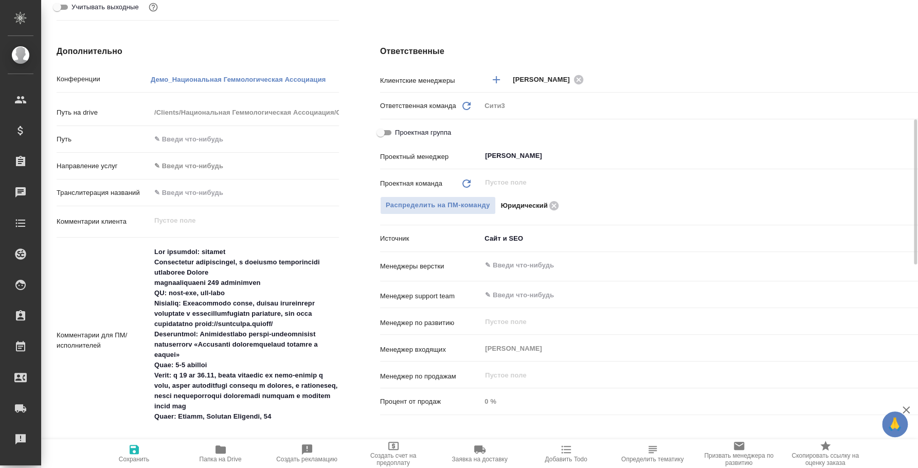
type input "Баданян Артак"
click at [147, 450] on span "Сохранить" at bounding box center [134, 453] width 74 height 20
type textarea "x"
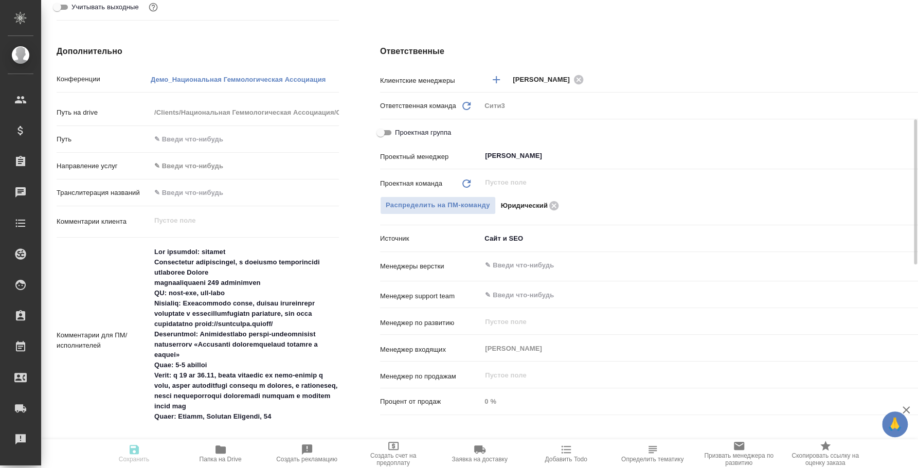
type textarea "x"
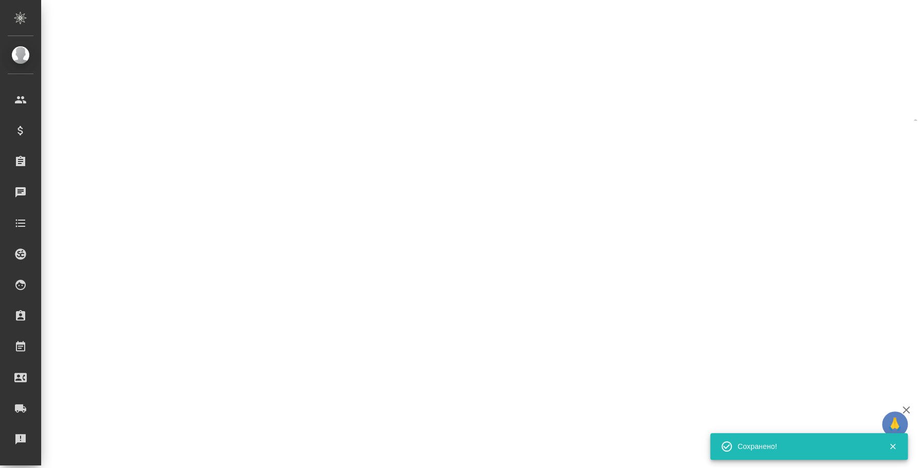
select select "RU"
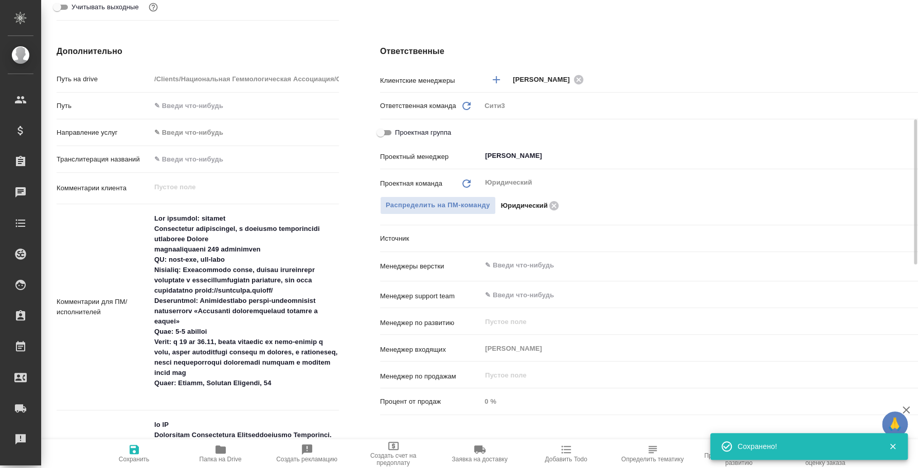
type textarea "x"
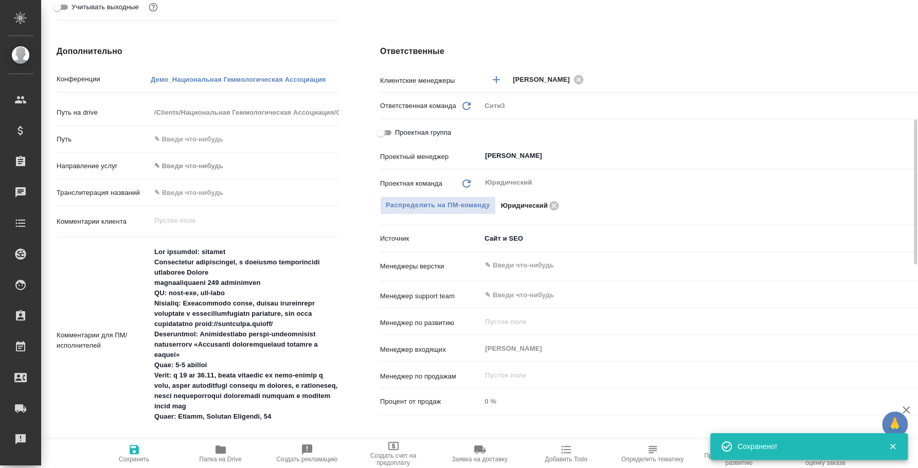
click at [392, 132] on input "Проектная группа" at bounding box center [380, 133] width 37 height 12
checkbox input "true"
type textarea "x"
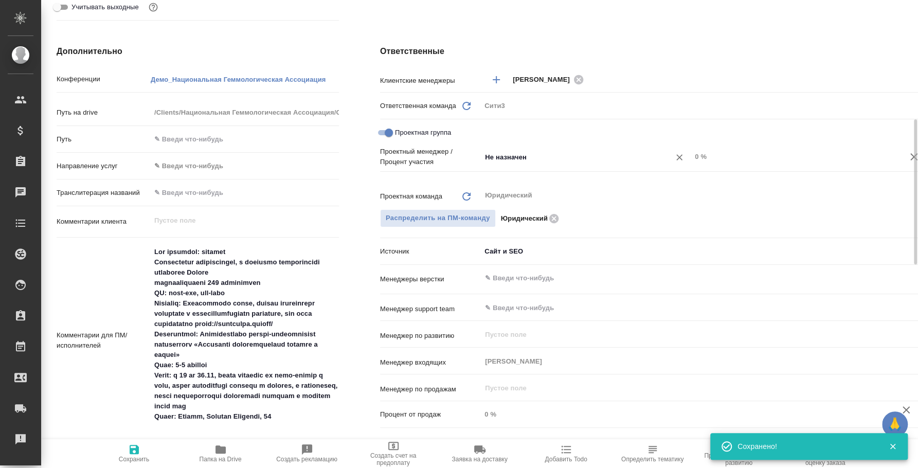
click at [544, 146] on div "Клиентские менеджеры Ильина Екатерина ​ Ответственная команда Обновить Сити3 c3…" at bounding box center [683, 251] width 606 height 362
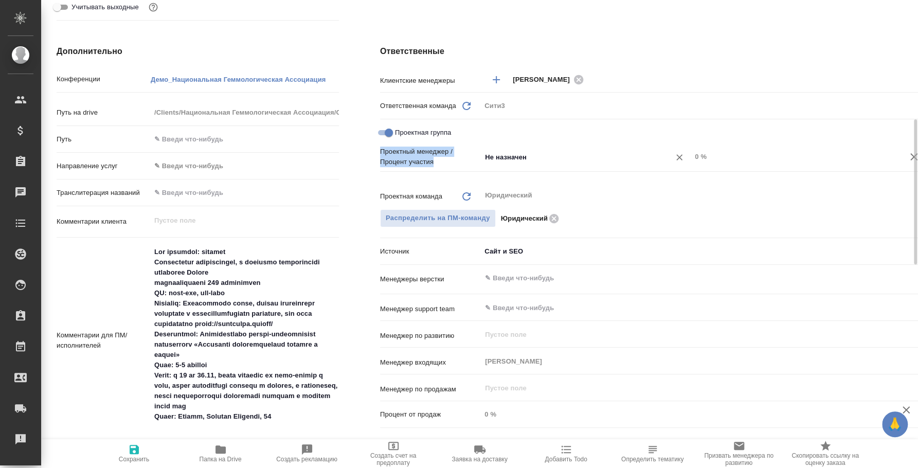
click at [541, 154] on input "Не назначен" at bounding box center [569, 157] width 170 height 12
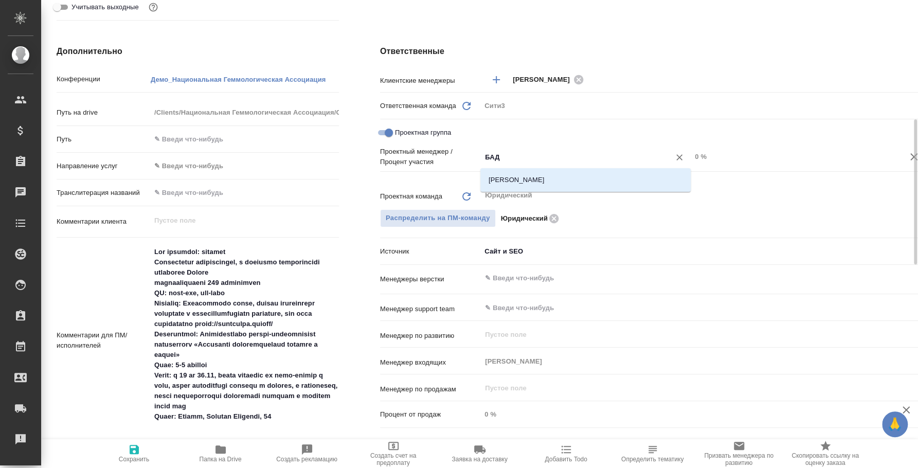
type input "БАДА"
click at [546, 171] on li "Баданян Артак" at bounding box center [585, 180] width 210 height 19
type textarea "x"
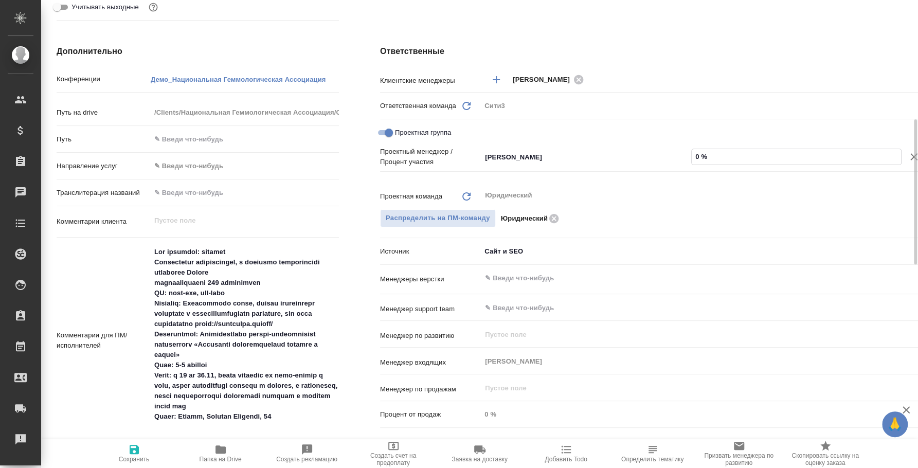
click at [695, 154] on input "0 %" at bounding box center [796, 156] width 209 height 15
type textarea "x"
type input "9 %"
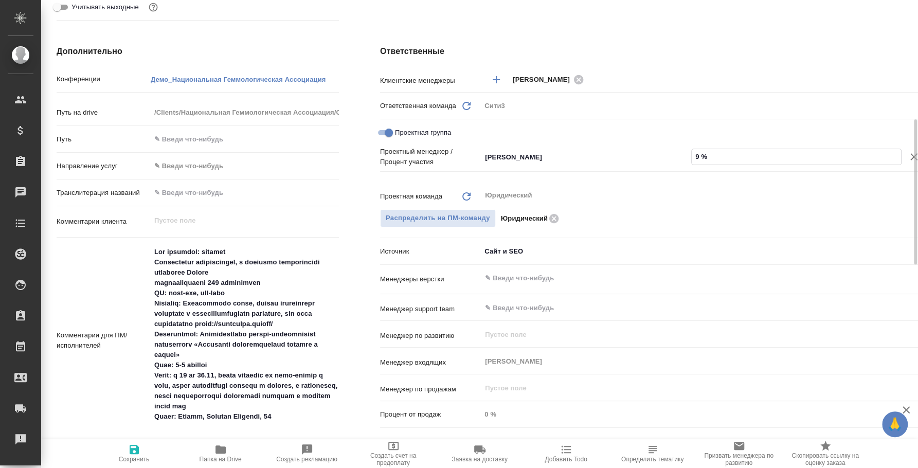
type textarea "x"
type input "99 %"
type textarea "x"
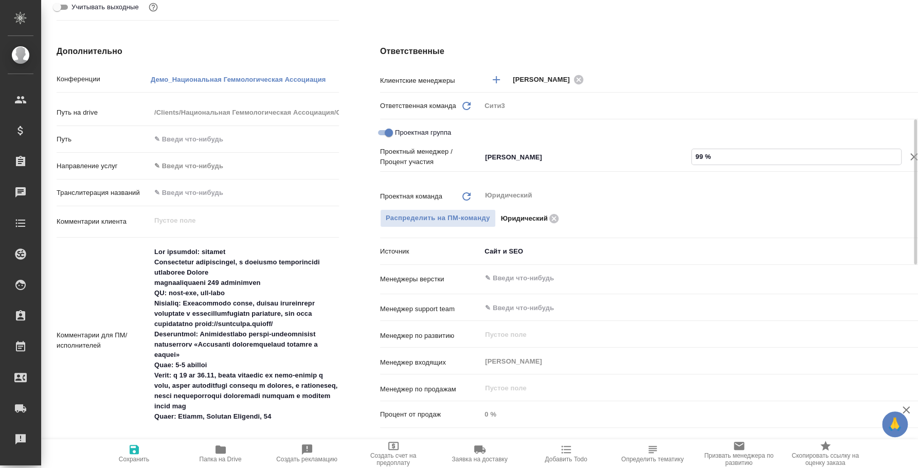
type textarea "x"
type input "99 %"
click at [486, 160] on input "Баданян Артак" at bounding box center [569, 157] width 170 height 12
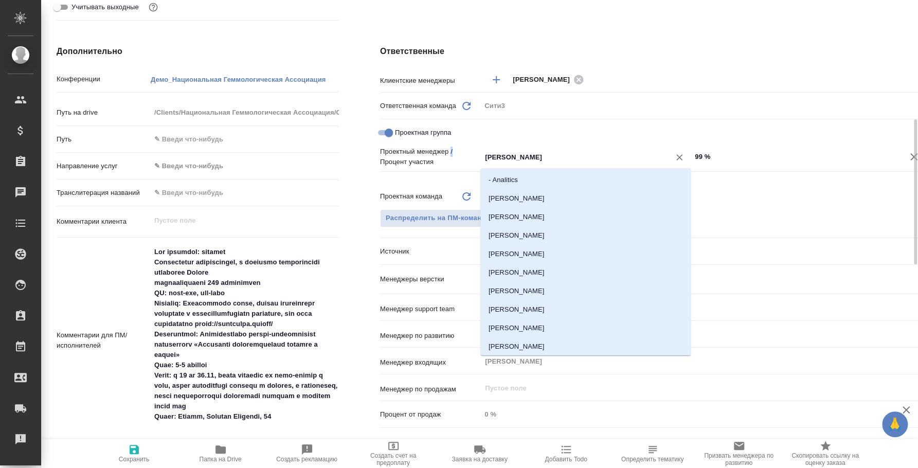
click at [451, 148] on p "Проектный менеджер / Процент участия" at bounding box center [430, 157] width 101 height 21
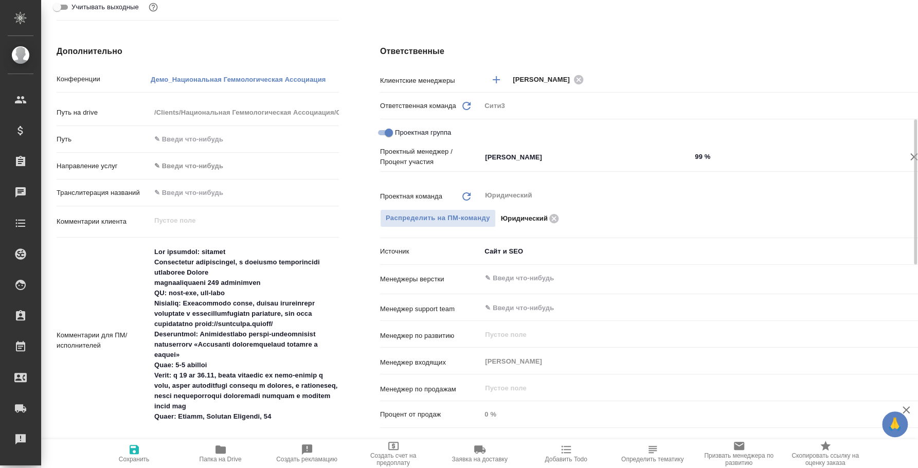
click at [506, 182] on div "Проектный менеджер / Процент участия Баданян Артак ​ 99 %" at bounding box center [683, 167] width 606 height 40
click at [496, 165] on div "Баданян Артак ​" at bounding box center [586, 157] width 210 height 19
click at [560, 164] on div "Баданян Артак ​" at bounding box center [586, 157] width 210 height 19
click at [715, 176] on div "Проектный менеджер / Процент участия Баданян Артак ​ 99 %" at bounding box center [683, 167] width 606 height 40
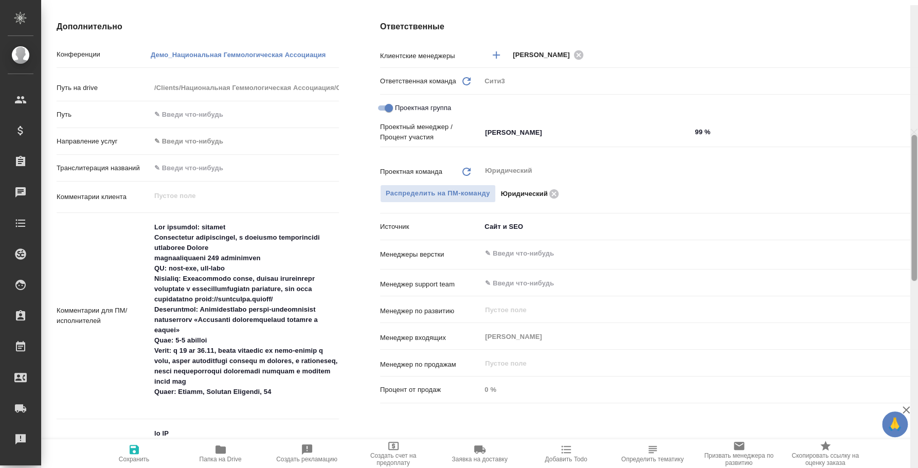
scroll to position [400, 0]
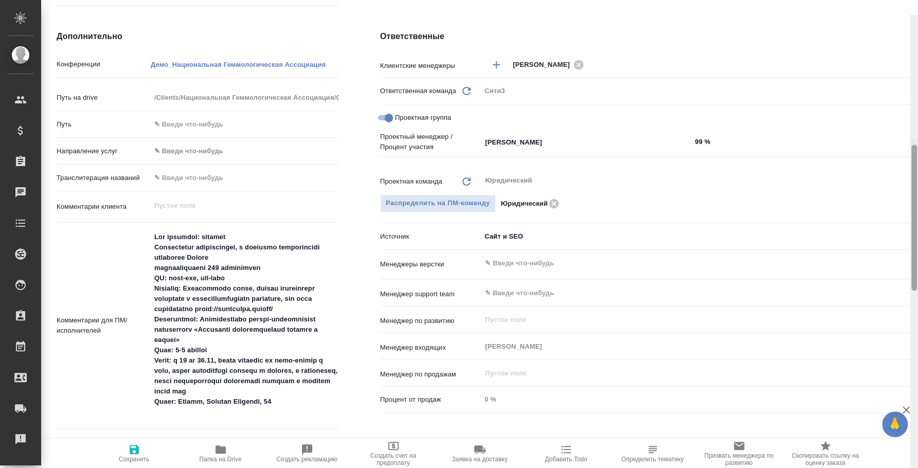
drag, startPoint x: 916, startPoint y: 243, endPoint x: 915, endPoint y: 167, distance: 75.6
click at [915, 167] on div at bounding box center [914, 218] width 6 height 146
click at [388, 114] on input "Проектная группа" at bounding box center [388, 118] width 37 height 12
checkbox input "false"
type textarea "x"
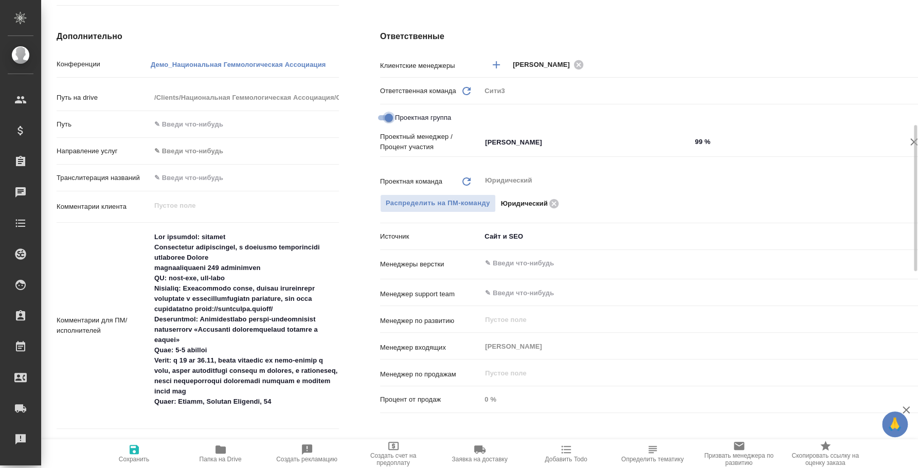
type textarea "x"
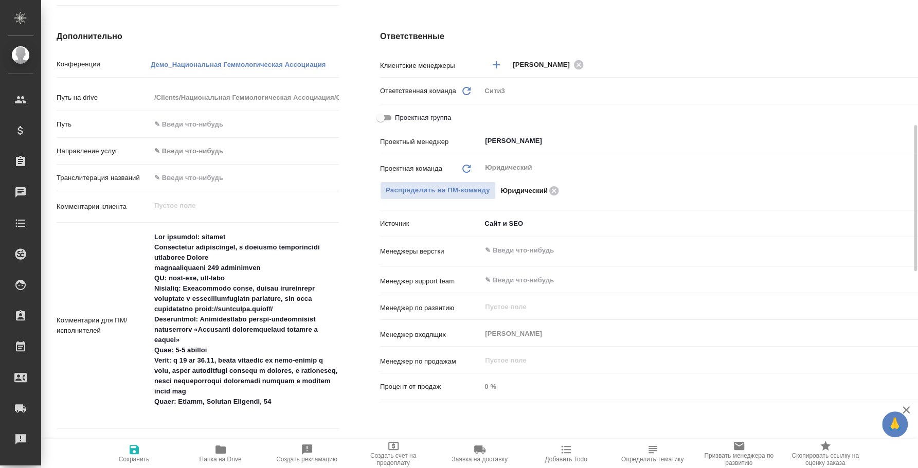
click at [131, 444] on icon "button" at bounding box center [134, 449] width 12 height 12
type textarea "x"
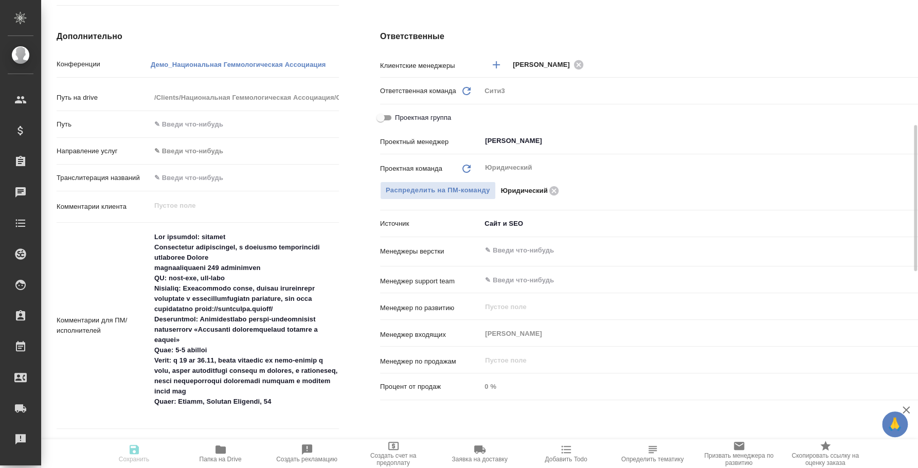
type textarea "x"
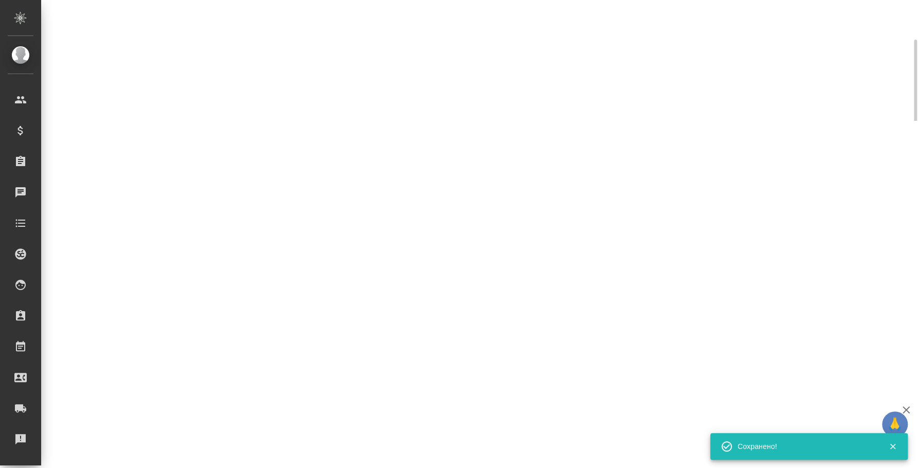
scroll to position [335, 0]
select select "RU"
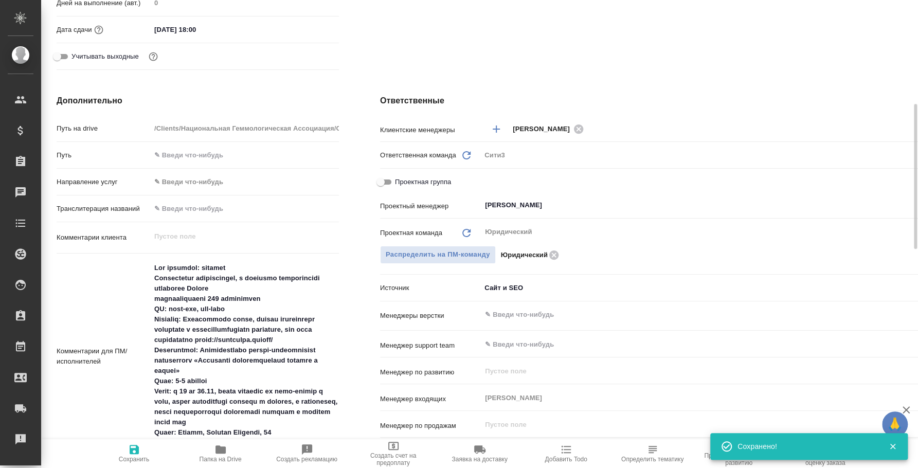
type textarea "x"
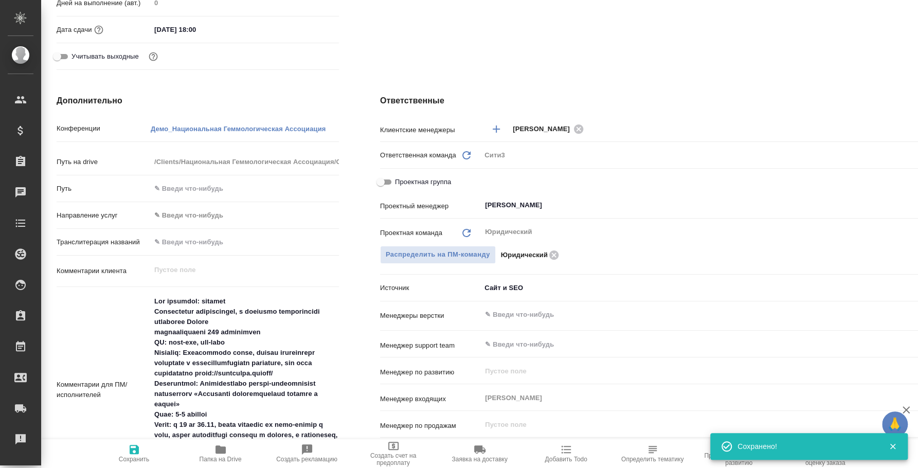
scroll to position [0, 0]
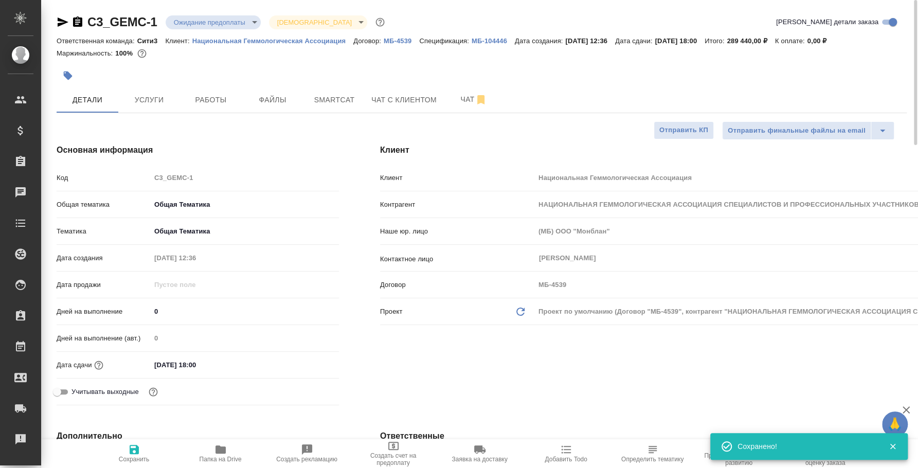
type textarea "x"
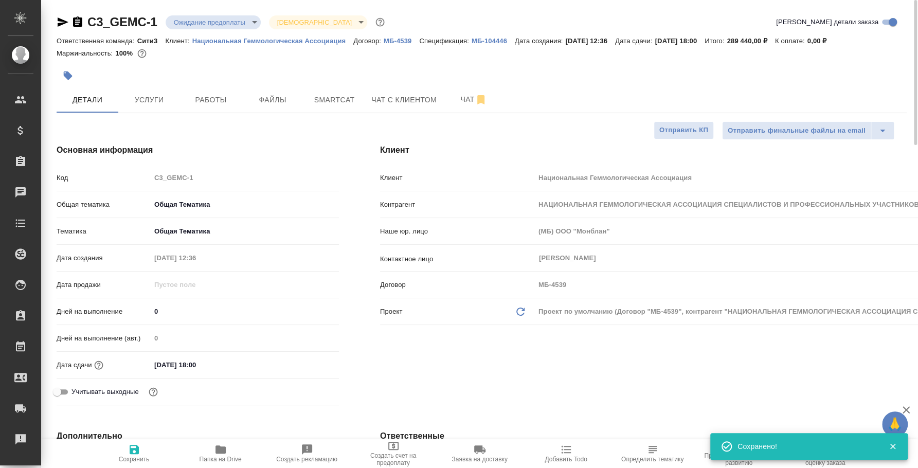
type textarea "x"
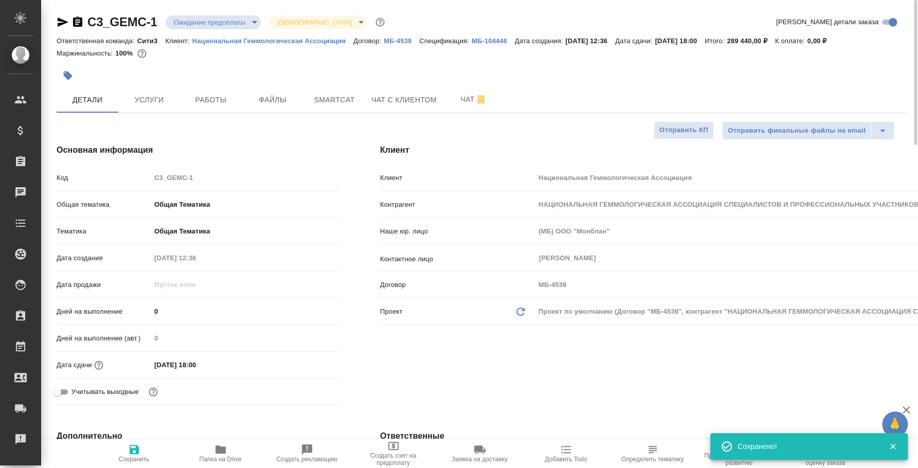
type textarea "x"
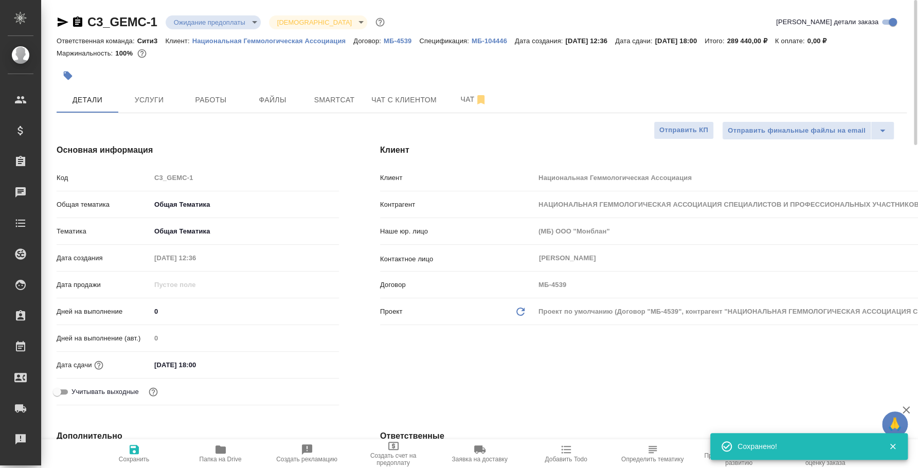
type textarea "x"
click at [475, 99] on icon "button" at bounding box center [481, 100] width 12 height 12
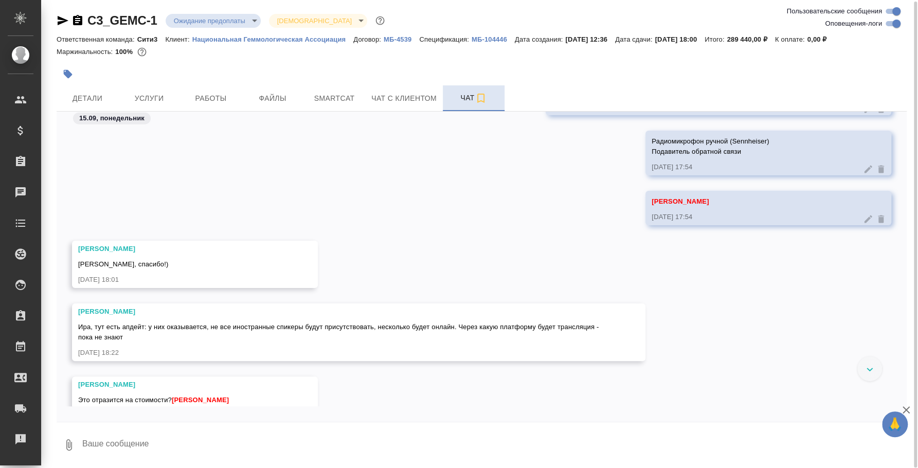
scroll to position [1807, 0]
